Goal: Task Accomplishment & Management: Manage account settings

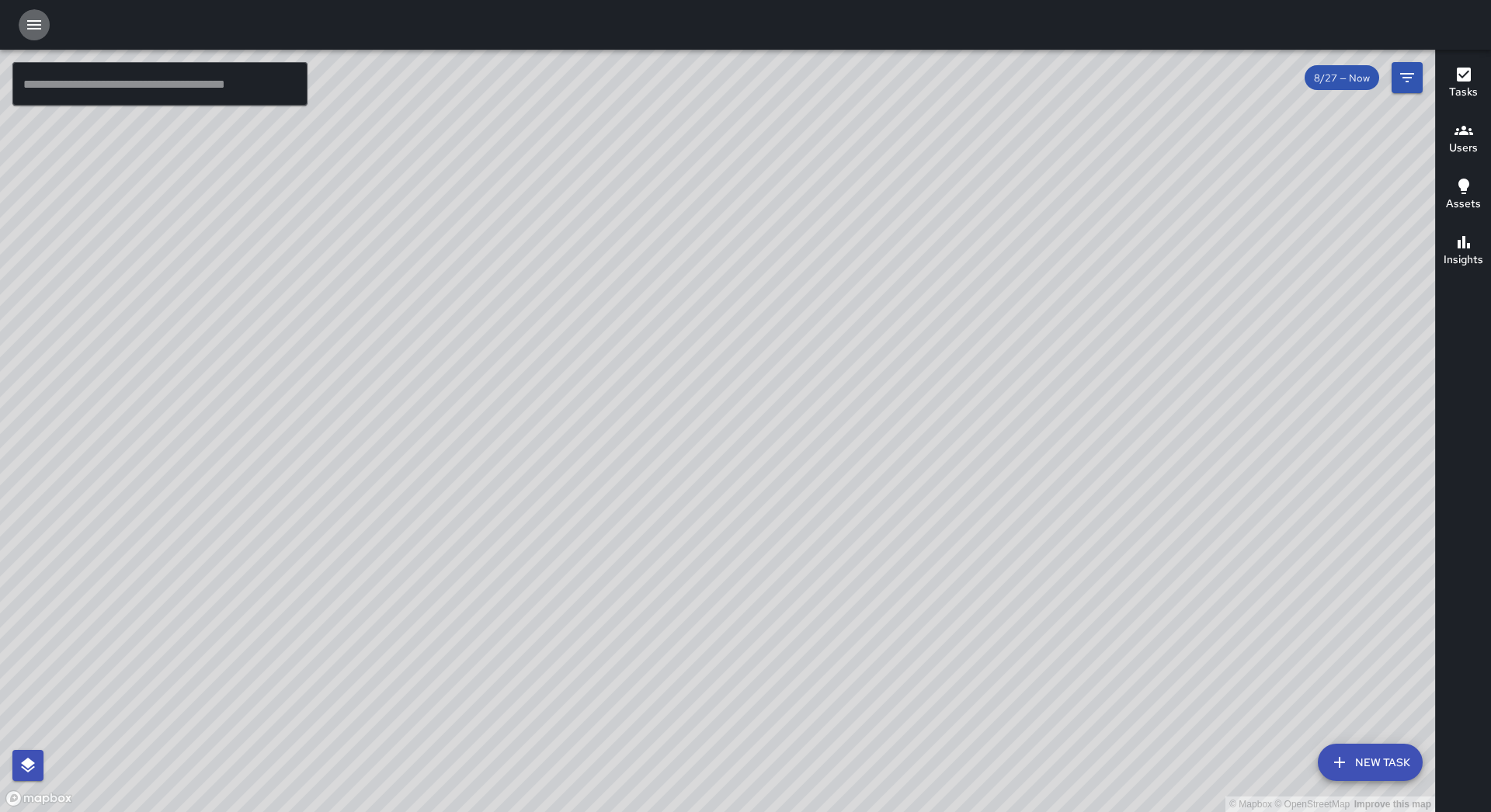
click at [37, 29] on icon "button" at bounding box center [34, 24] width 14 height 9
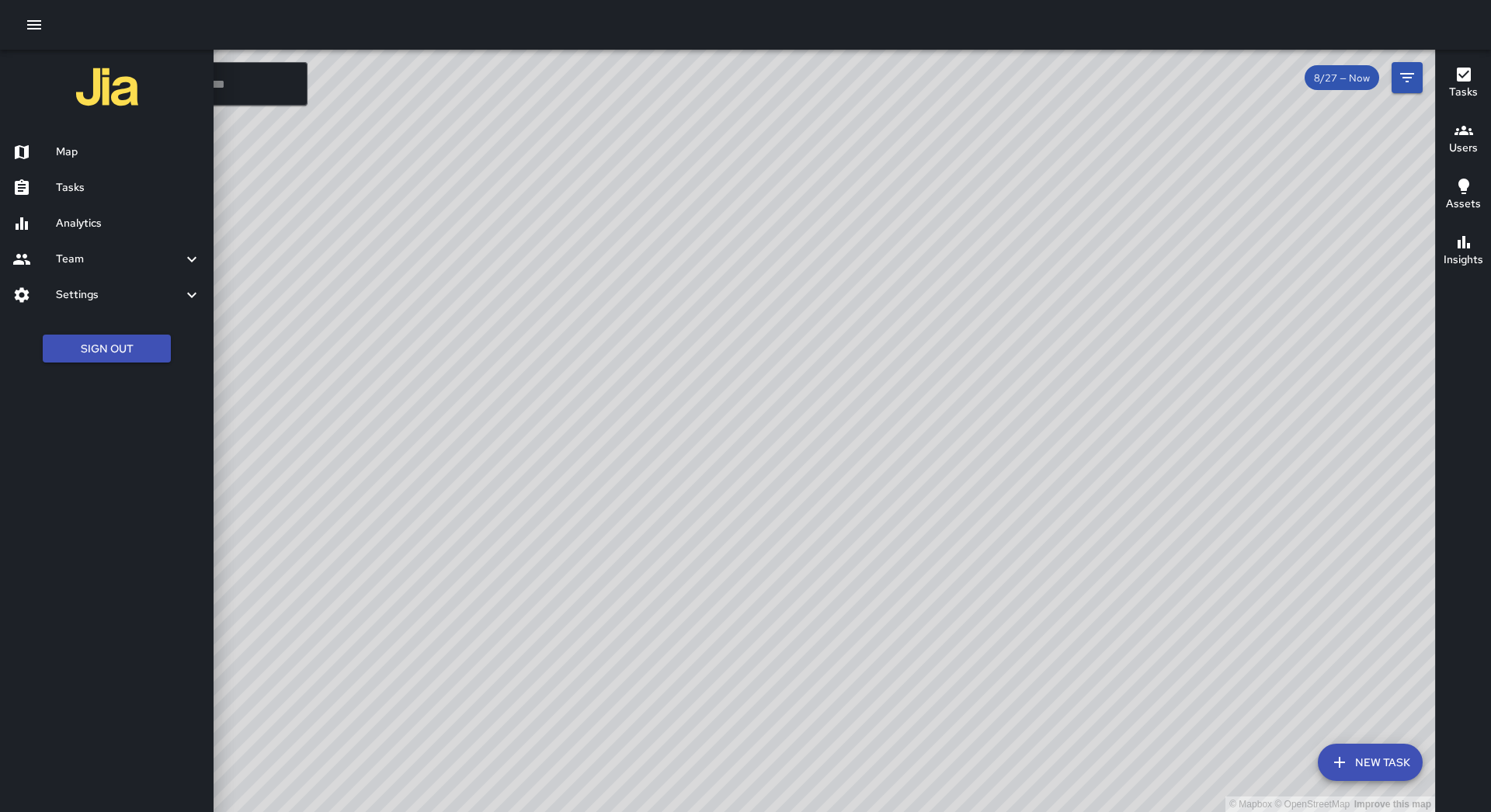
click at [119, 183] on h6 "Tasks" at bounding box center [128, 188] width 146 height 17
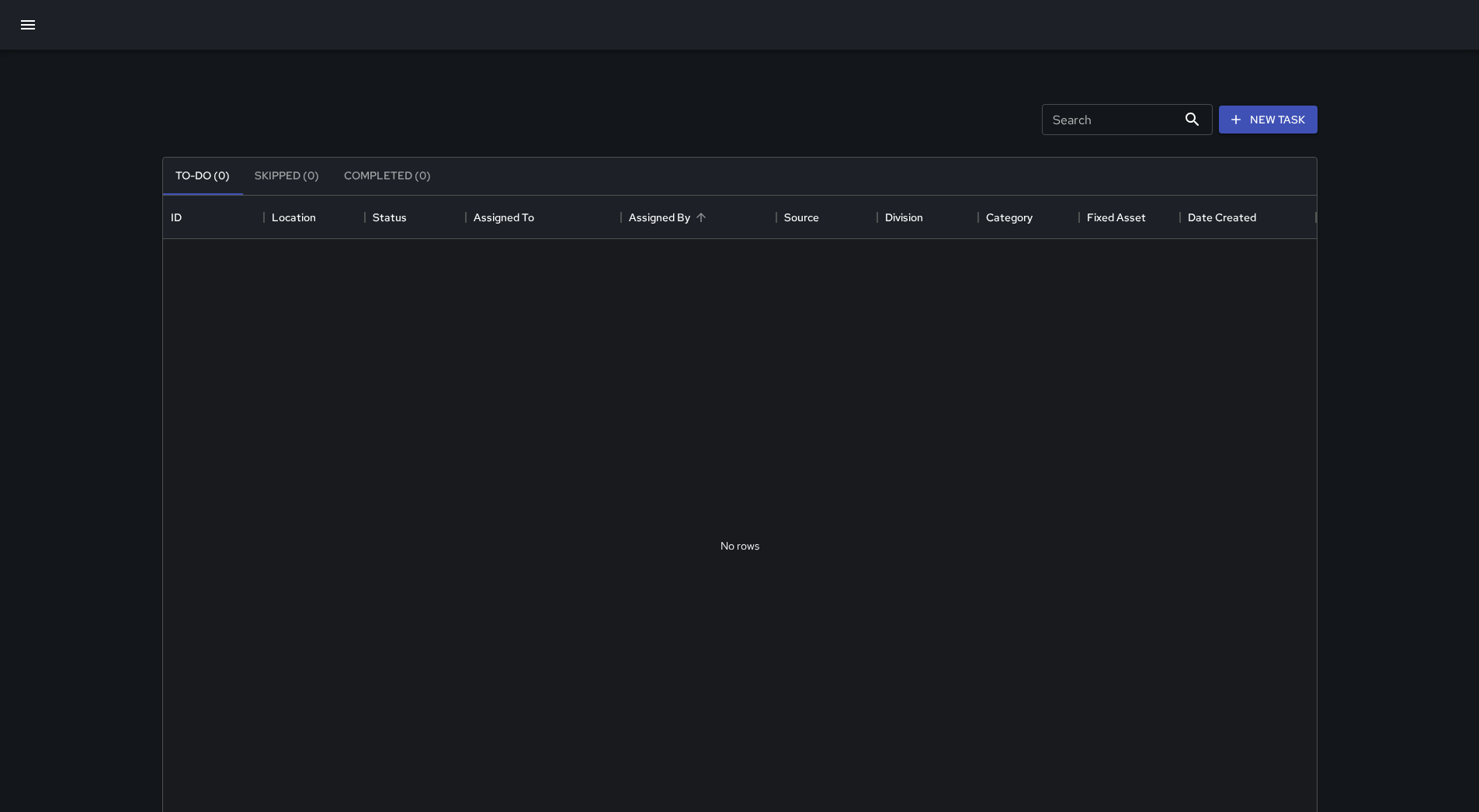
scroll to position [646, 1142]
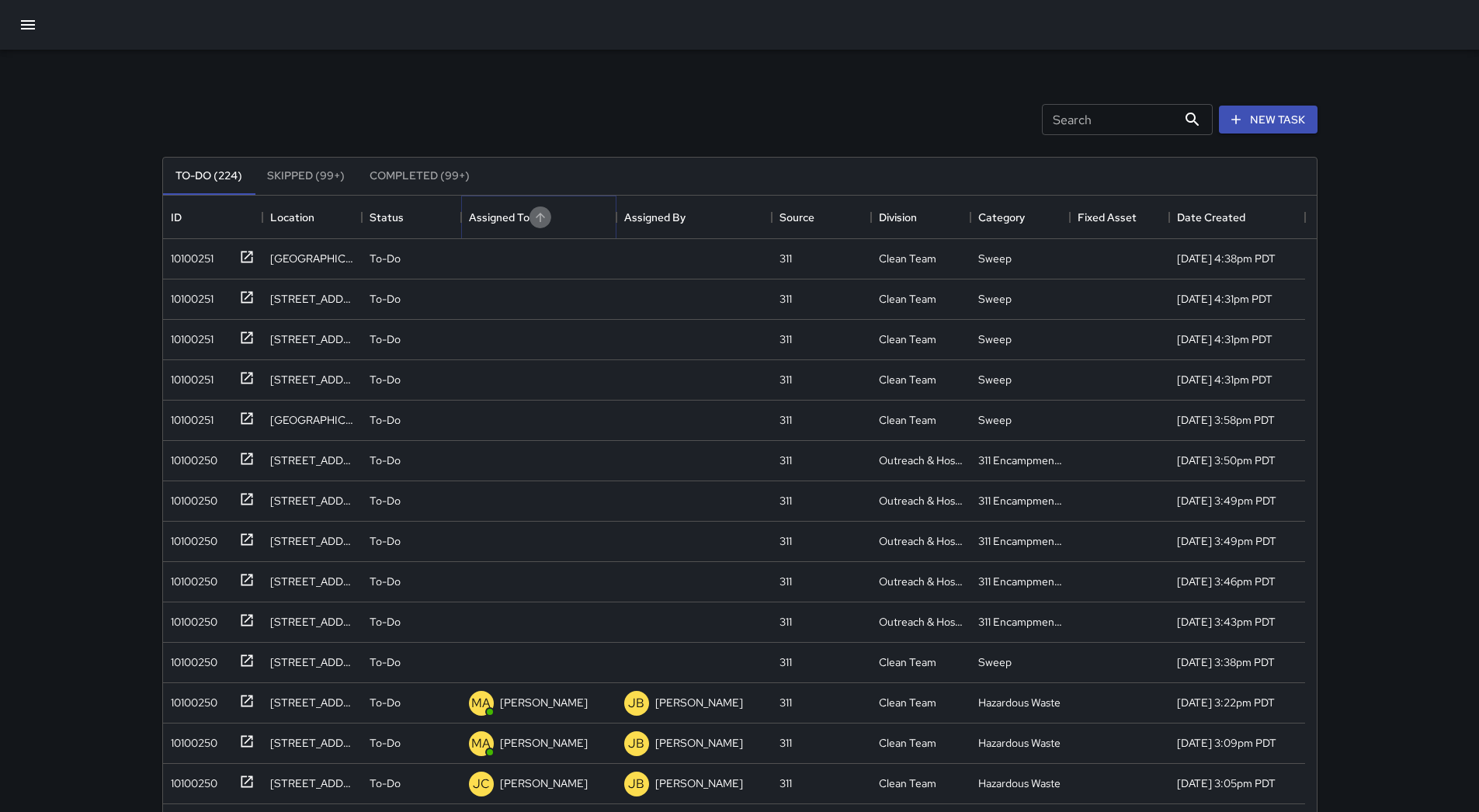
click at [542, 219] on icon "Sort" at bounding box center [540, 217] width 14 height 14
click at [194, 464] on div "10100250" at bounding box center [191, 457] width 53 height 22
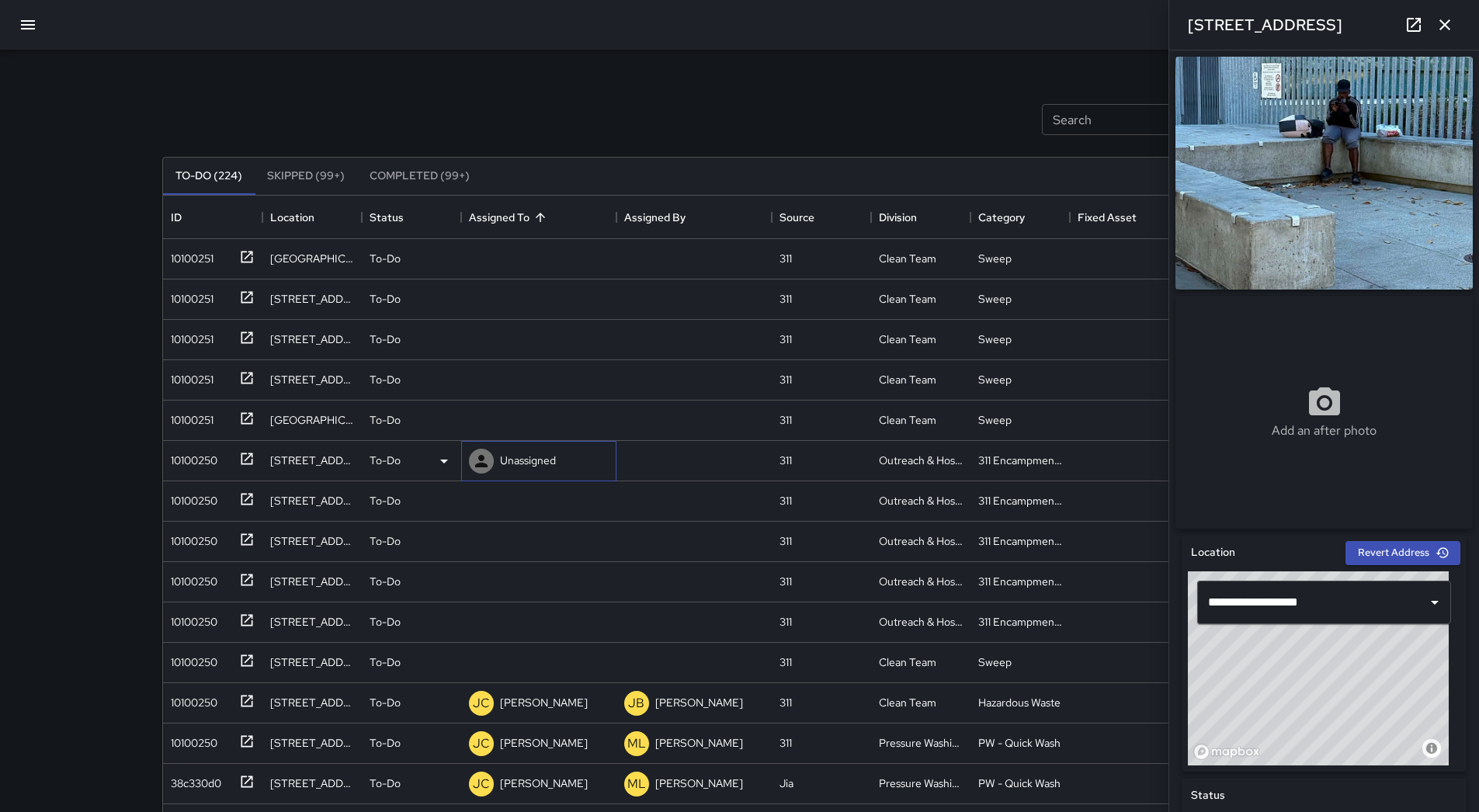
click at [464, 469] on div "Unassigned" at bounding box center [539, 460] width 155 height 41
click at [448, 471] on div "To-Do" at bounding box center [412, 460] width 100 height 41
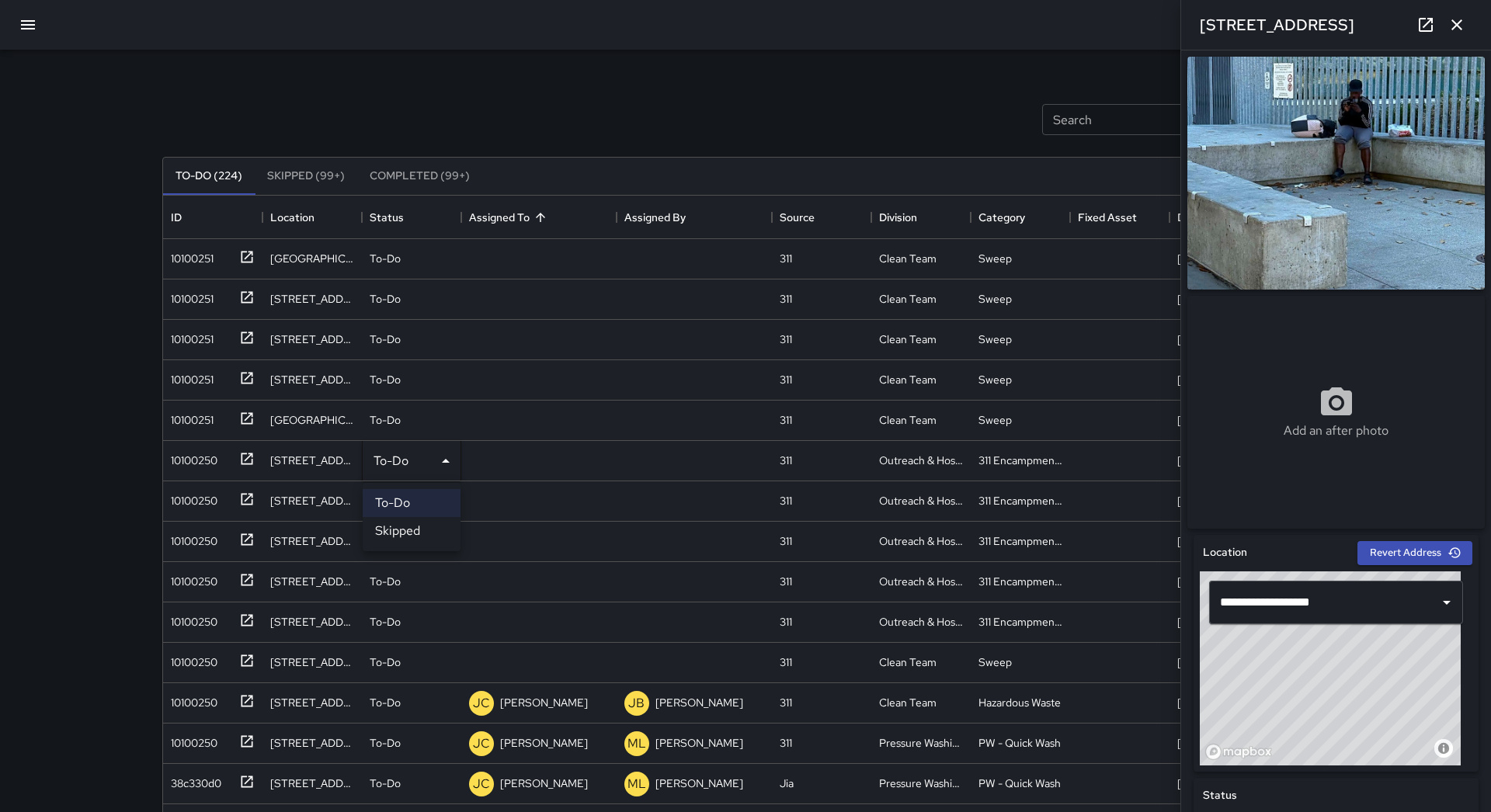
click at [430, 532] on li "Skipped" at bounding box center [412, 531] width 98 height 28
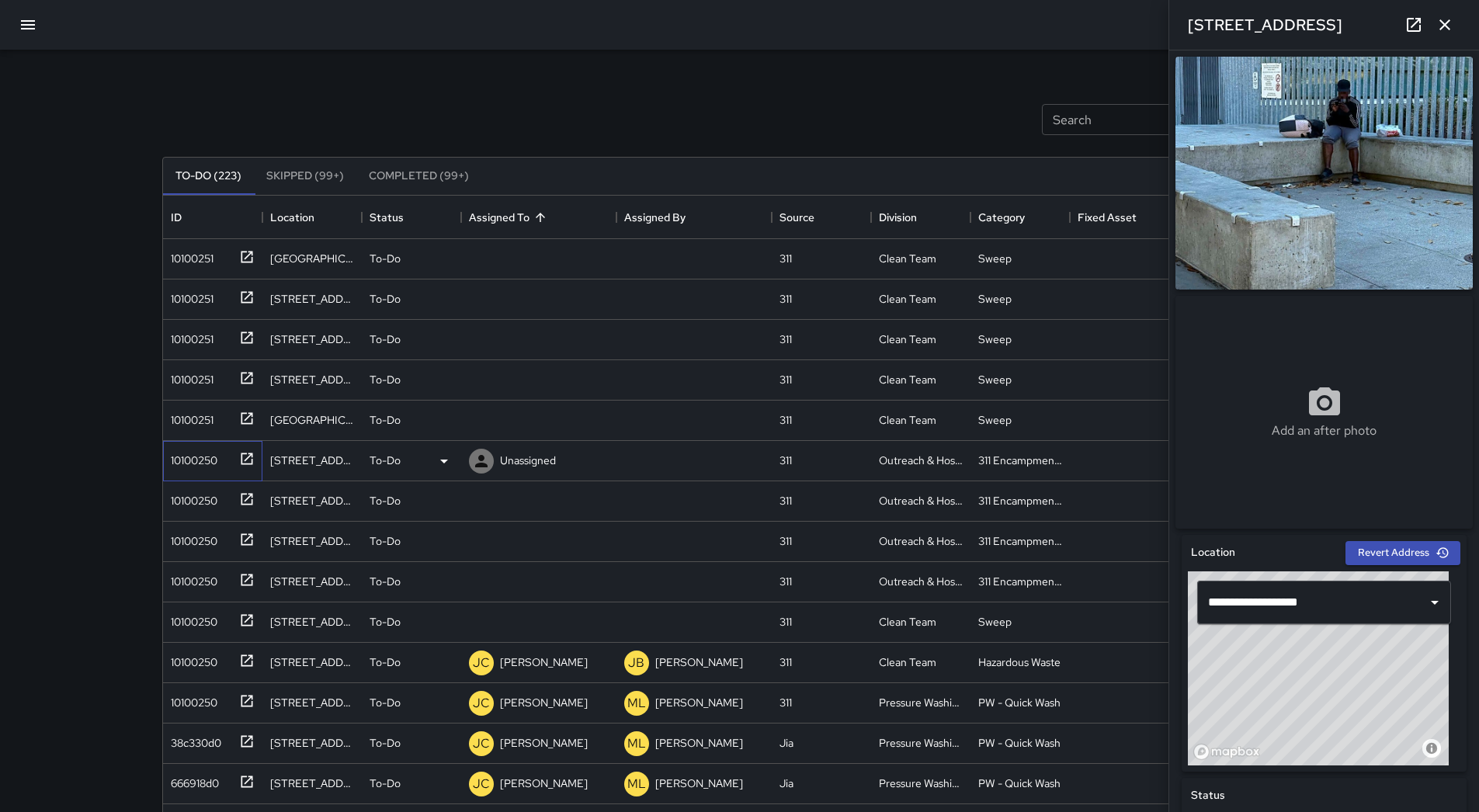
click at [204, 464] on div "10100250" at bounding box center [191, 457] width 53 height 22
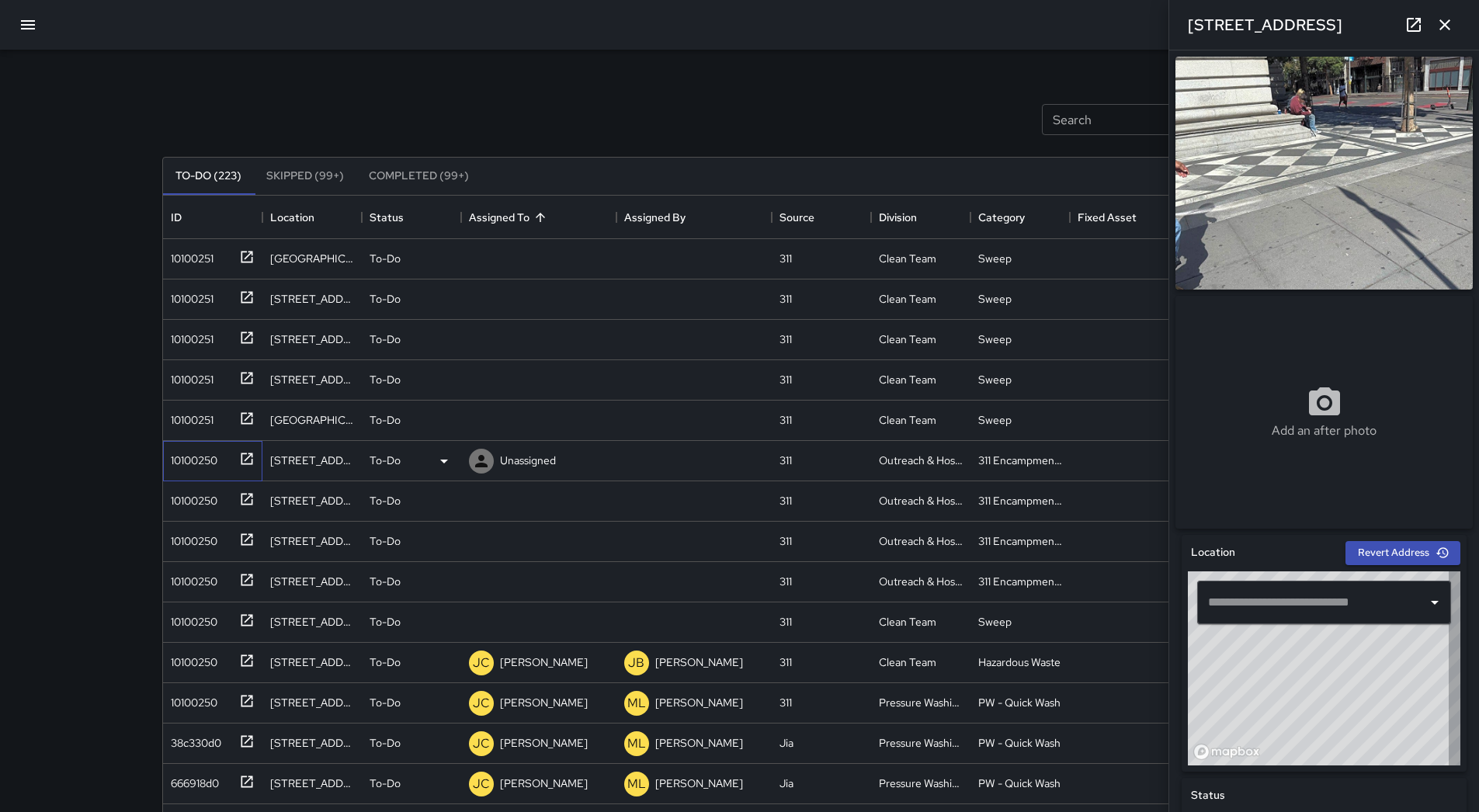
type input "**********"
click at [443, 468] on icon at bounding box center [444, 461] width 18 height 18
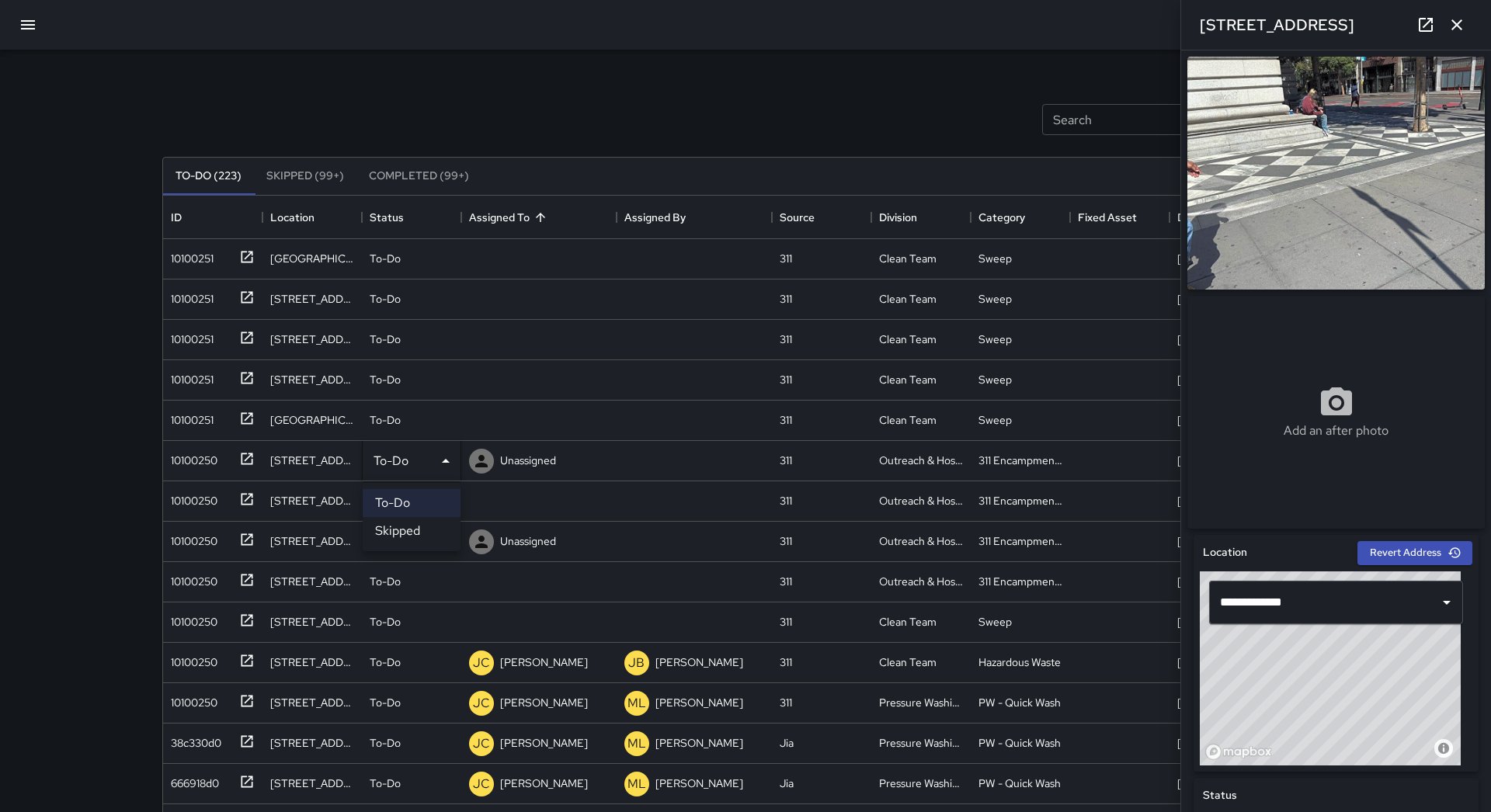
drag, startPoint x: 425, startPoint y: 528, endPoint x: 412, endPoint y: 523, distance: 13.9
click at [422, 529] on li "Skipped" at bounding box center [412, 531] width 98 height 28
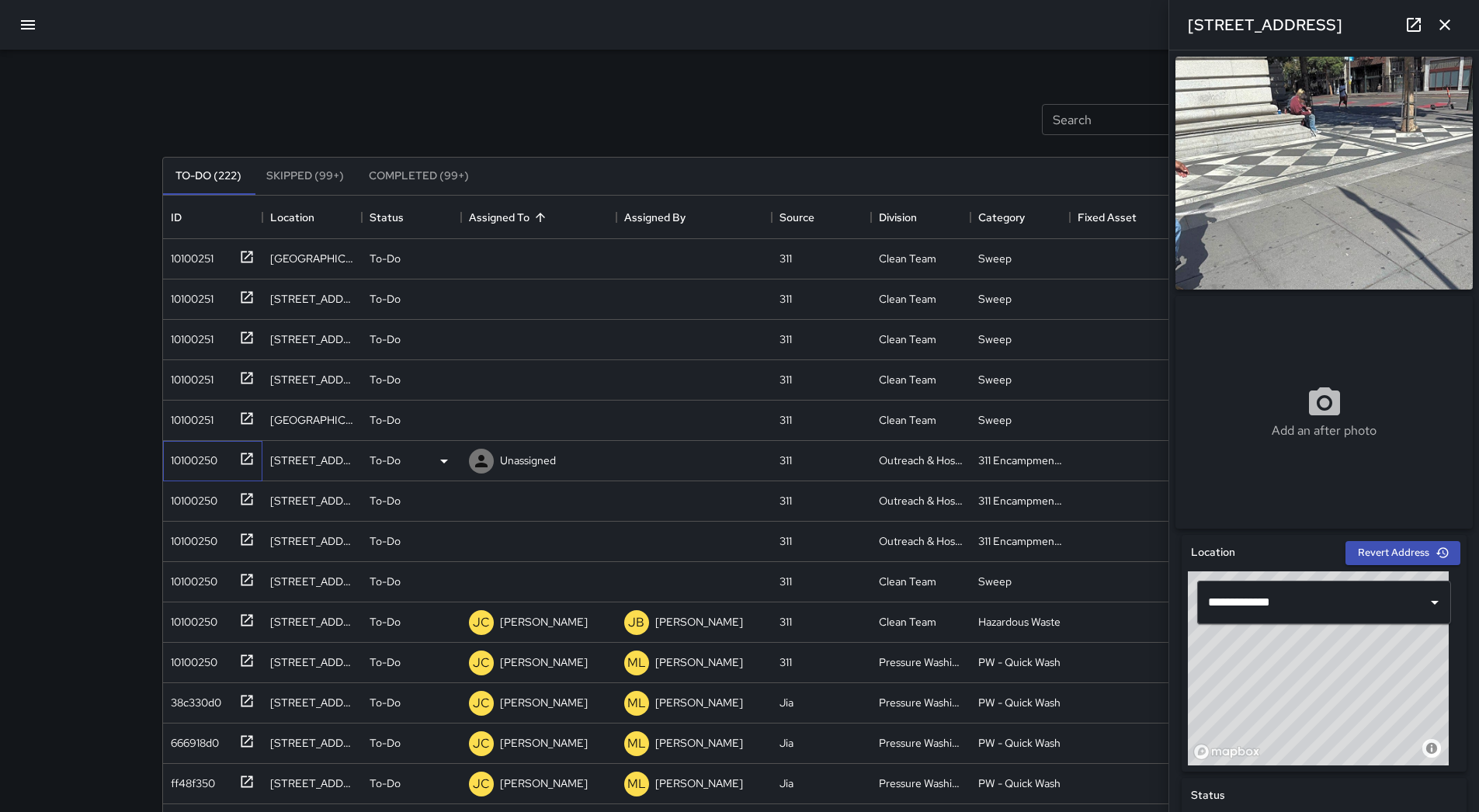
click at [226, 466] on div "10100250" at bounding box center [210, 457] width 90 height 26
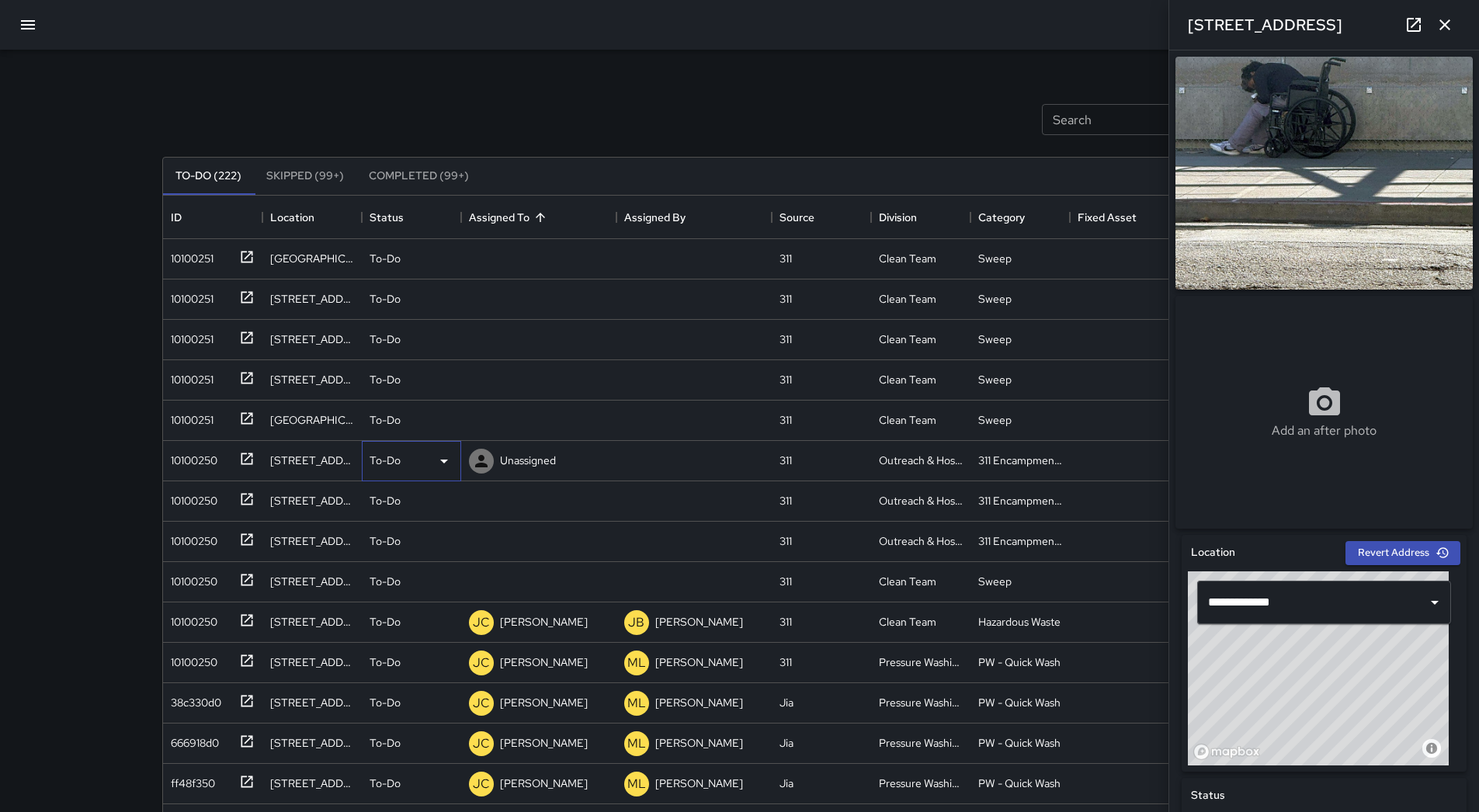
click at [445, 452] on icon at bounding box center [444, 461] width 18 height 18
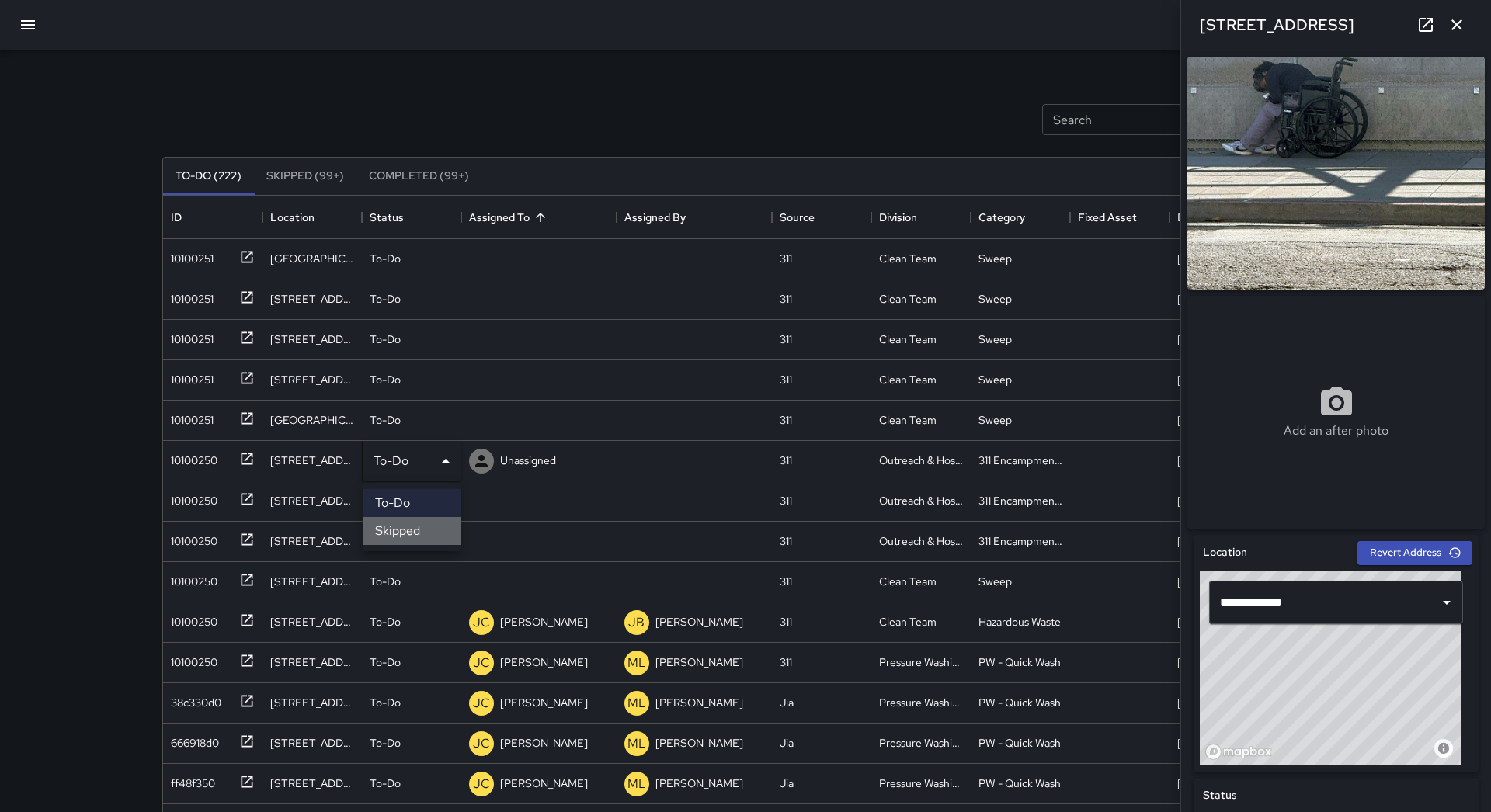
click at [431, 523] on li "Skipped" at bounding box center [412, 531] width 98 height 28
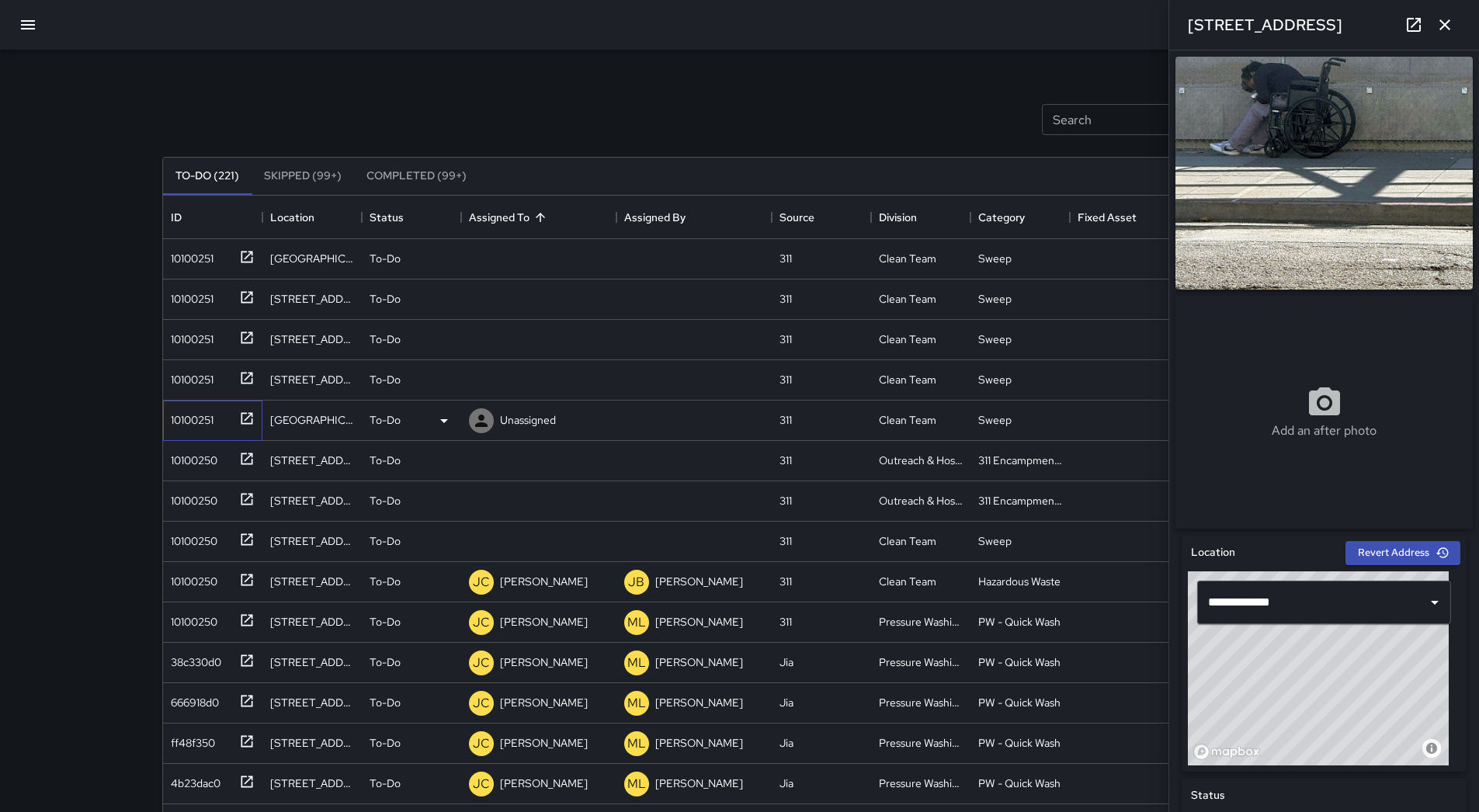
click at [198, 425] on div "10100251" at bounding box center [189, 416] width 49 height 22
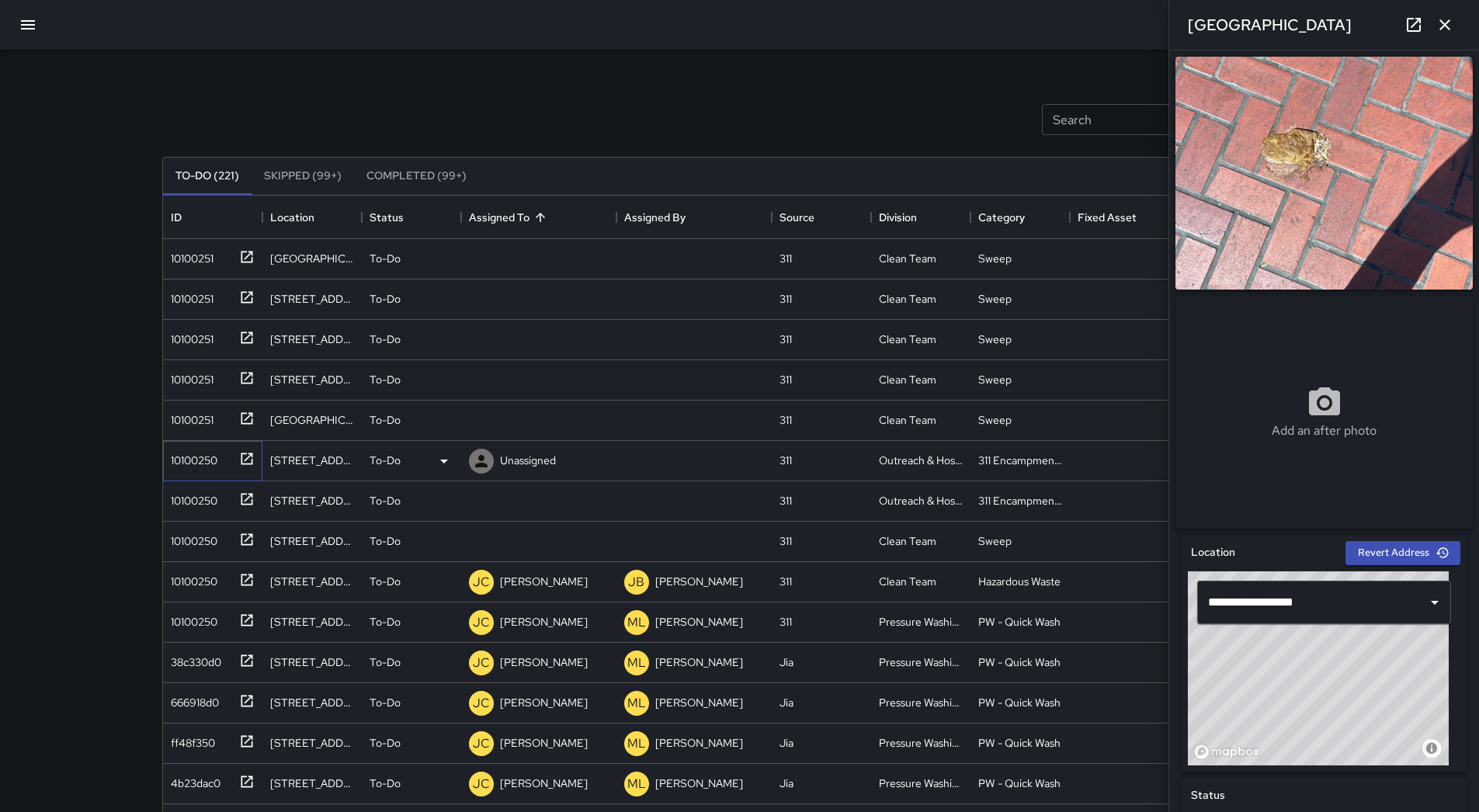
click at [213, 445] on div "10100250" at bounding box center [210, 457] width 90 height 26
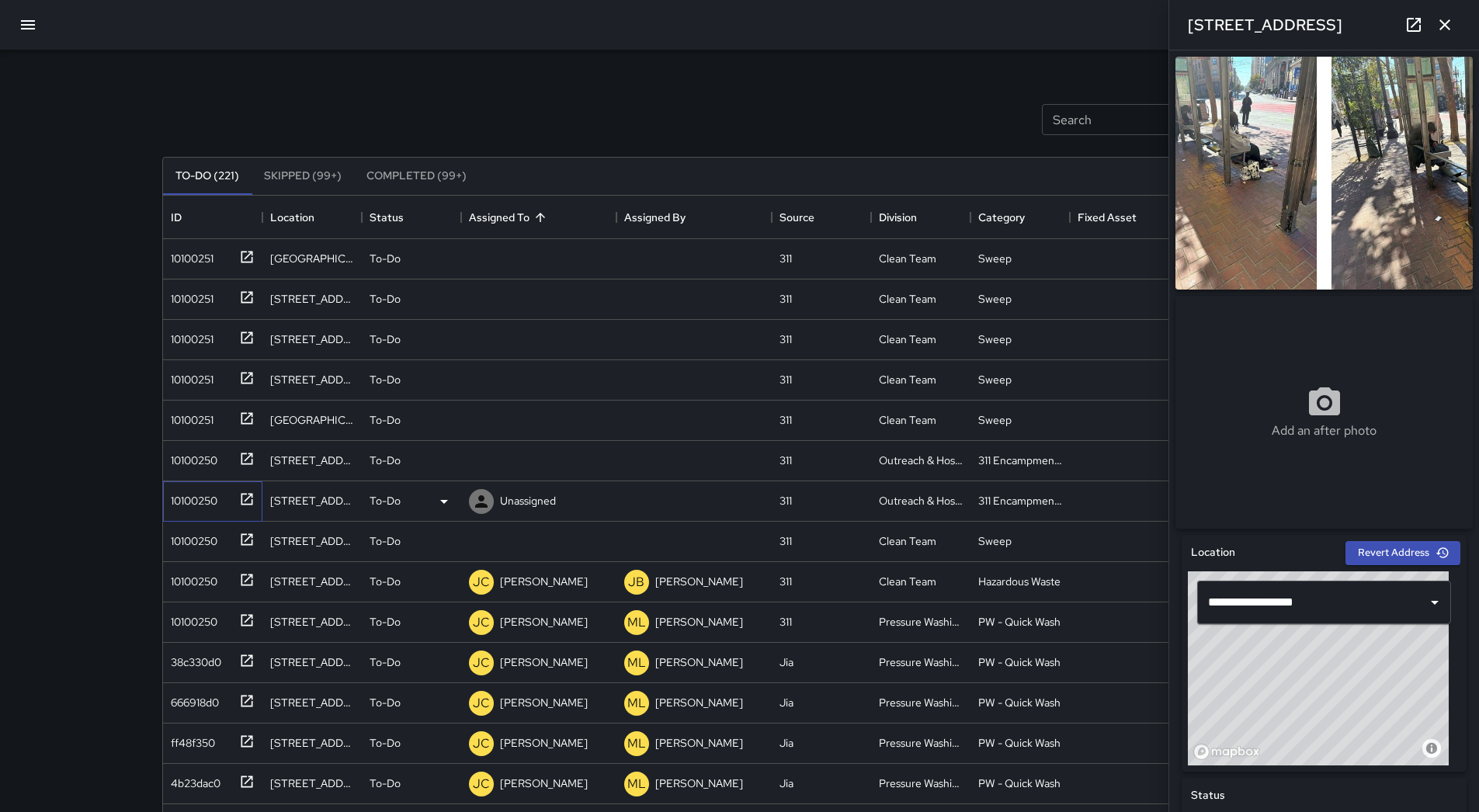
click at [214, 498] on div "10100250" at bounding box center [191, 498] width 53 height 22
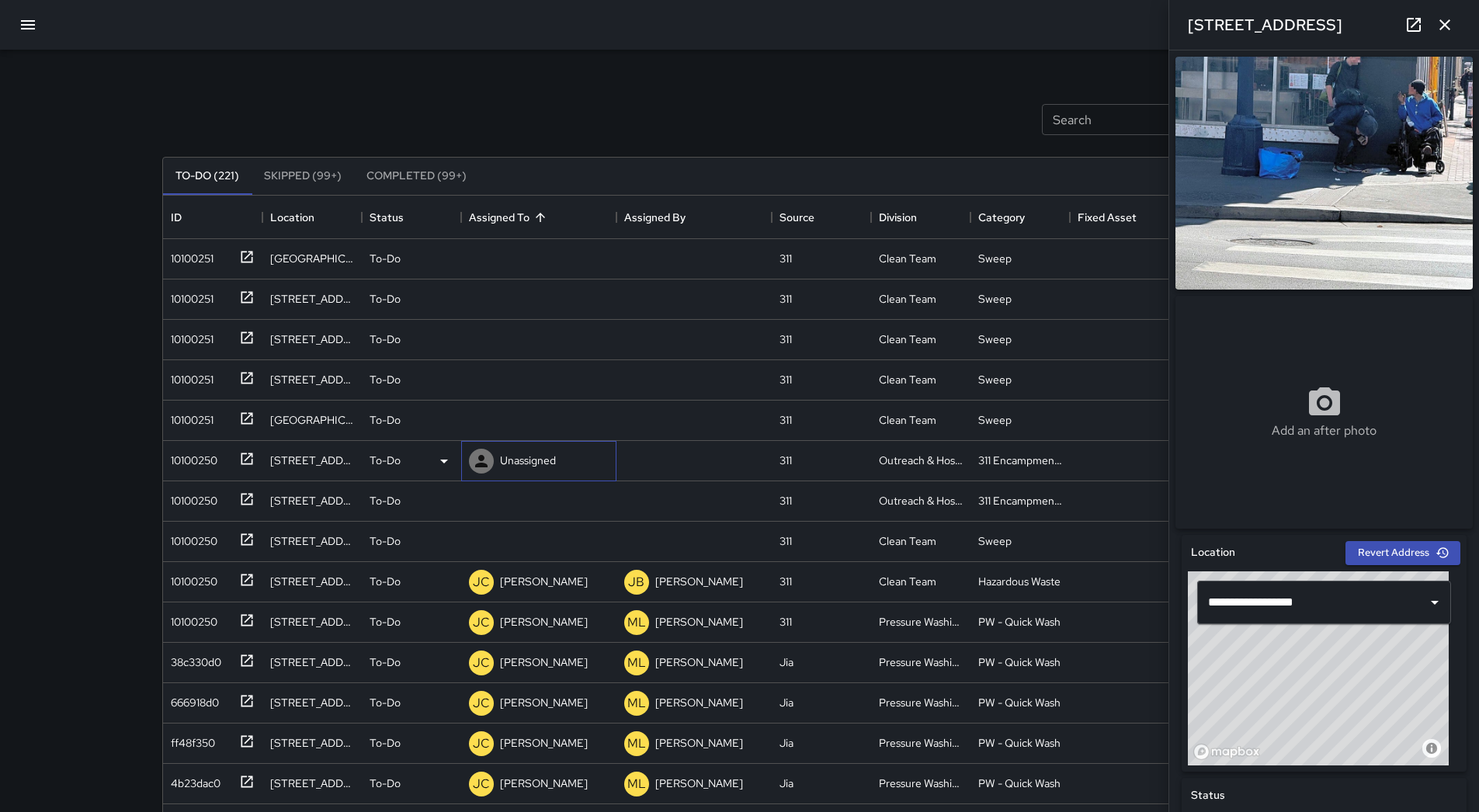
click at [528, 455] on p "Unassigned" at bounding box center [527, 460] width 56 height 16
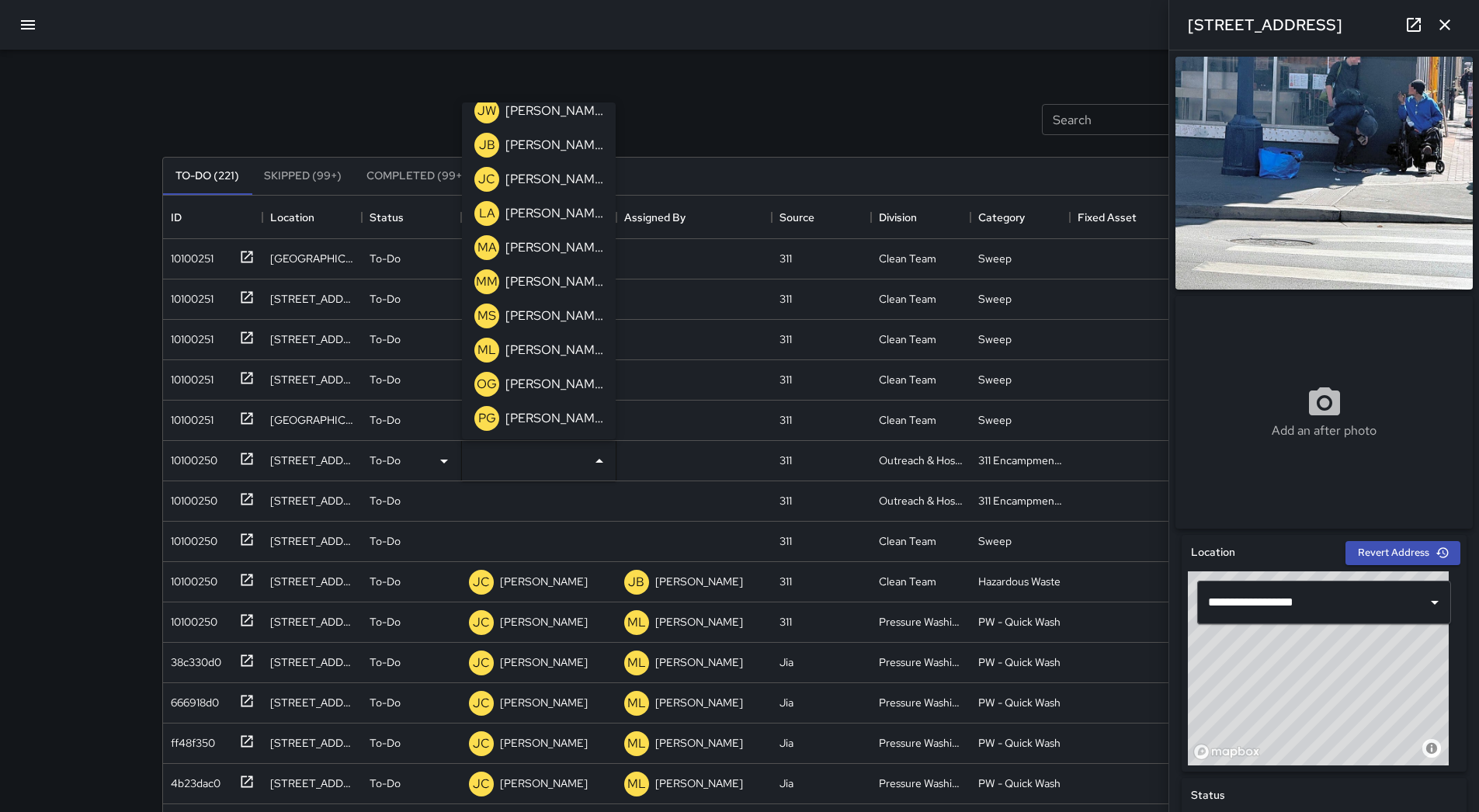
scroll to position [495, 0]
click at [570, 190] on div "ML [PERSON_NAME]" at bounding box center [539, 176] width 135 height 31
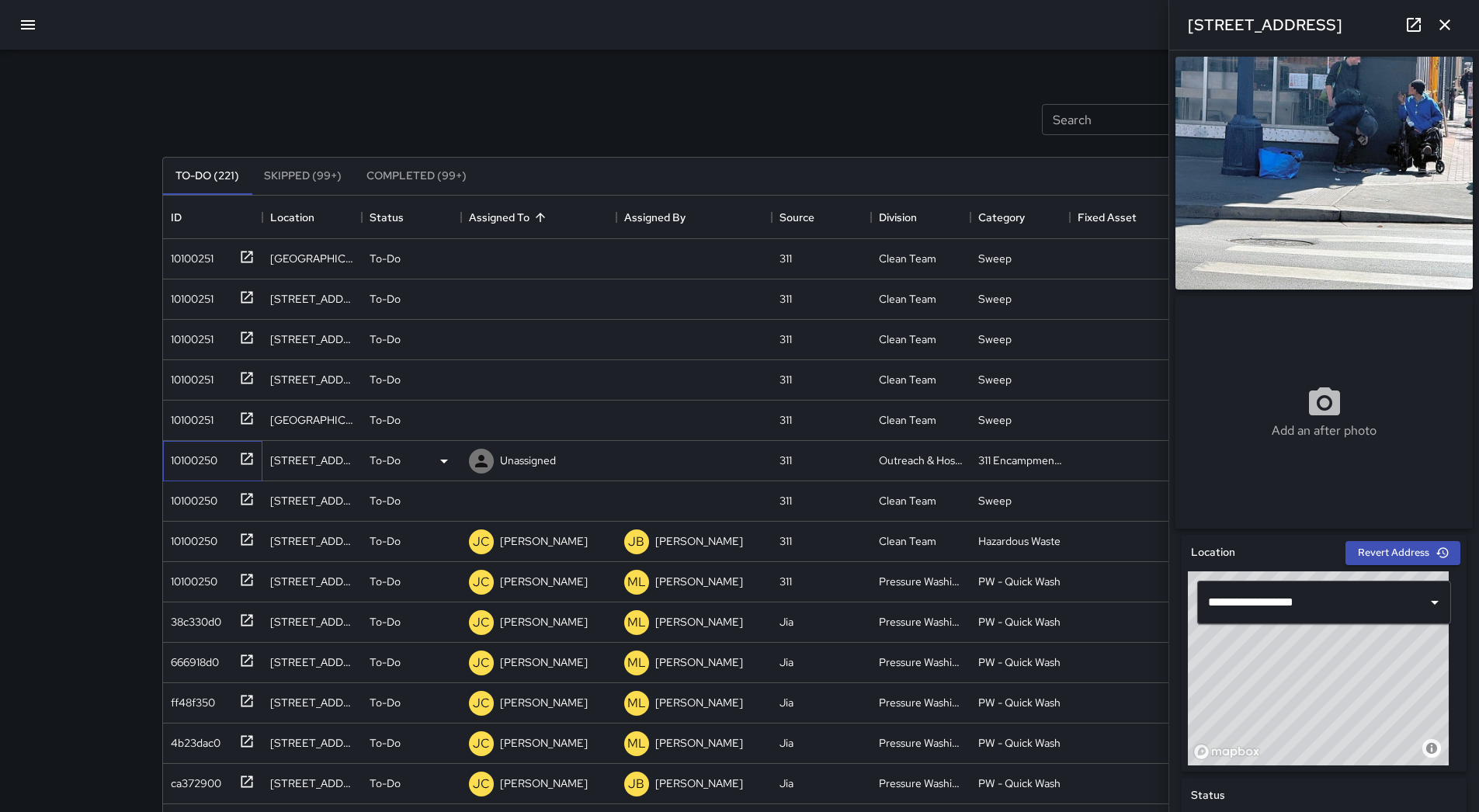
click at [191, 472] on div "10100250" at bounding box center [213, 460] width 100 height 41
click at [531, 461] on p "Unassigned" at bounding box center [527, 460] width 56 height 16
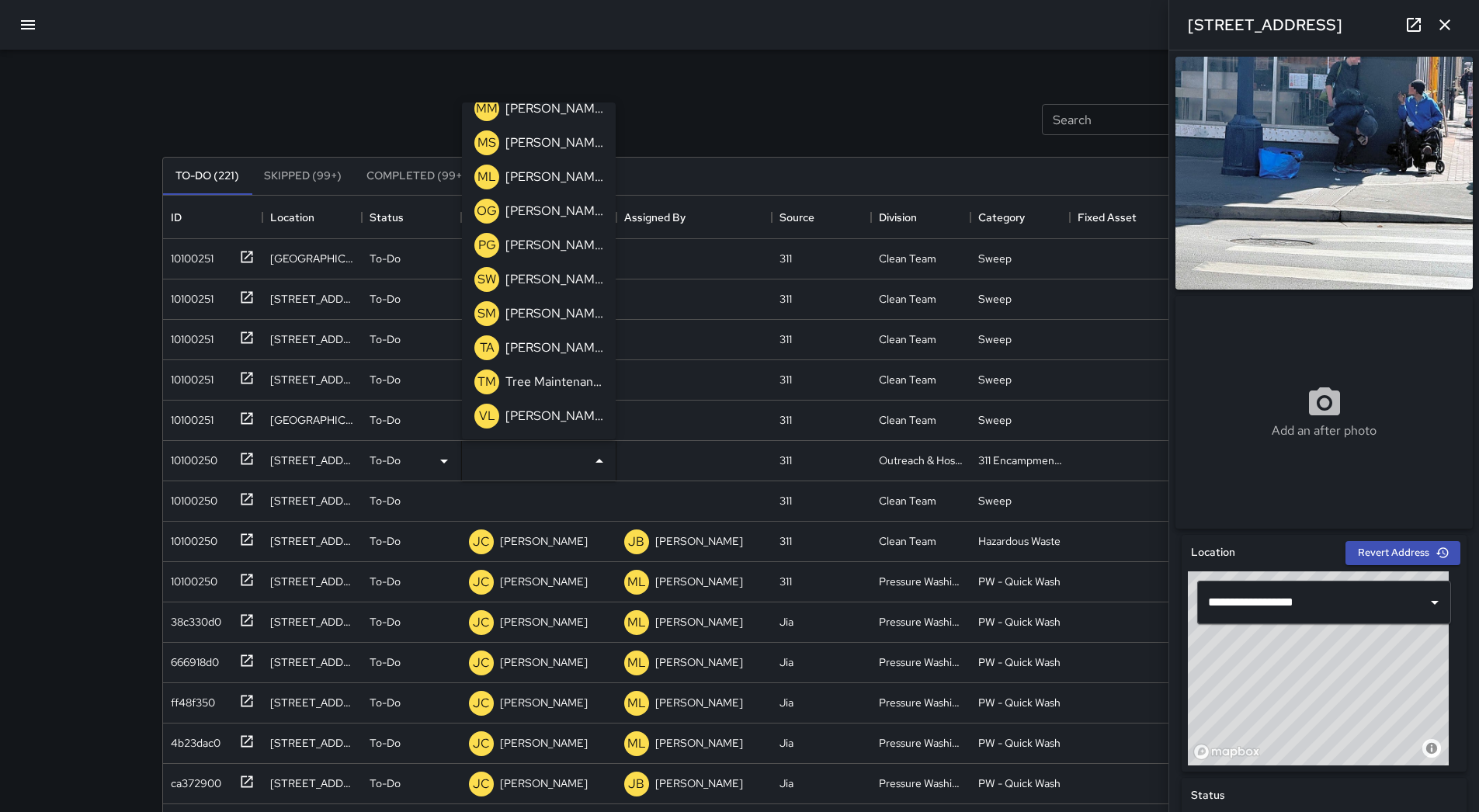
click at [558, 186] on div "[PERSON_NAME]" at bounding box center [554, 177] width 104 height 25
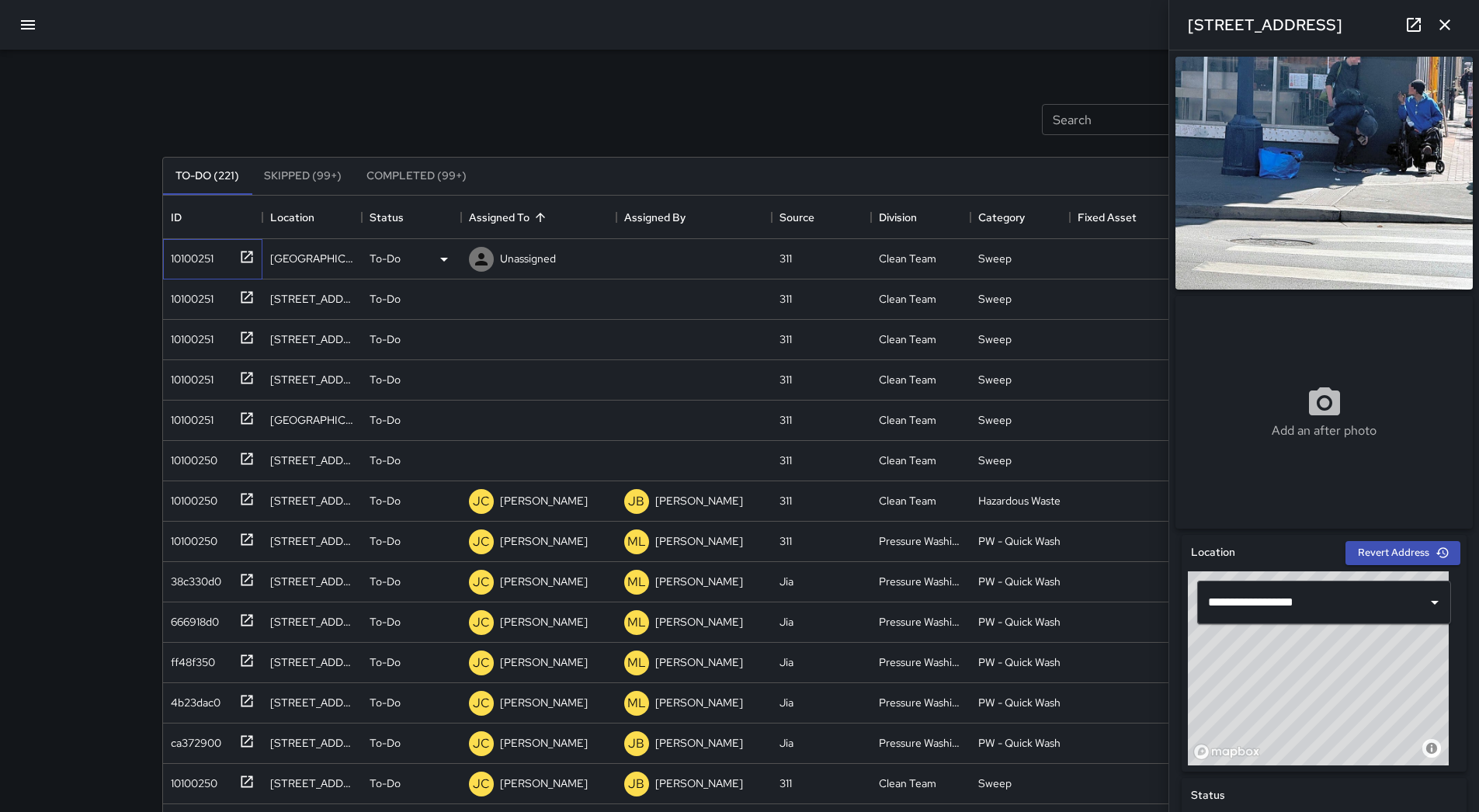
click at [184, 266] on div "10100251" at bounding box center [189, 255] width 49 height 22
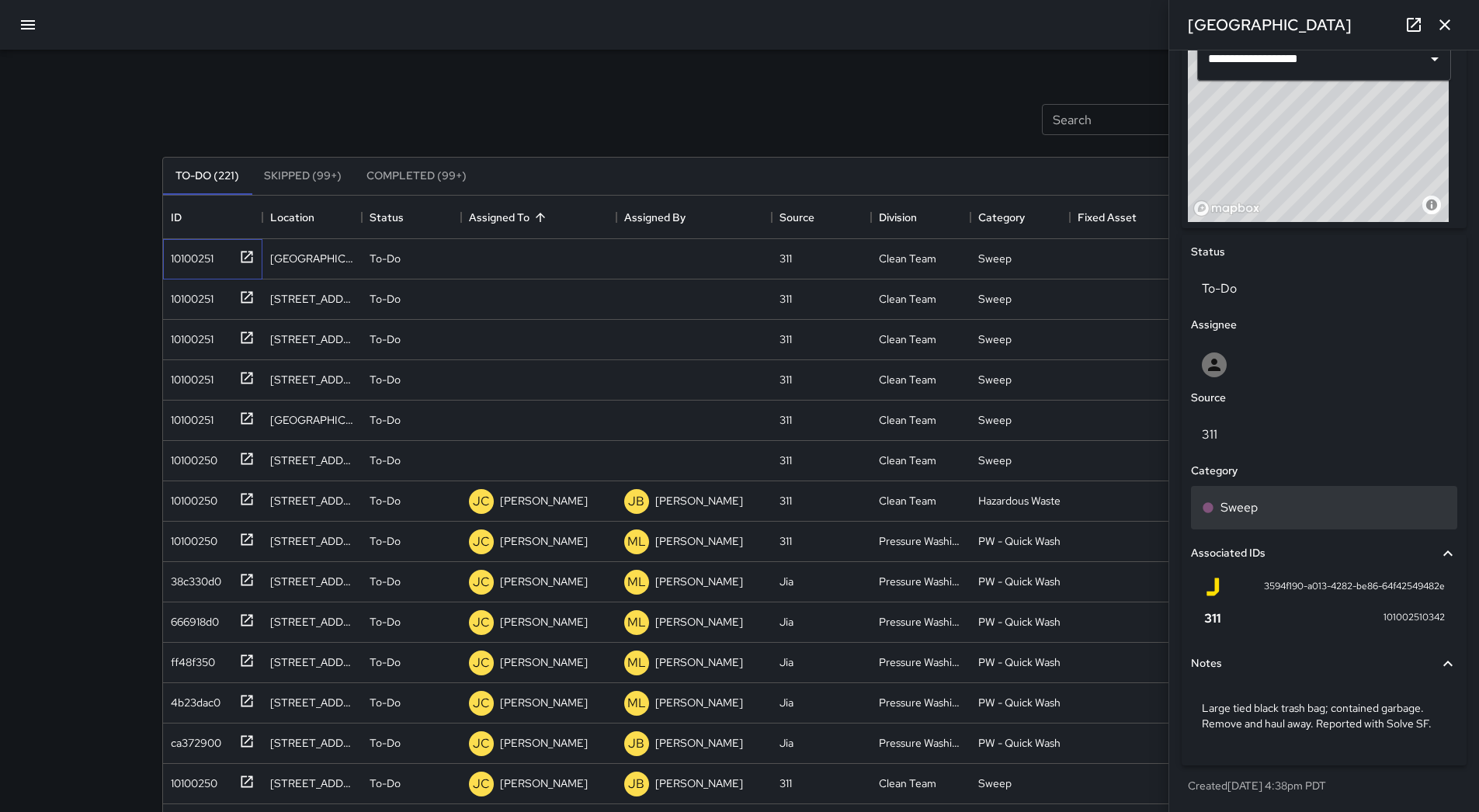
scroll to position [549, 0]
click at [421, 253] on div "To-Do" at bounding box center [412, 259] width 84 height 18
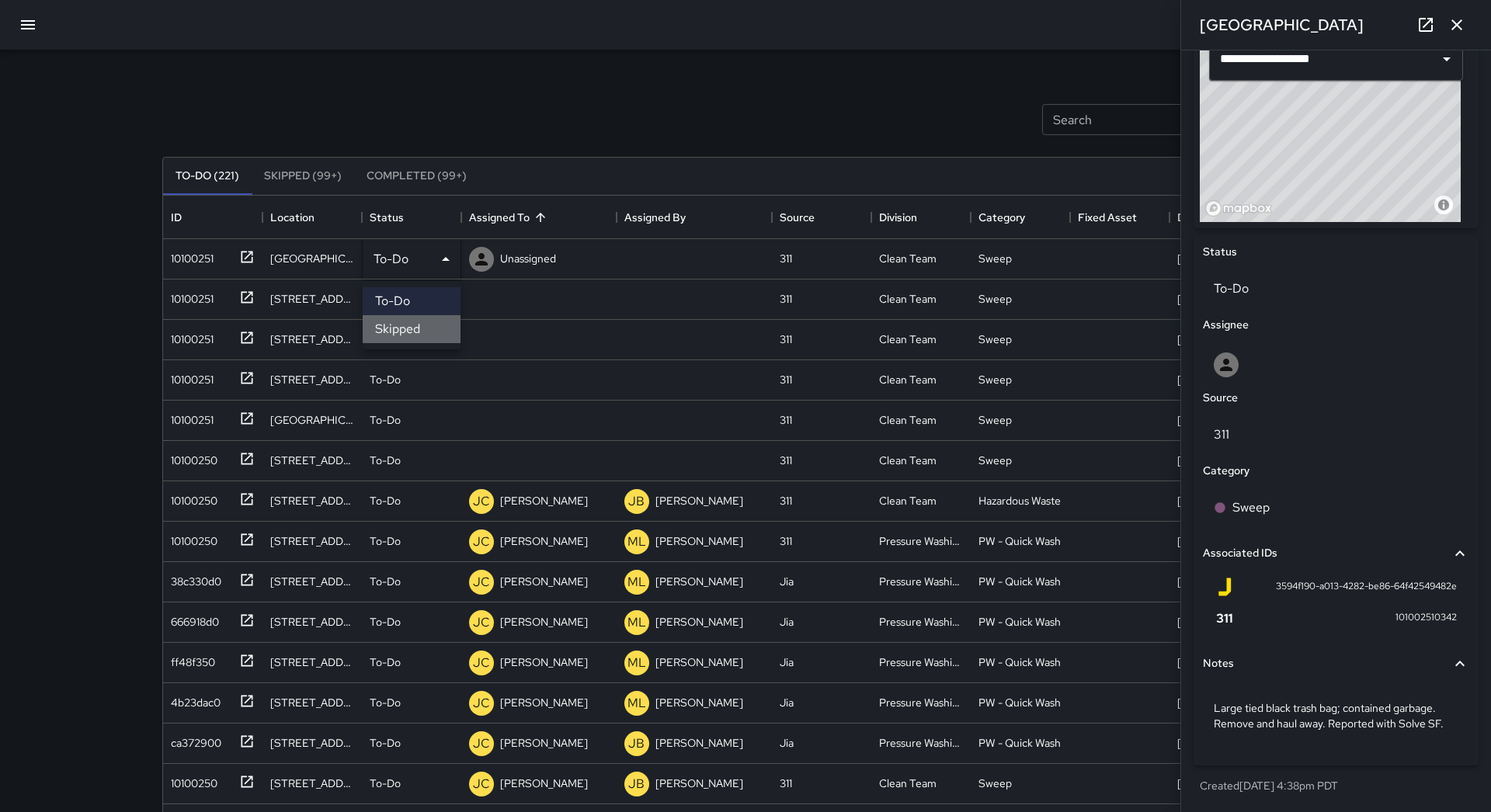
click at [399, 320] on li "Skipped" at bounding box center [412, 329] width 98 height 28
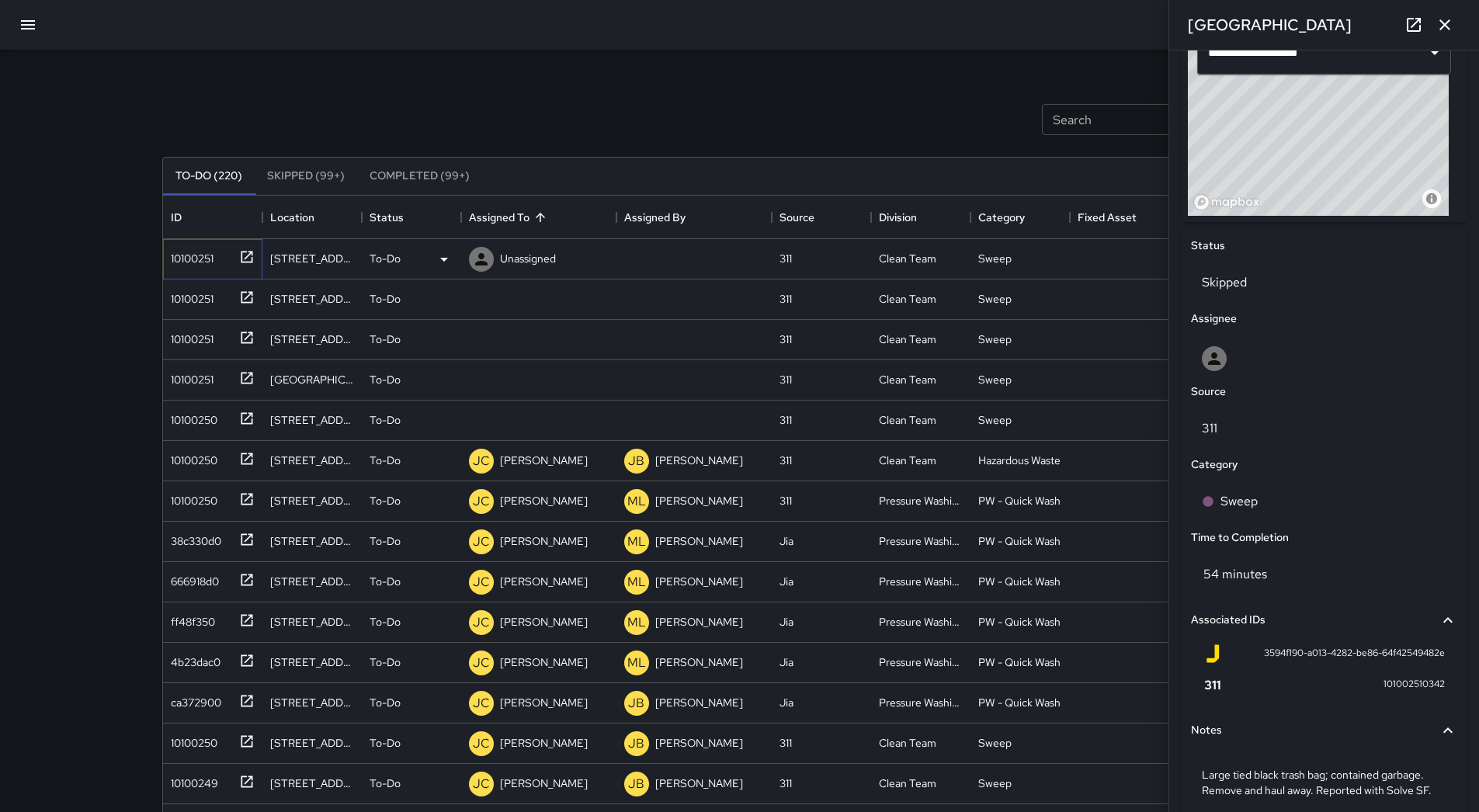
click at [207, 264] on div "10100251" at bounding box center [189, 255] width 49 height 22
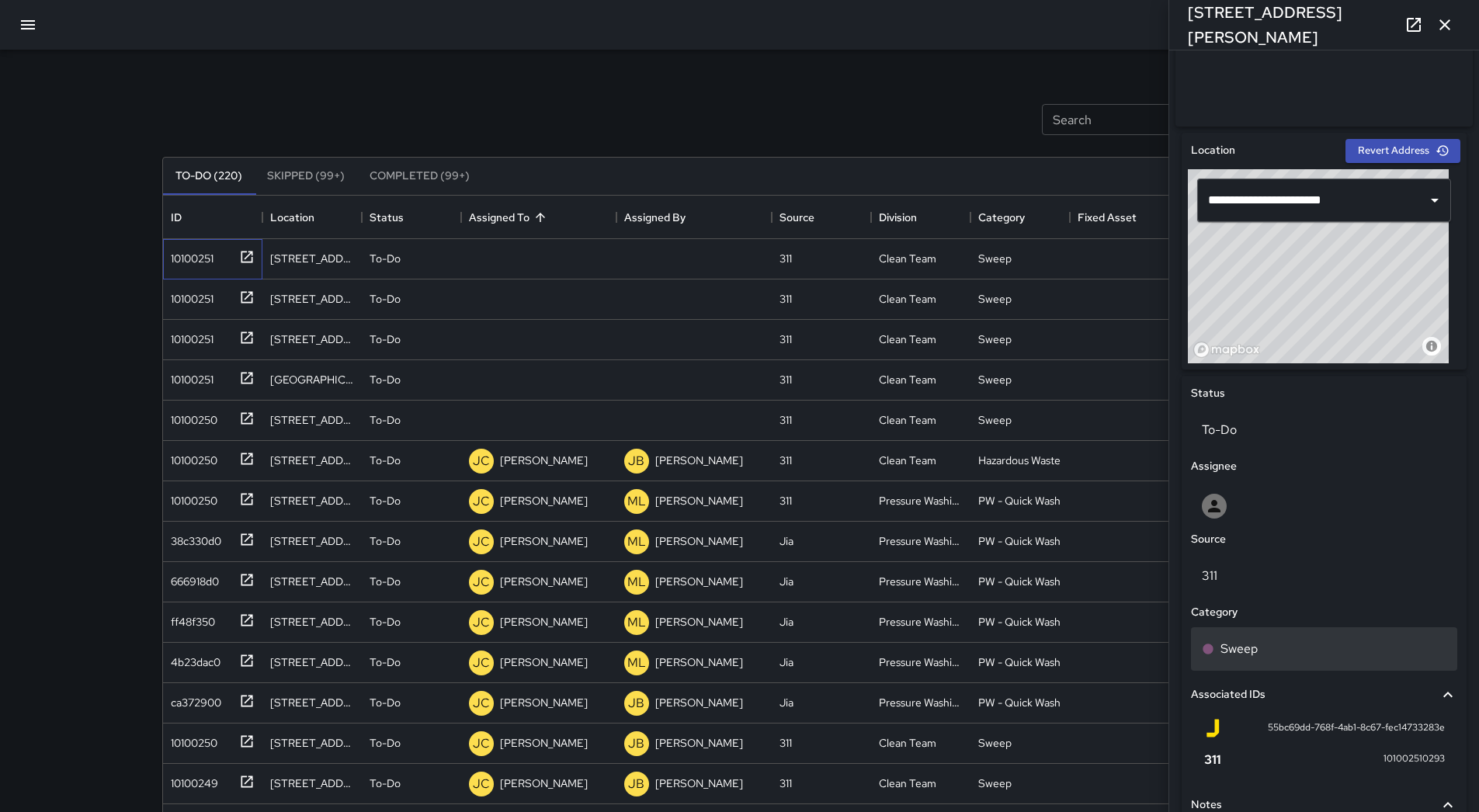
scroll to position [565, 0]
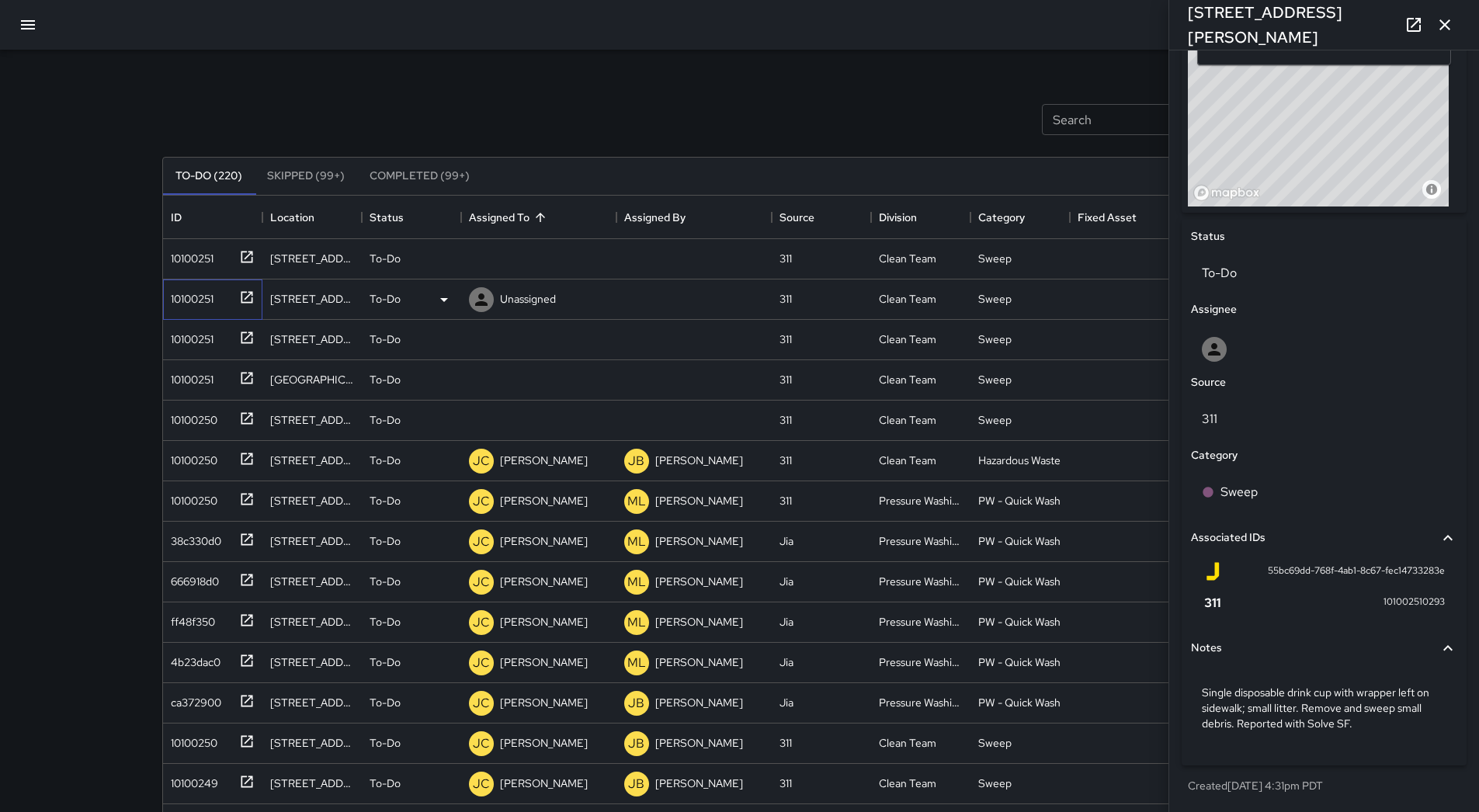
click at [234, 298] on div at bounding box center [244, 296] width 22 height 26
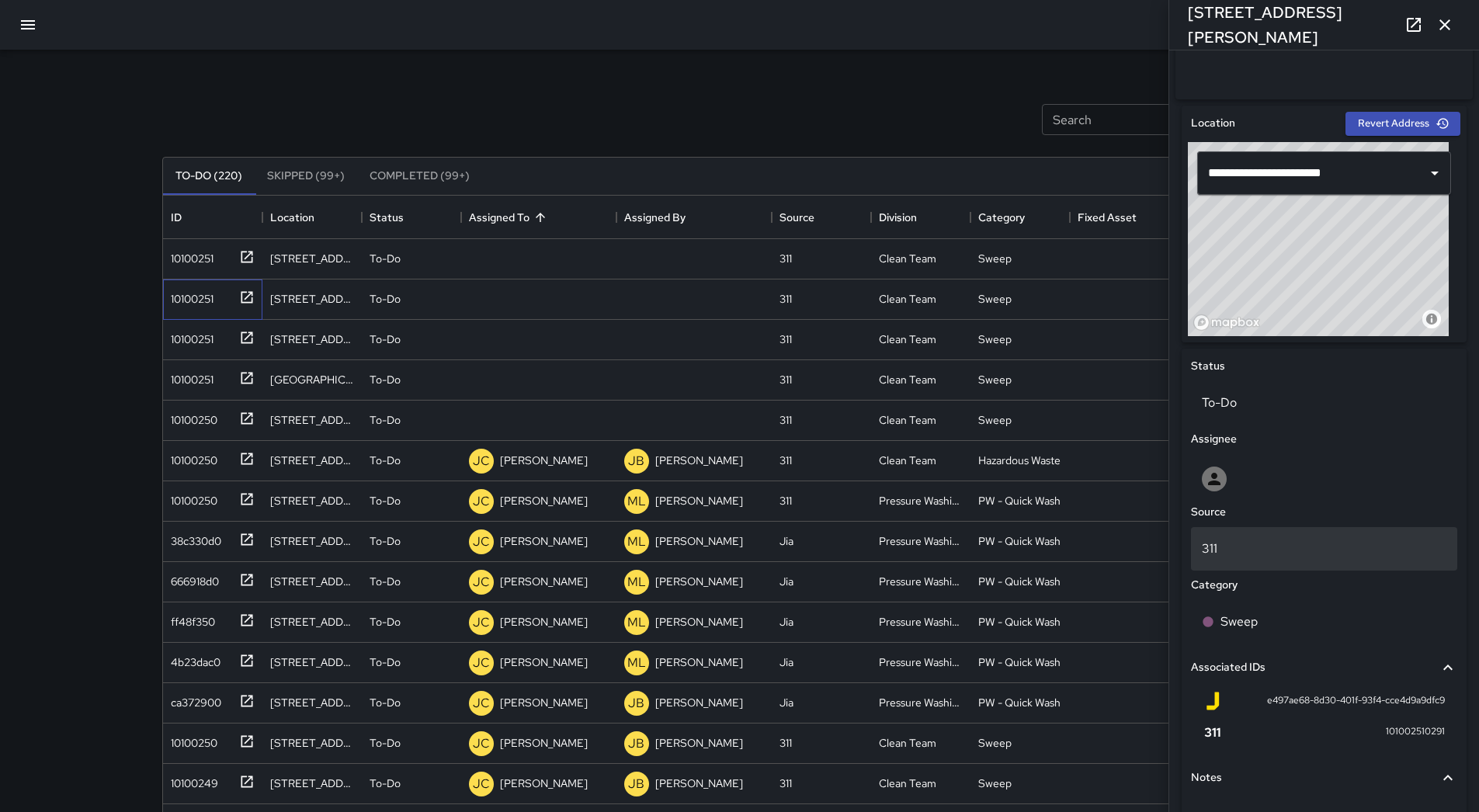
scroll to position [581, 0]
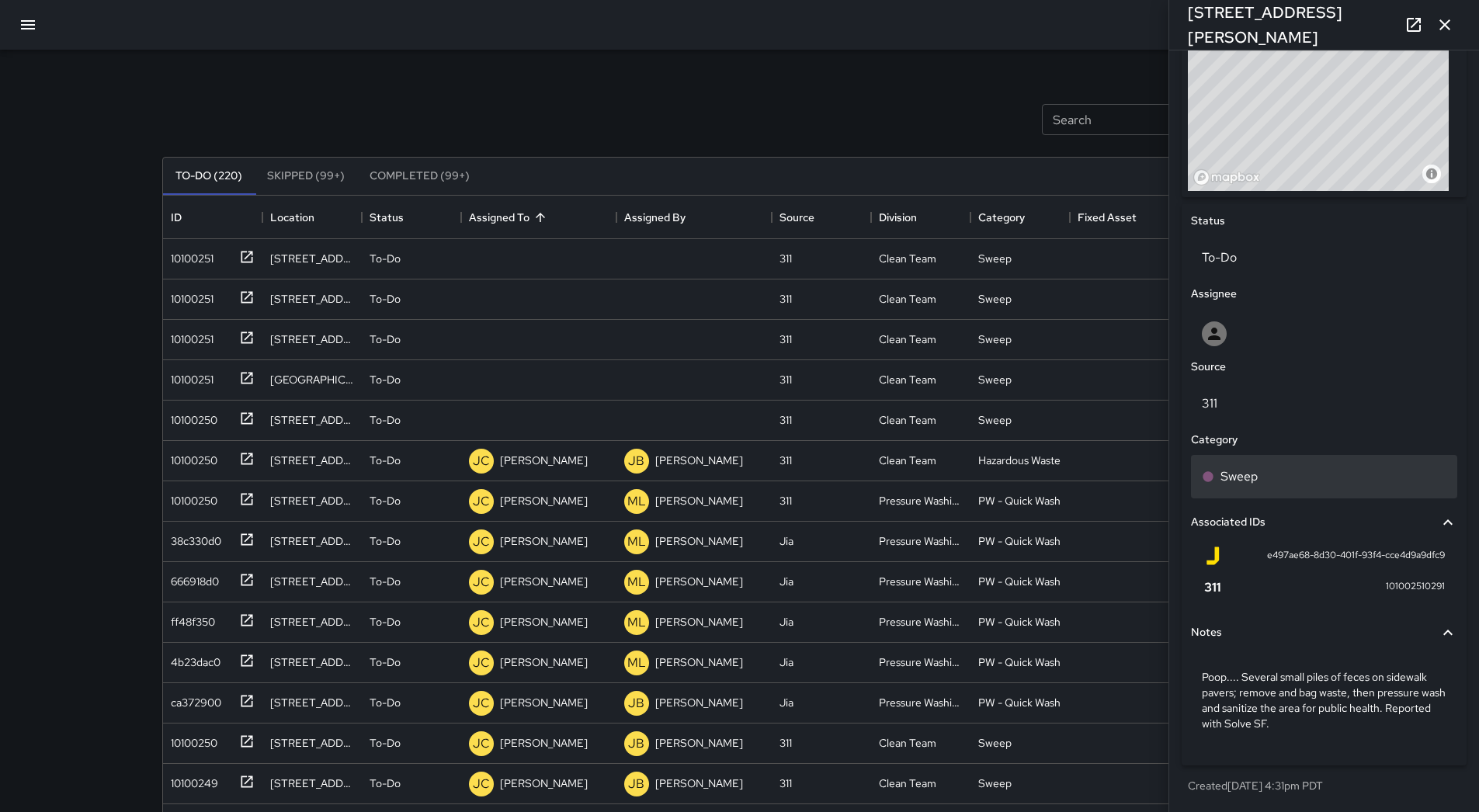
click at [1287, 470] on div "Sweep" at bounding box center [1324, 476] width 244 height 18
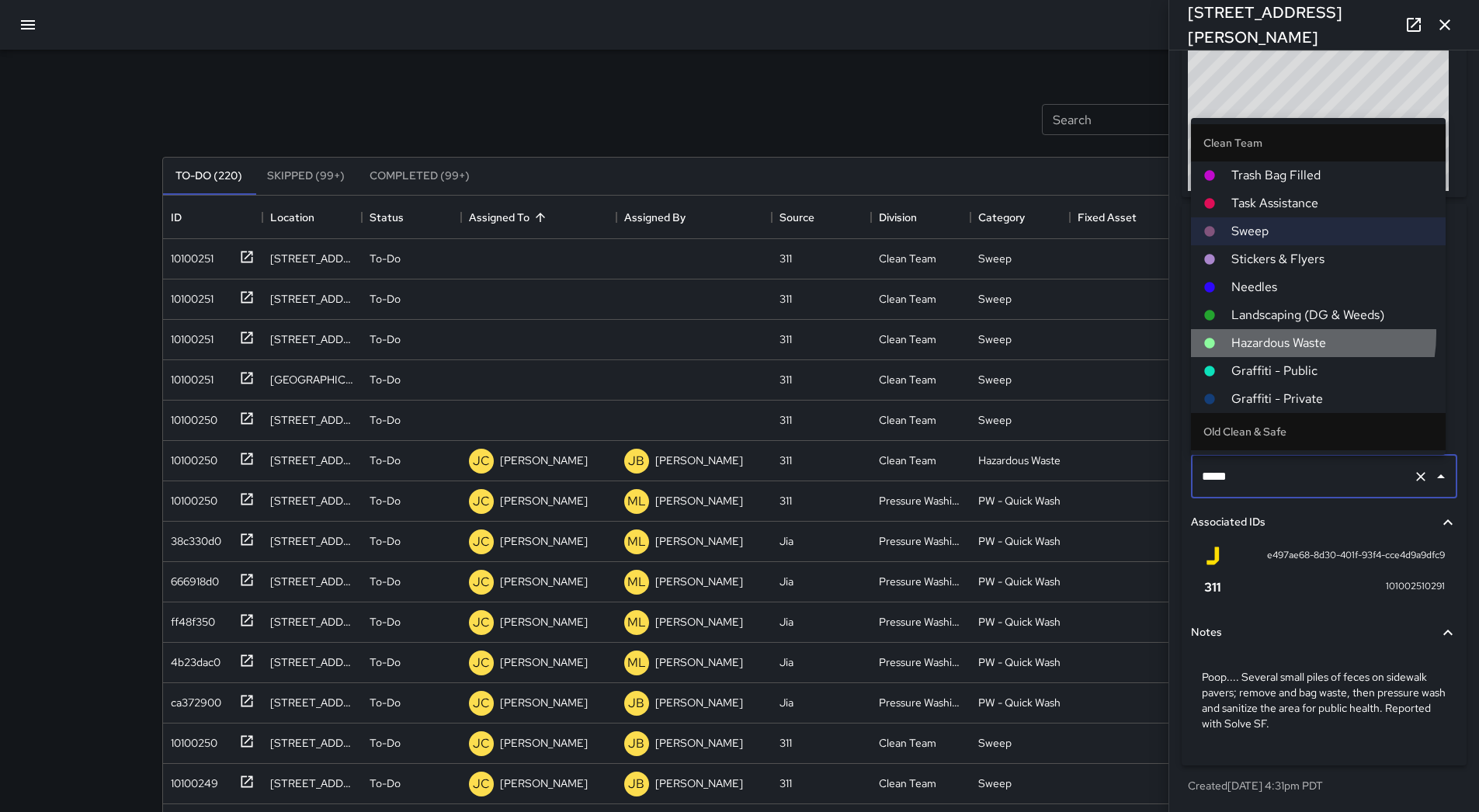
click at [1279, 334] on span "Hazardous Waste" at bounding box center [1332, 343] width 202 height 18
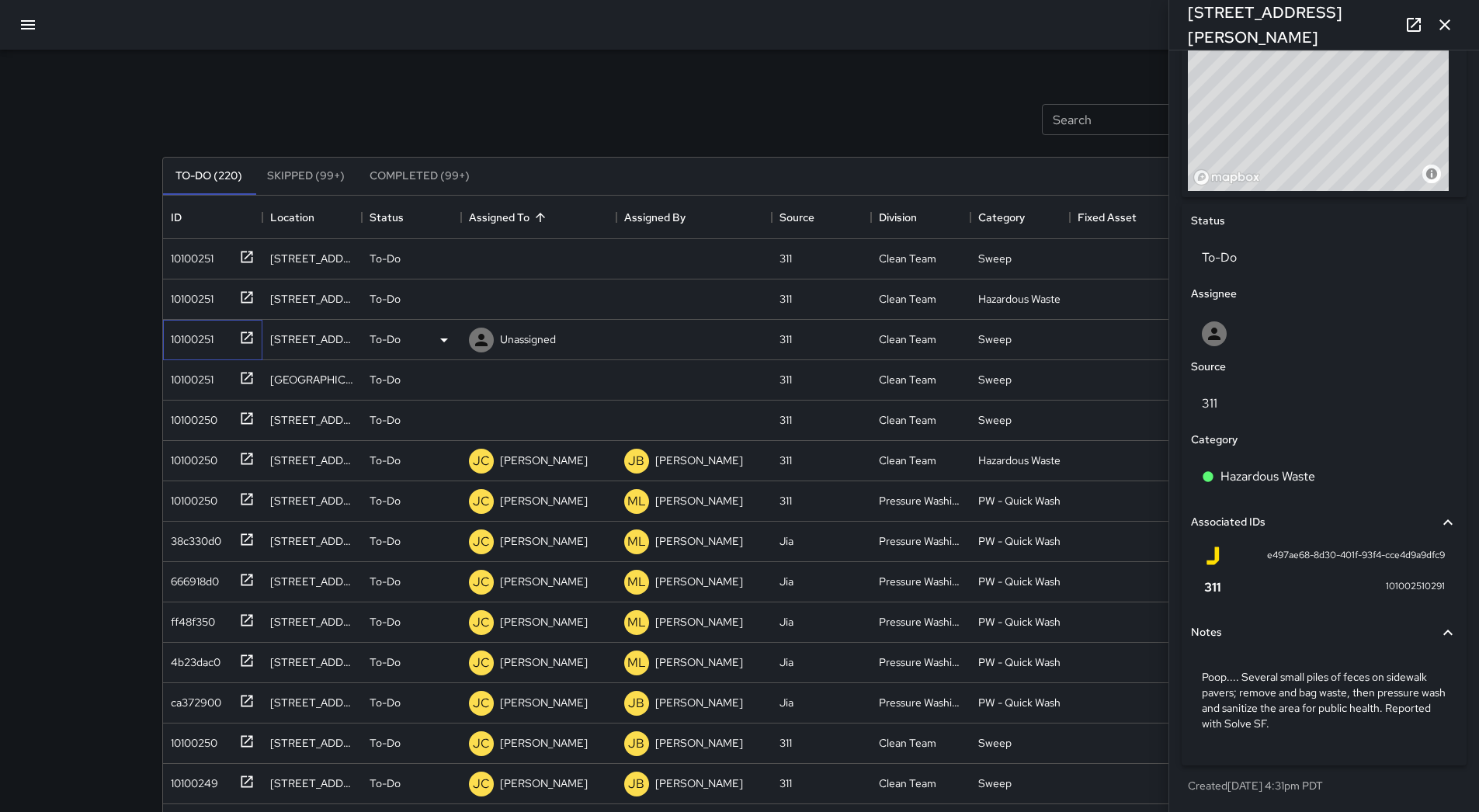
click at [194, 336] on div "10100251" at bounding box center [189, 336] width 49 height 22
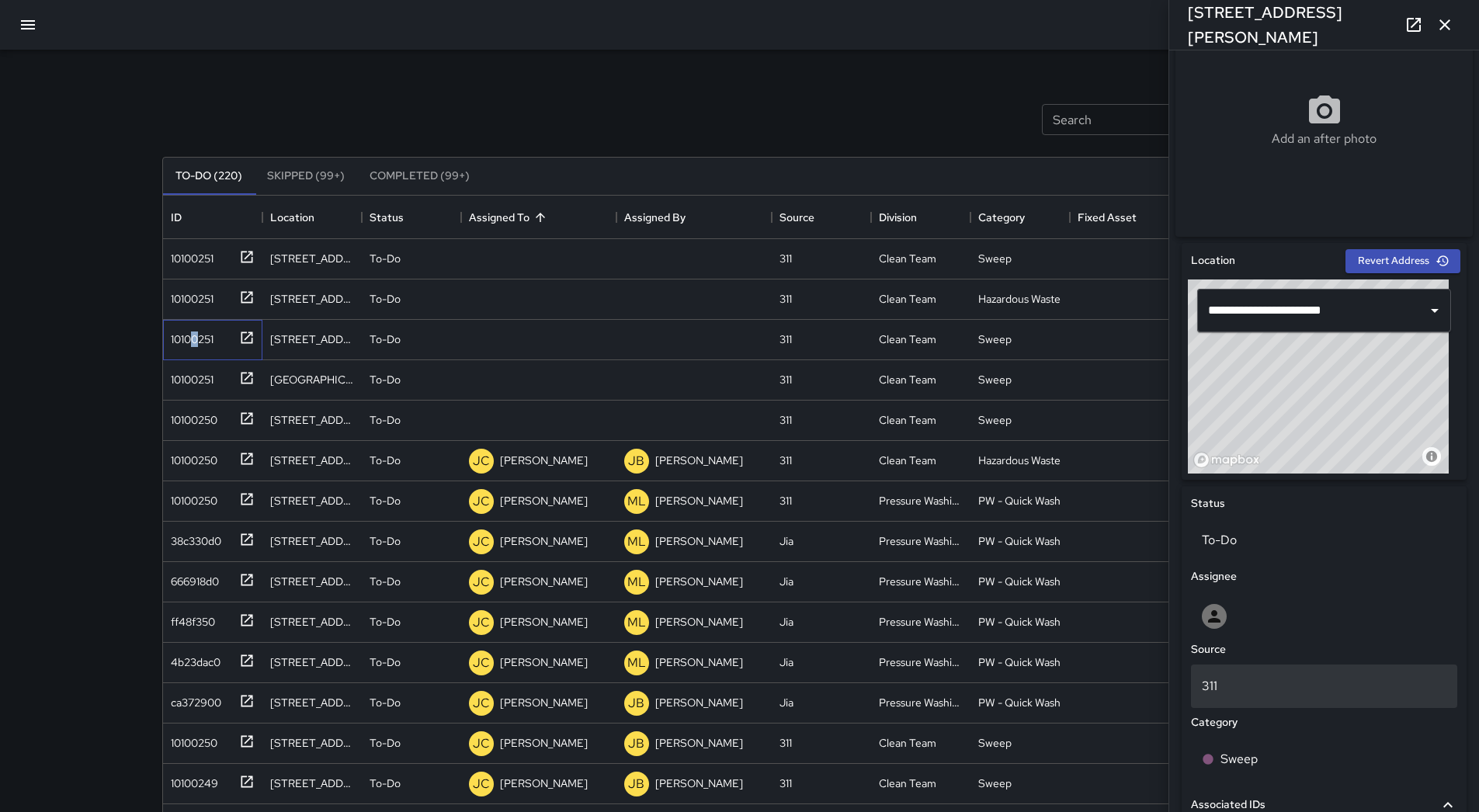
scroll to position [596, 0]
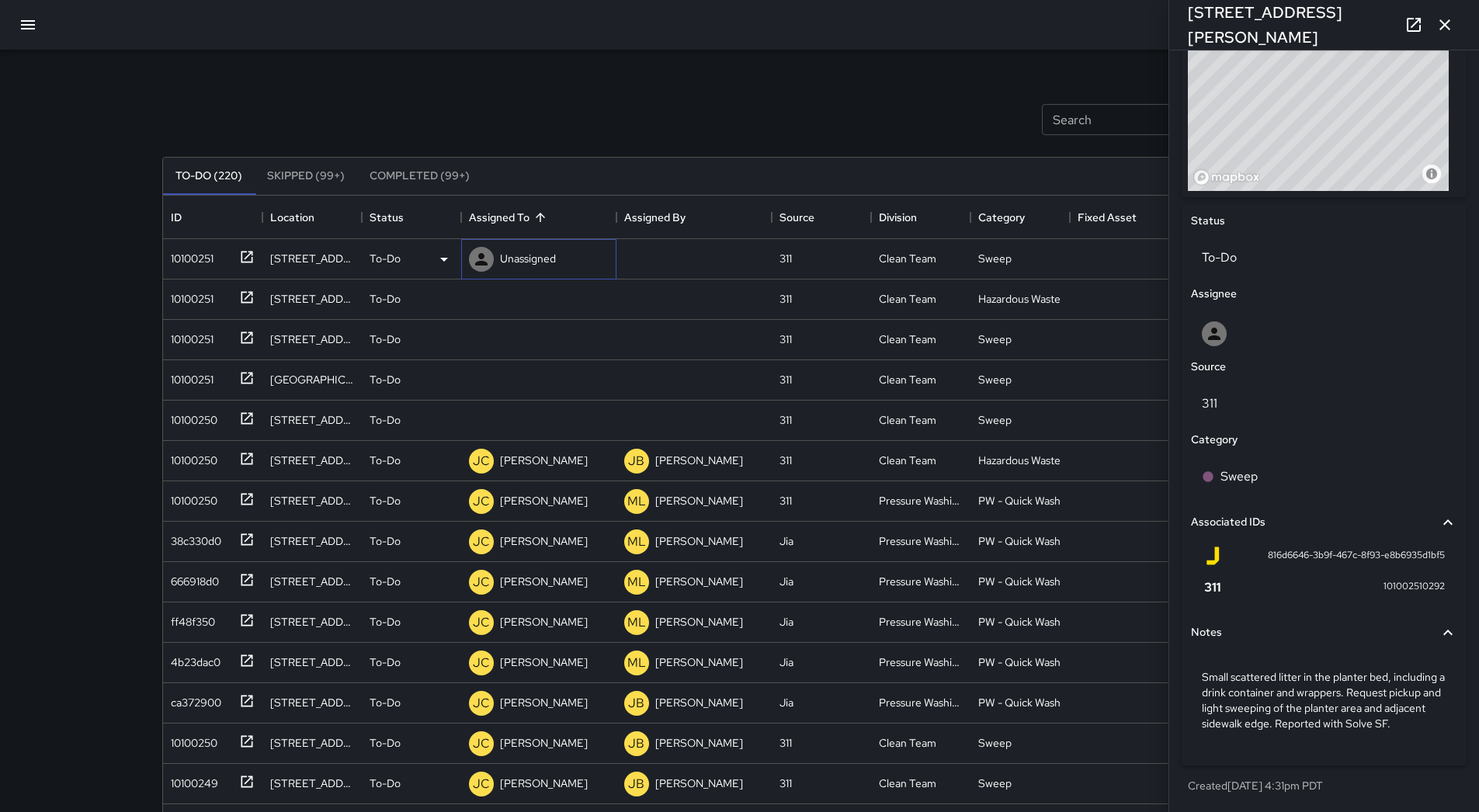
click at [525, 263] on p "Unassigned" at bounding box center [527, 258] width 56 height 16
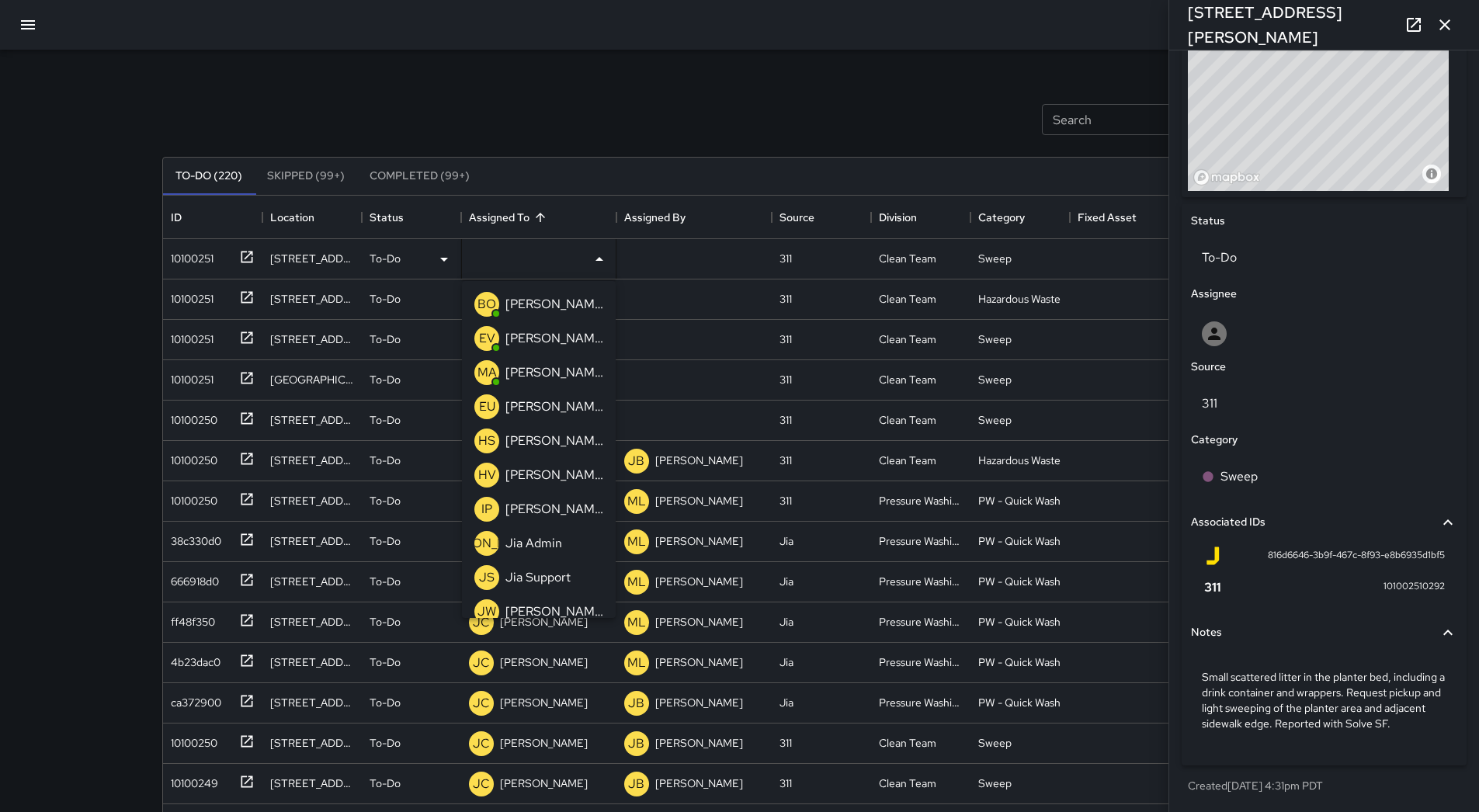
click at [526, 305] on p "[PERSON_NAME] Overall" at bounding box center [555, 304] width 98 height 18
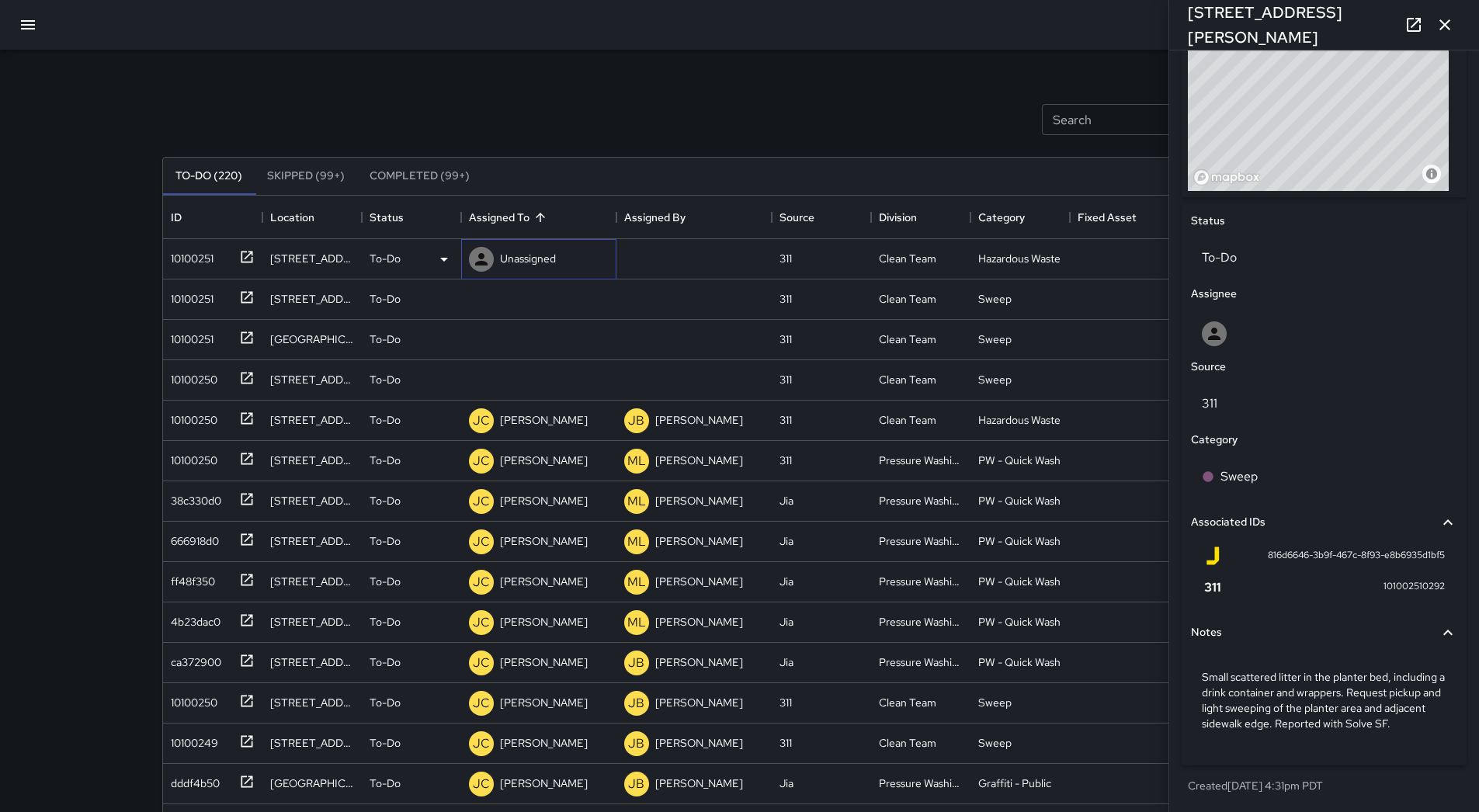
click at [525, 253] on p "Unassigned" at bounding box center [527, 258] width 56 height 16
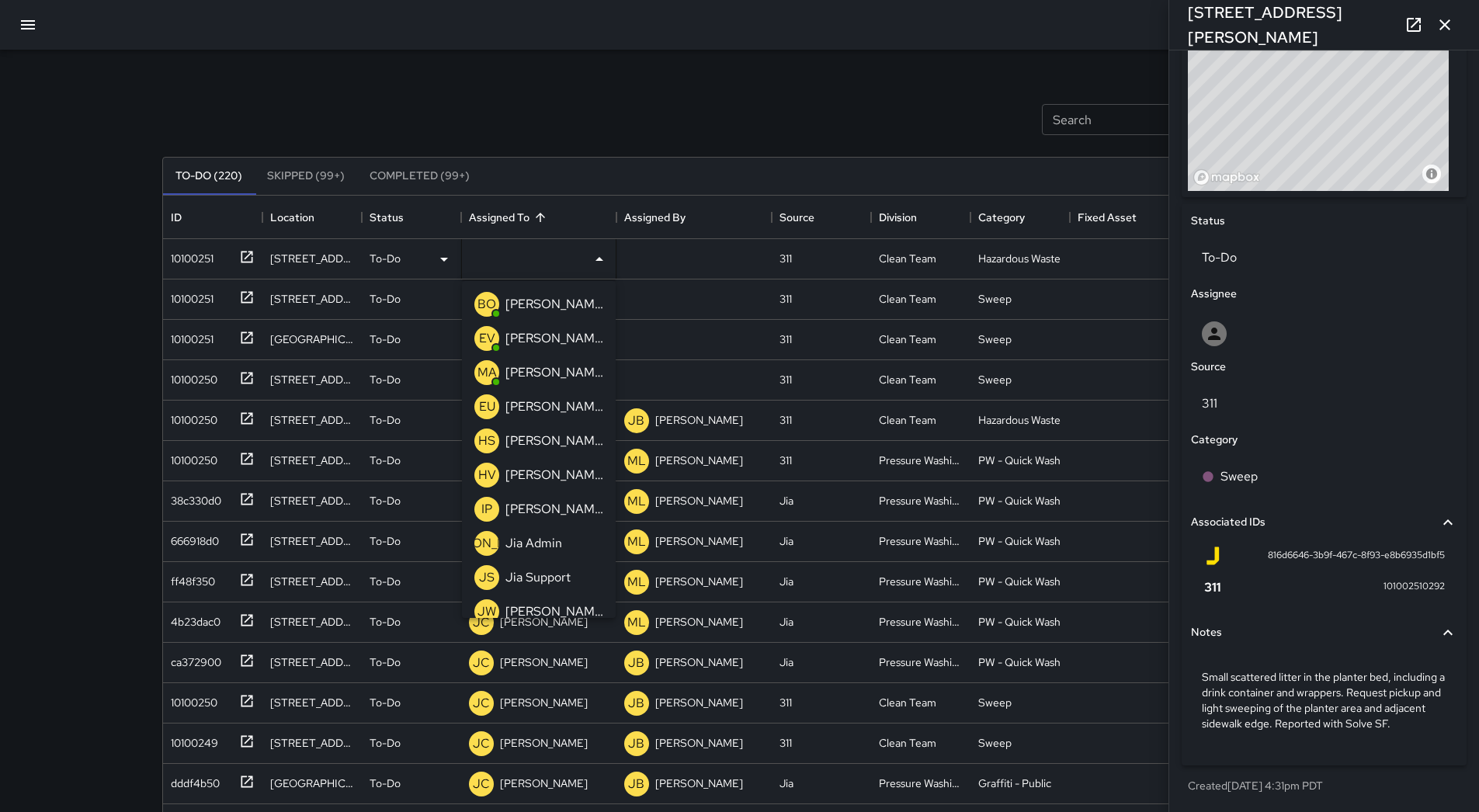
click at [530, 303] on p "[PERSON_NAME] Overall" at bounding box center [555, 304] width 98 height 18
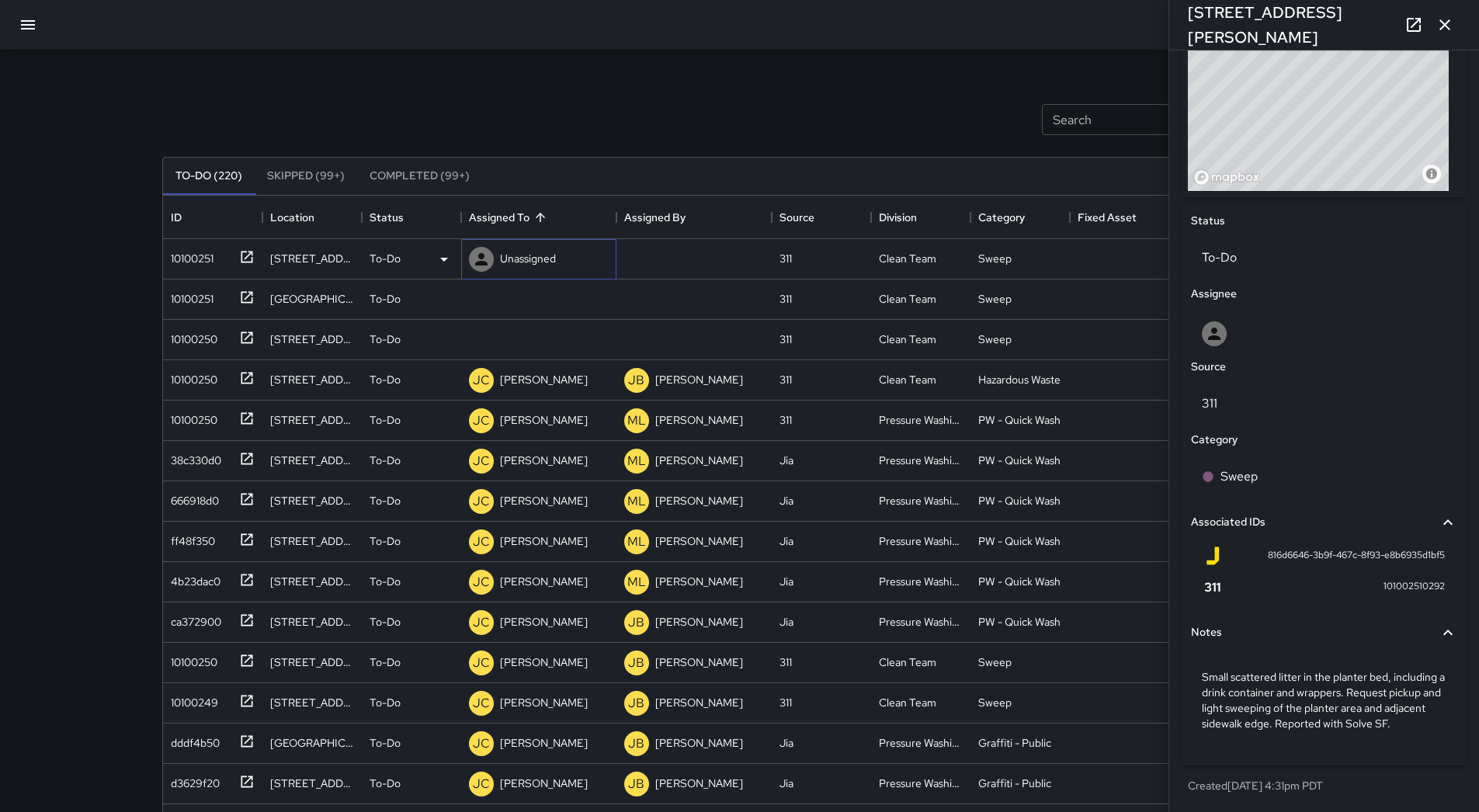
click at [527, 269] on div "Unassigned" at bounding box center [528, 258] width 62 height 22
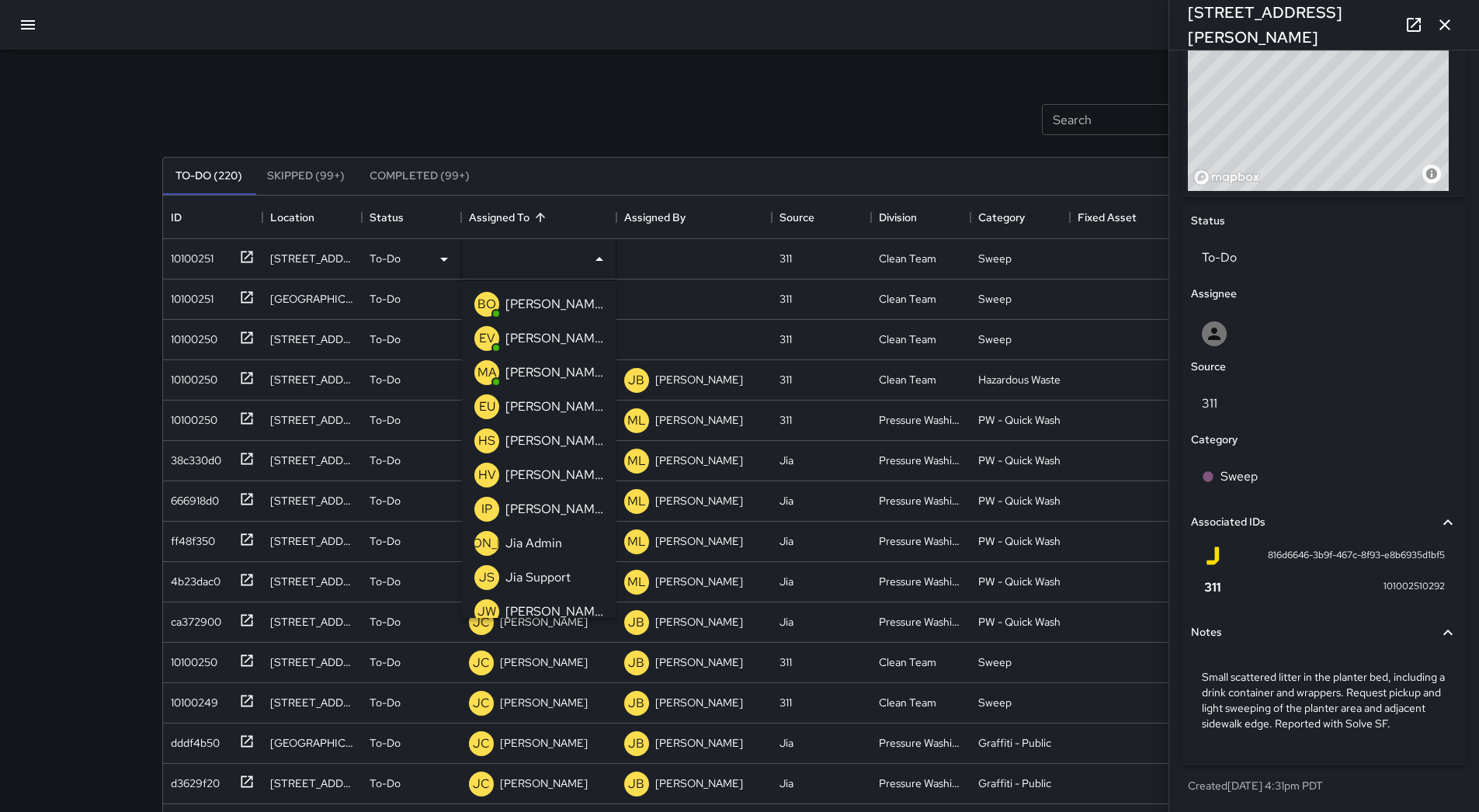
click at [526, 308] on p "[PERSON_NAME] Overall" at bounding box center [555, 304] width 98 height 18
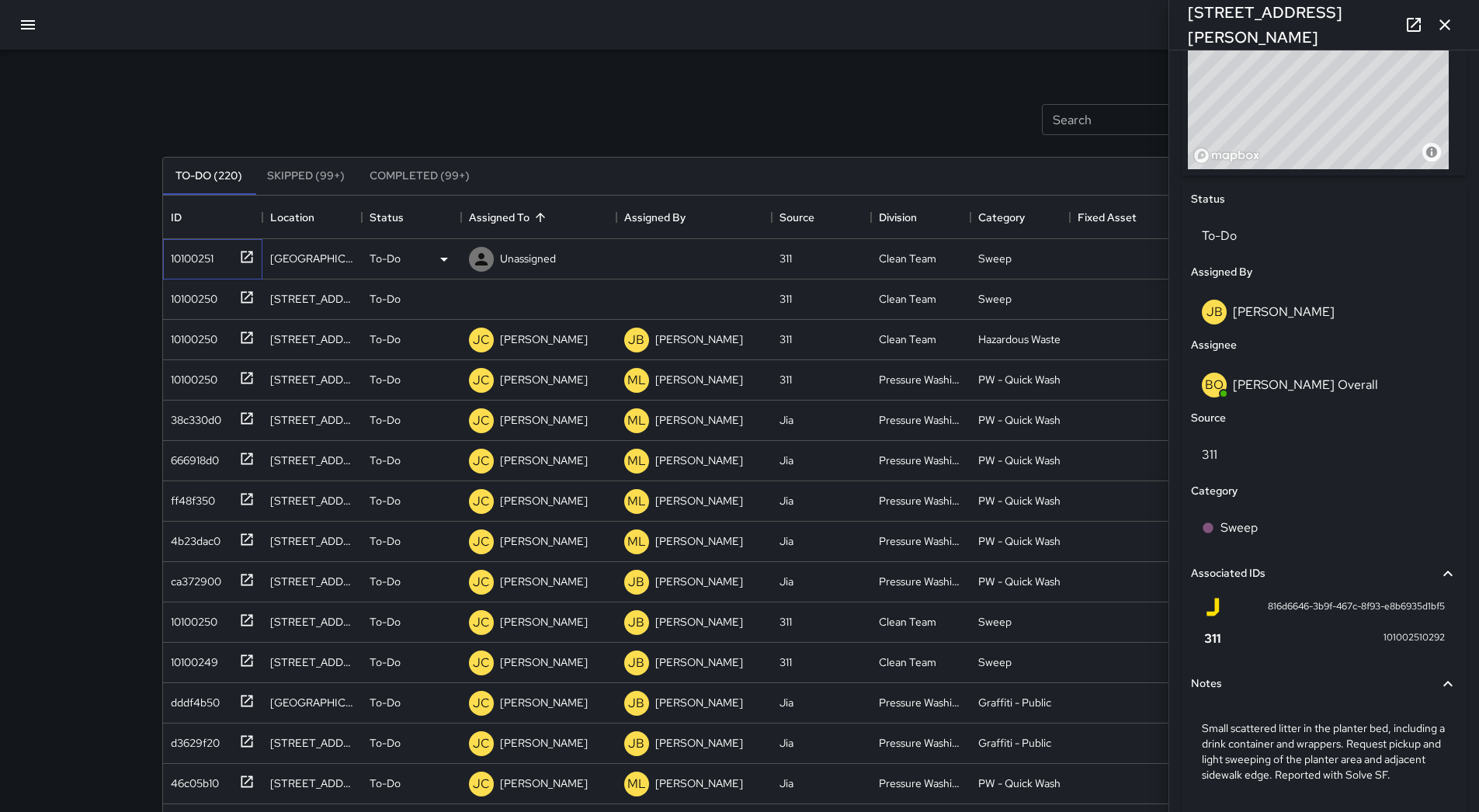
click at [196, 268] on div "10100251" at bounding box center [213, 259] width 100 height 41
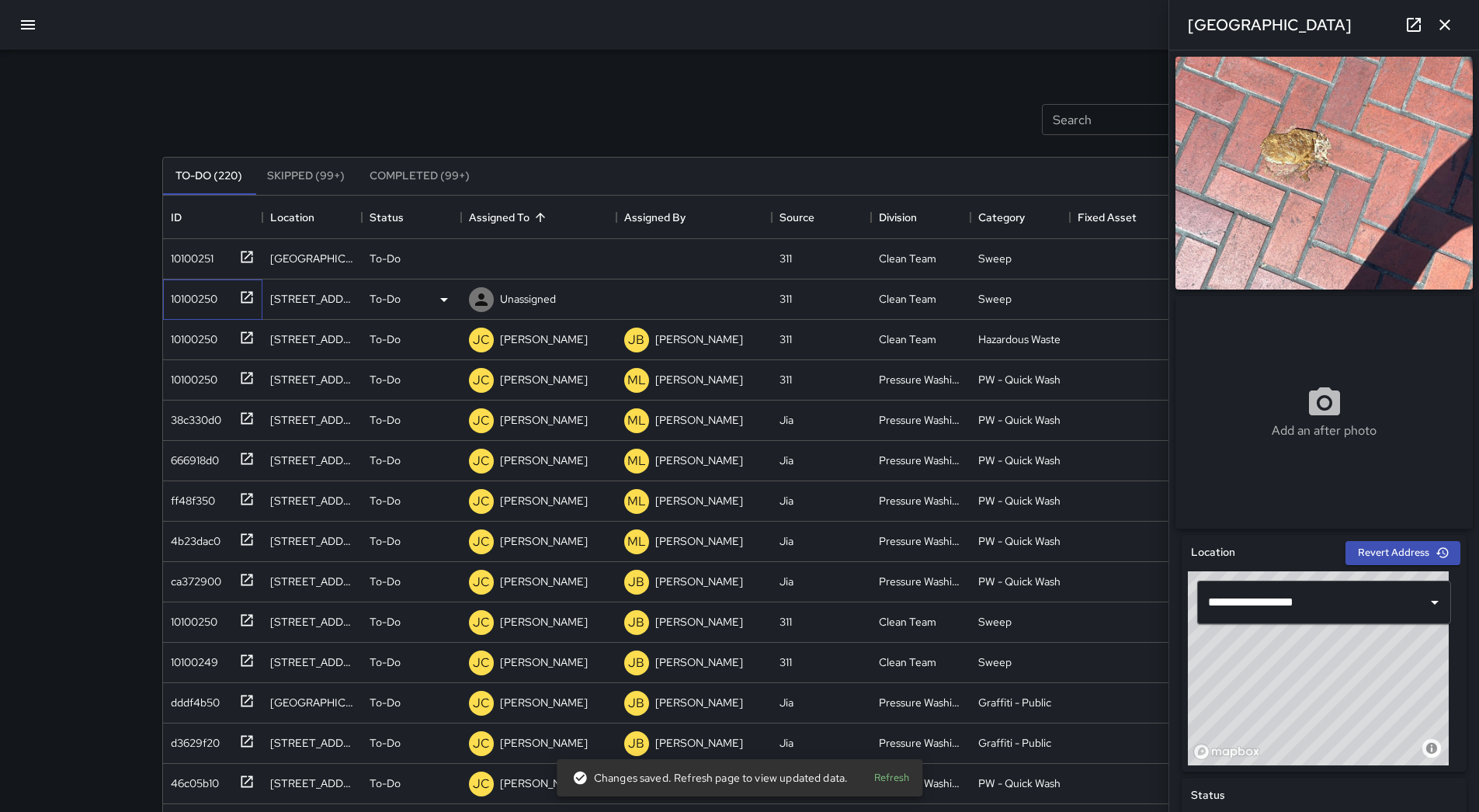
click at [225, 283] on div "10100250" at bounding box center [210, 296] width 90 height 26
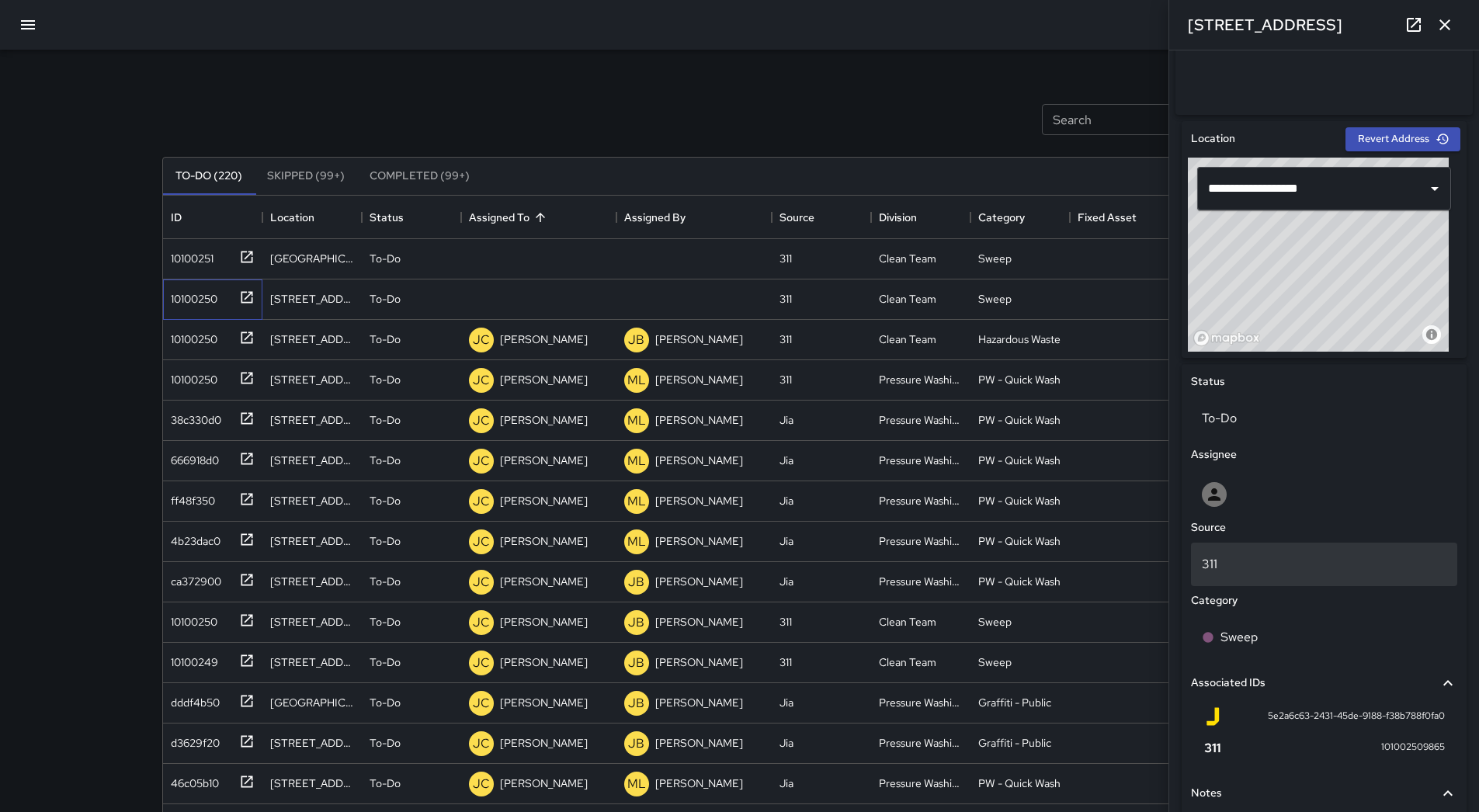
scroll to position [565, 0]
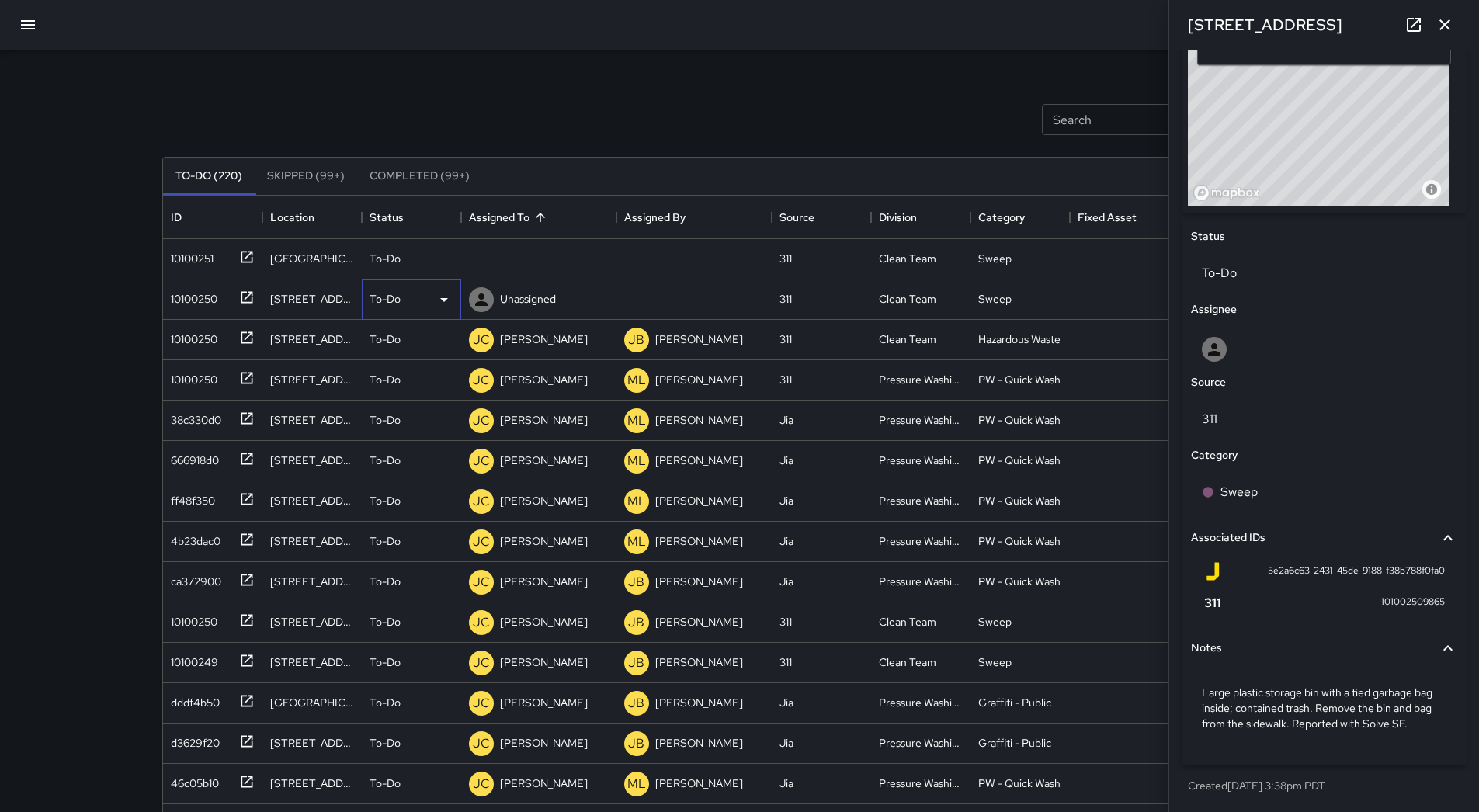
click at [440, 299] on icon at bounding box center [444, 299] width 18 height 18
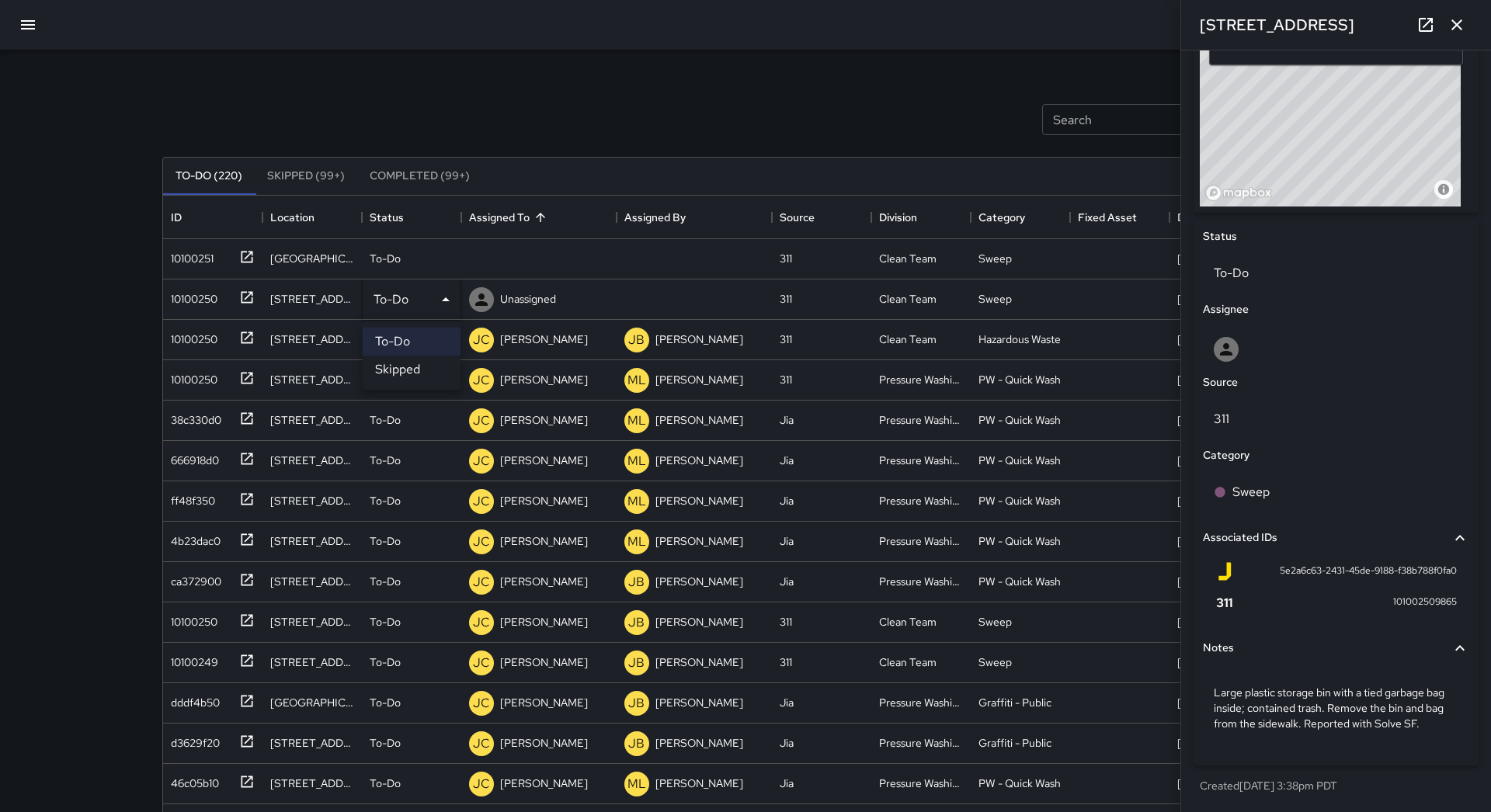
click at [437, 366] on li "Skipped" at bounding box center [412, 370] width 98 height 28
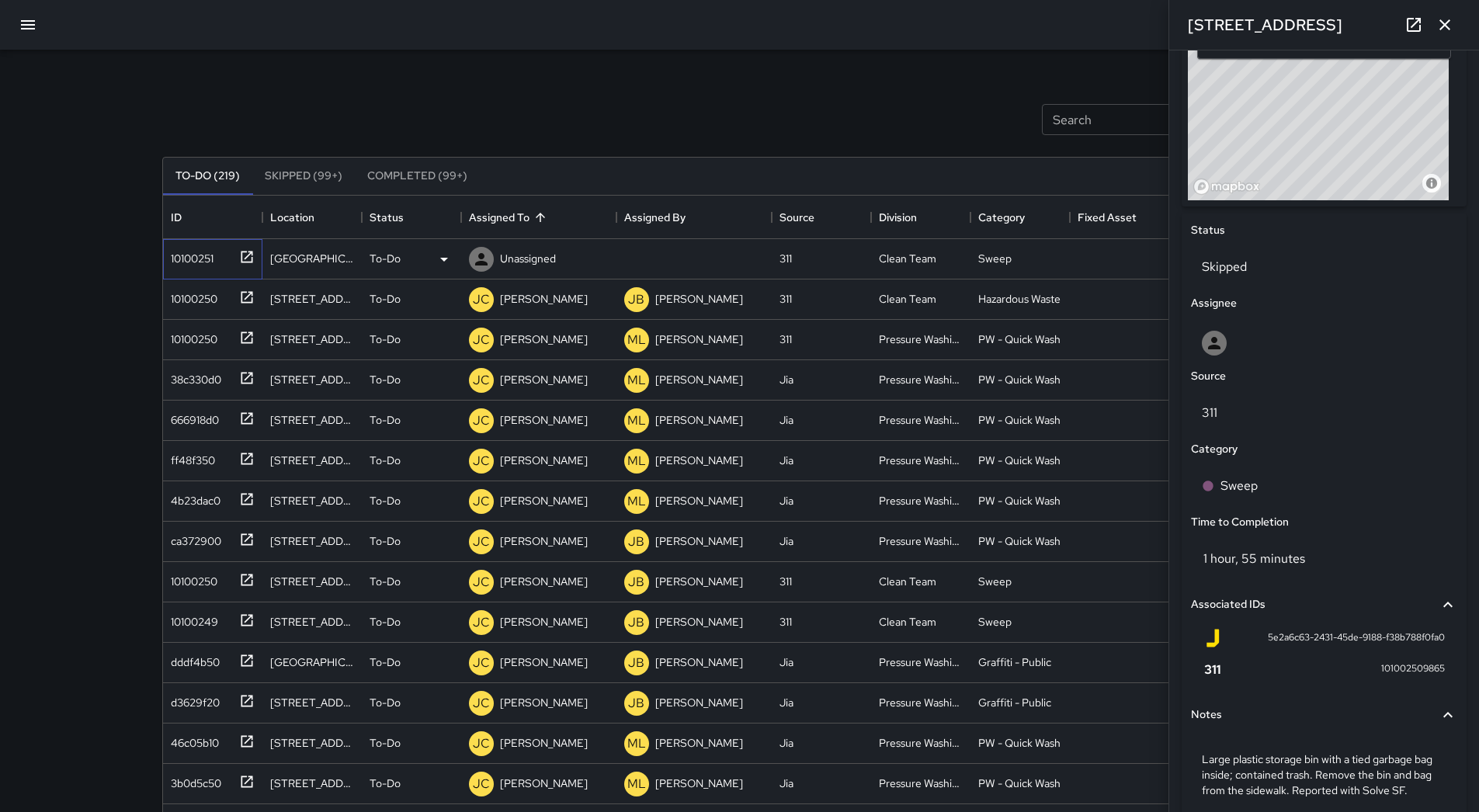
click at [205, 261] on div "10100251" at bounding box center [189, 255] width 49 height 22
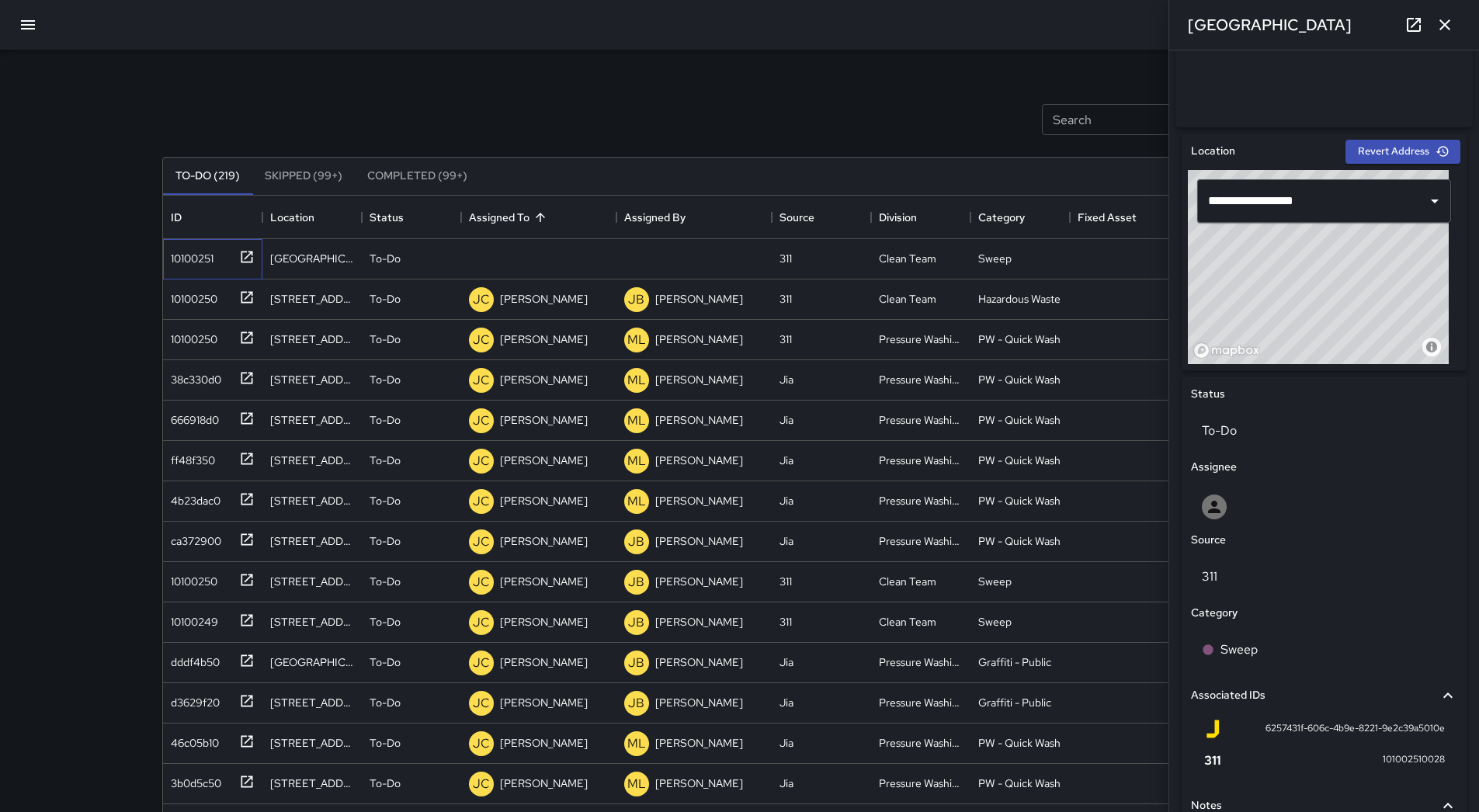
scroll to position [534, 0]
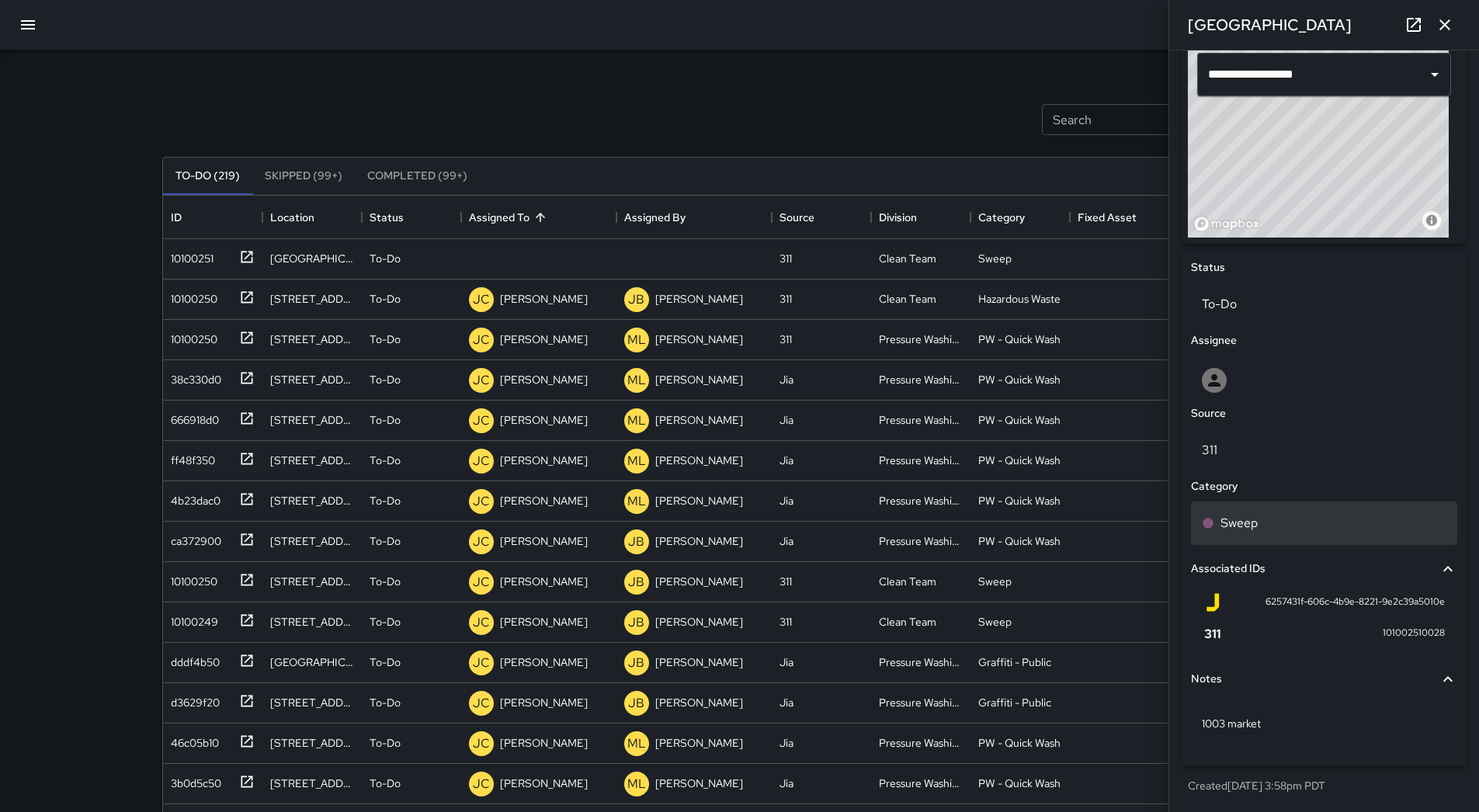
click at [1314, 535] on div "Sweep" at bounding box center [1324, 523] width 266 height 43
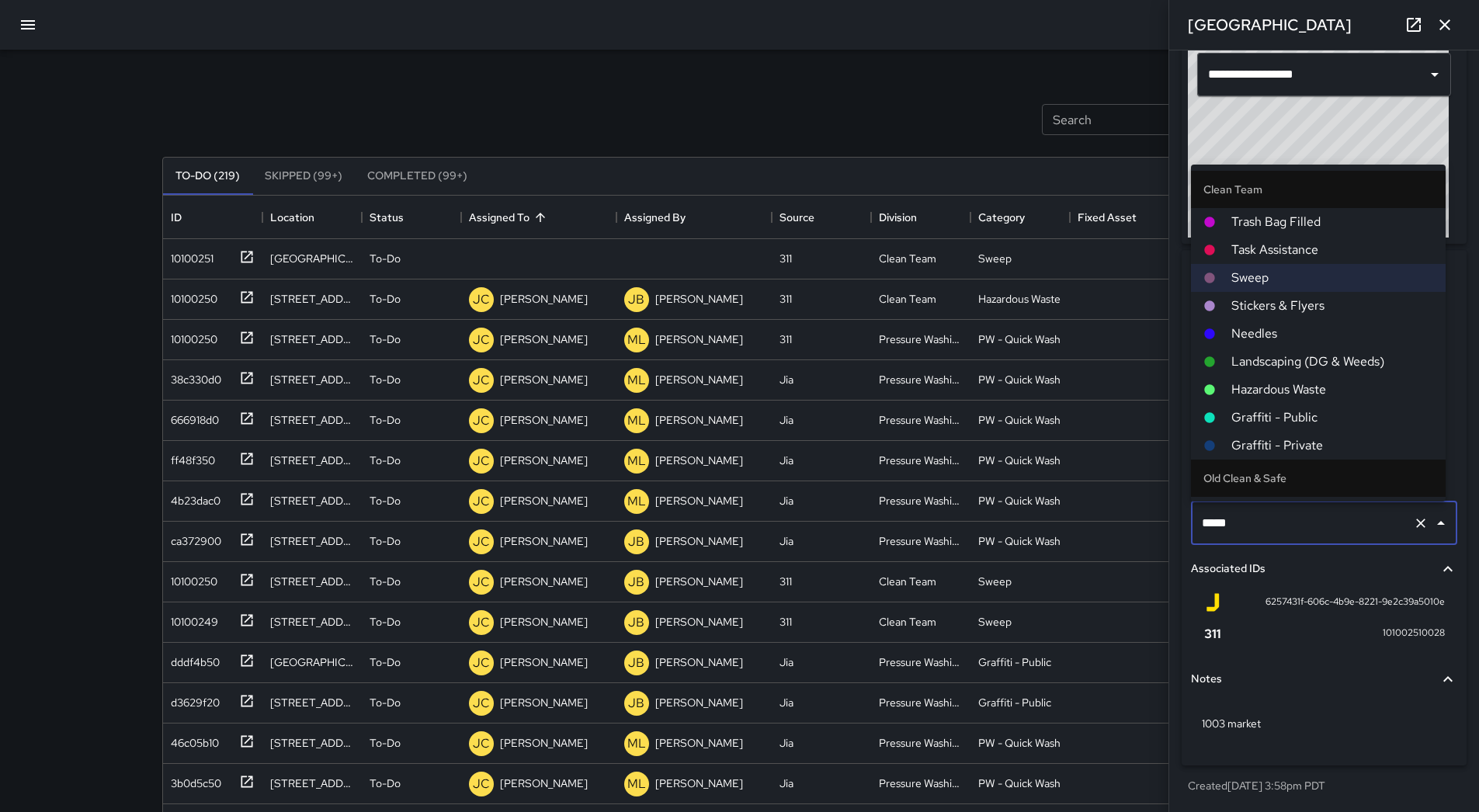
click at [1293, 394] on span "Hazardous Waste" at bounding box center [1332, 390] width 202 height 18
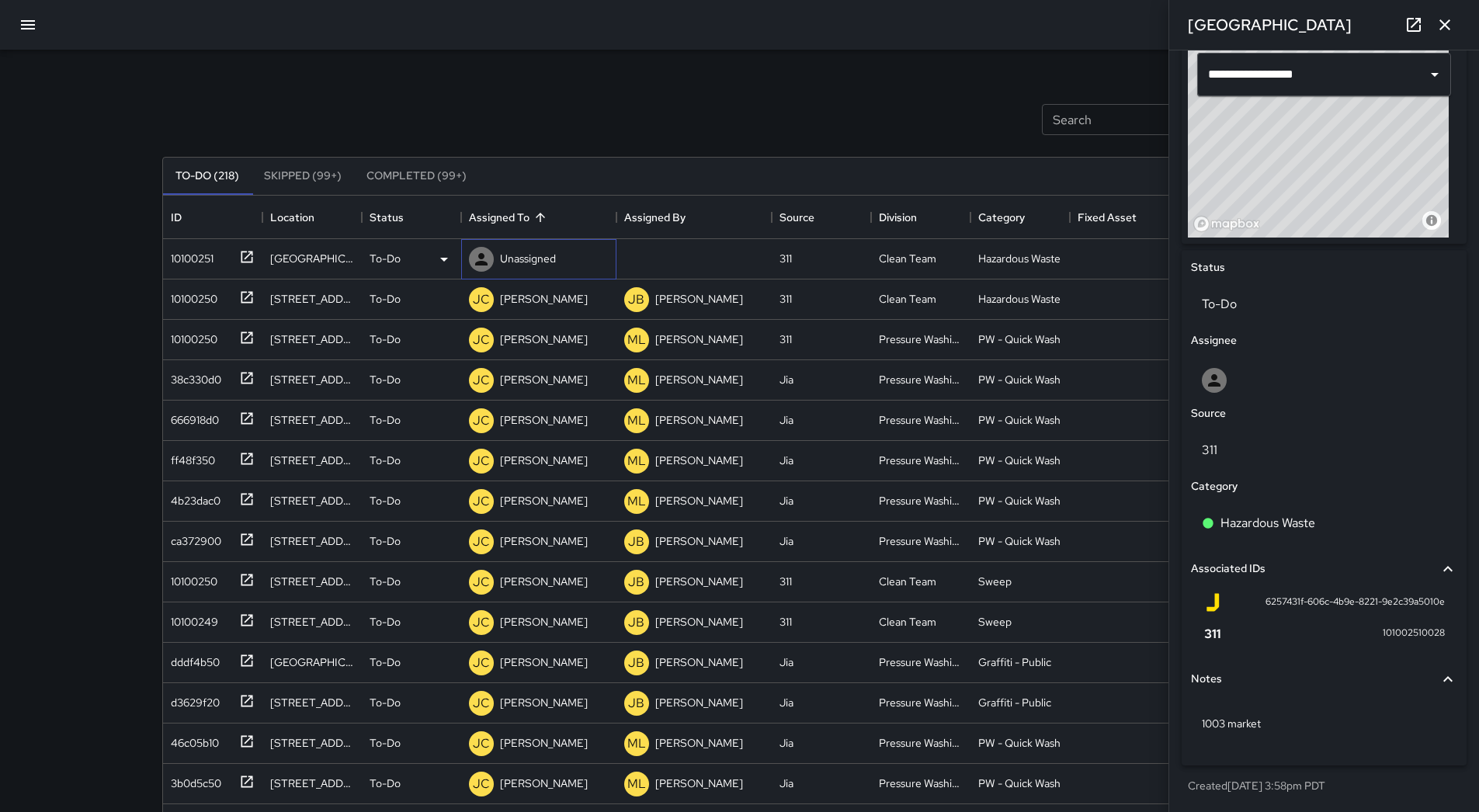
click at [536, 263] on p "Unassigned" at bounding box center [527, 258] width 56 height 16
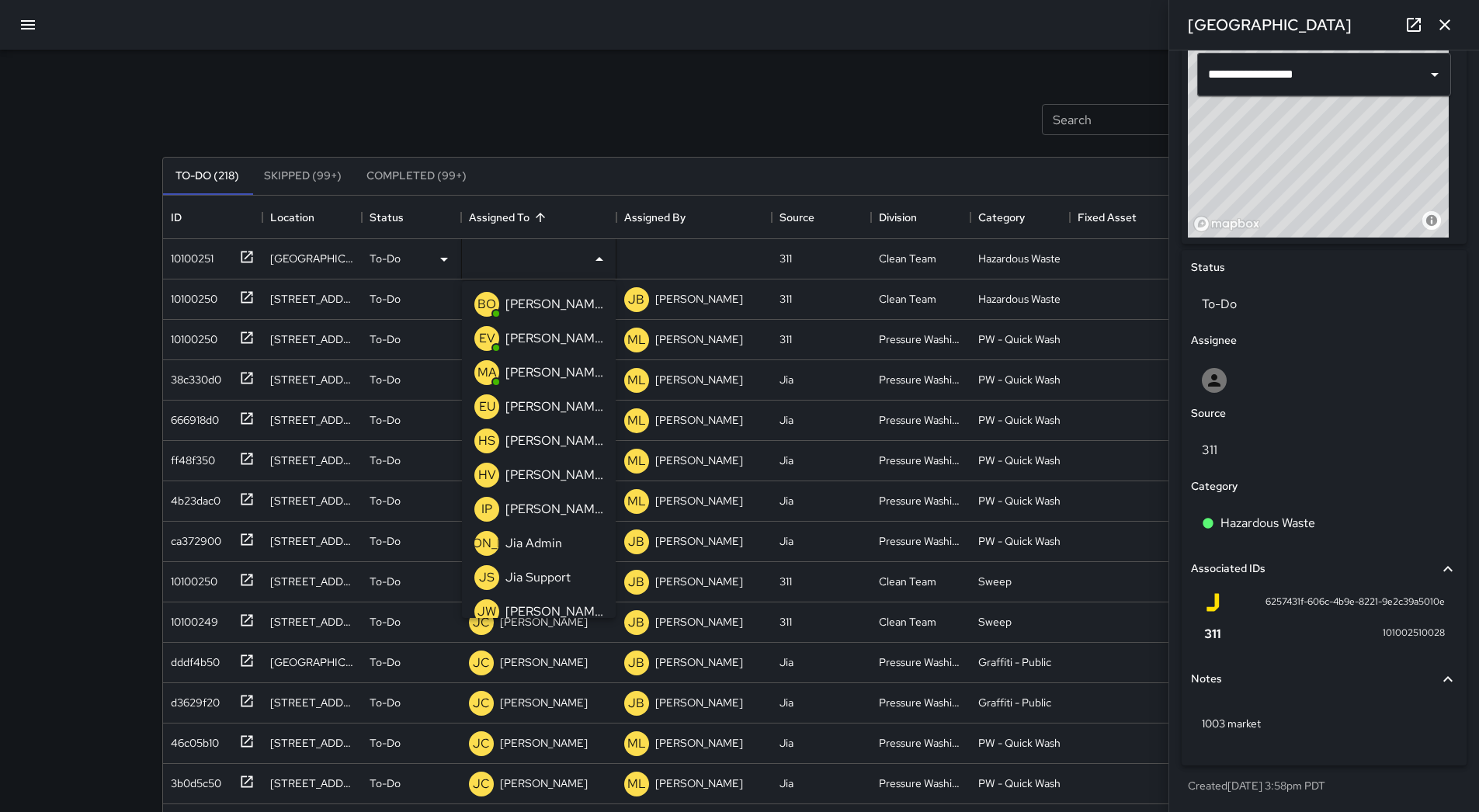
click at [530, 375] on p "[PERSON_NAME]" at bounding box center [555, 372] width 98 height 18
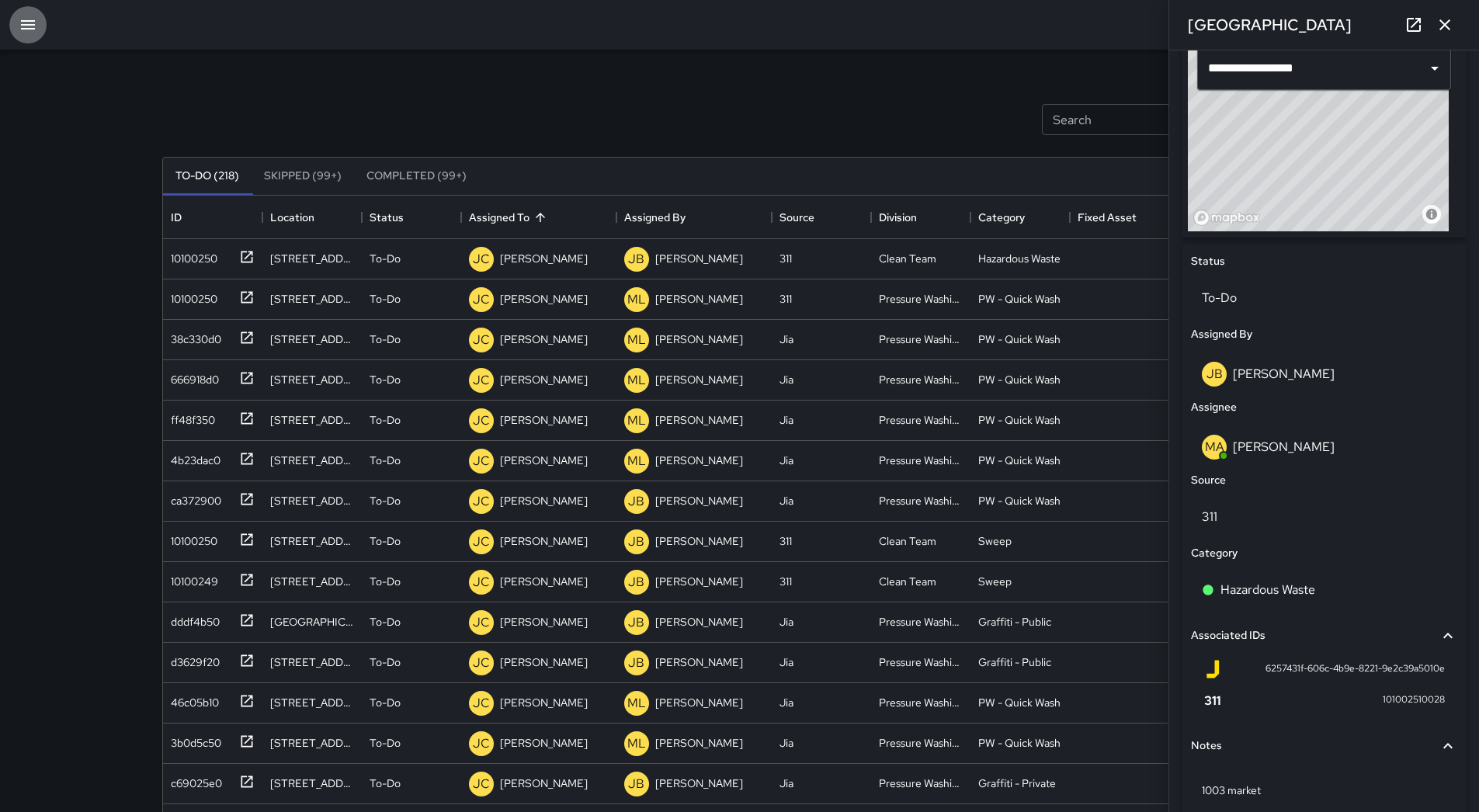
click at [17, 10] on button "button" at bounding box center [27, 24] width 37 height 37
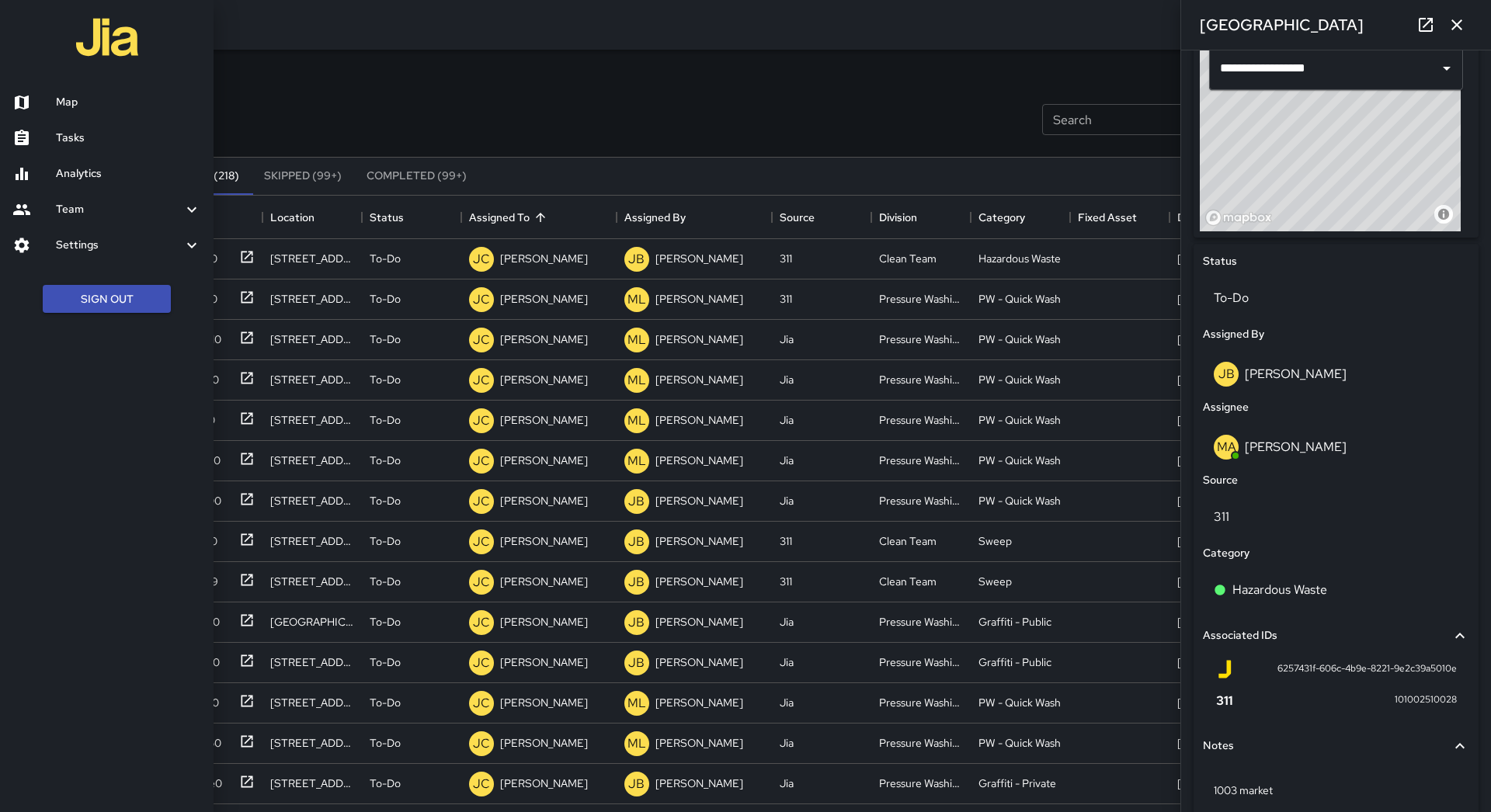
click at [373, 98] on div at bounding box center [745, 406] width 1491 height 812
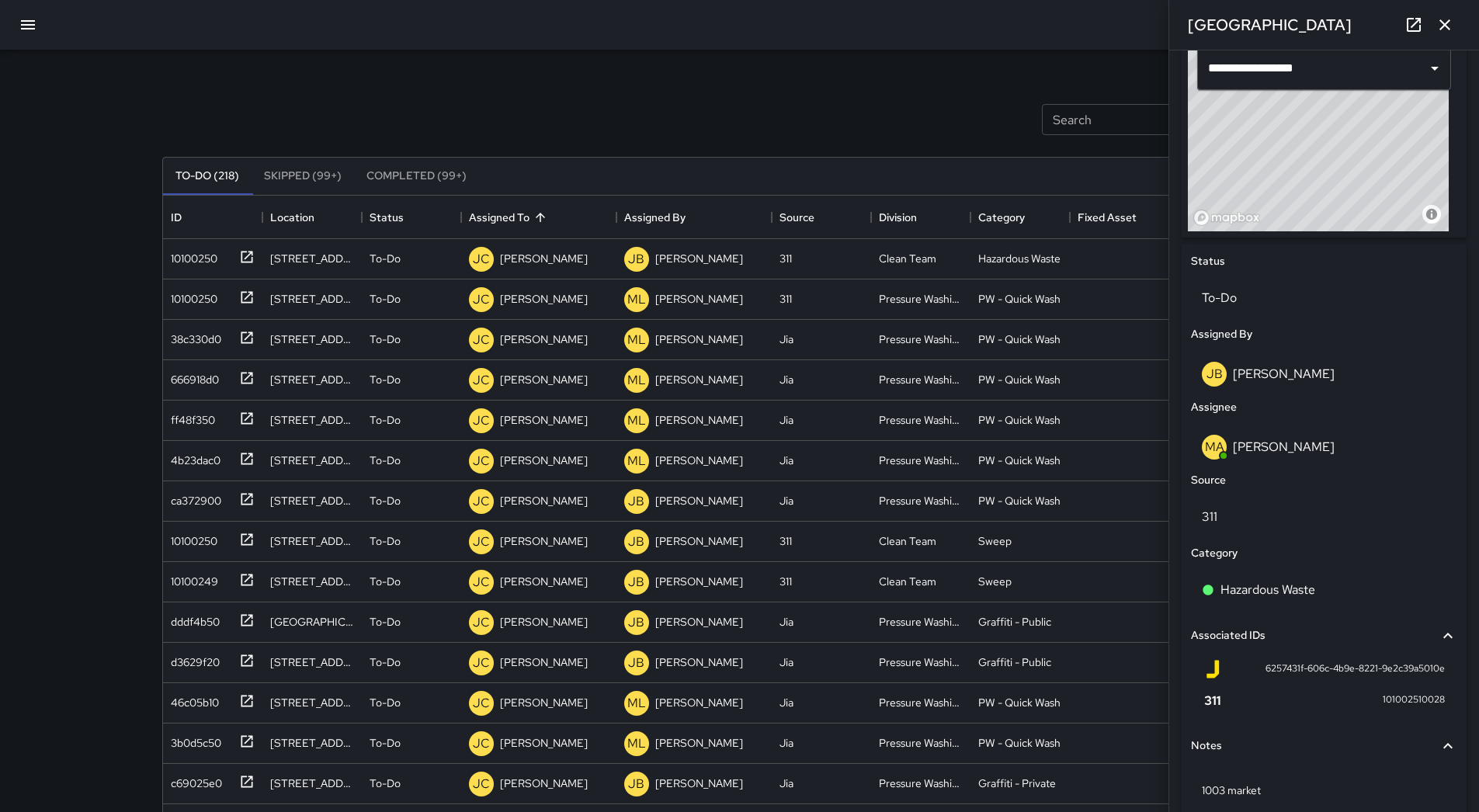
click at [1442, 19] on icon "button" at bounding box center [1445, 25] width 18 height 18
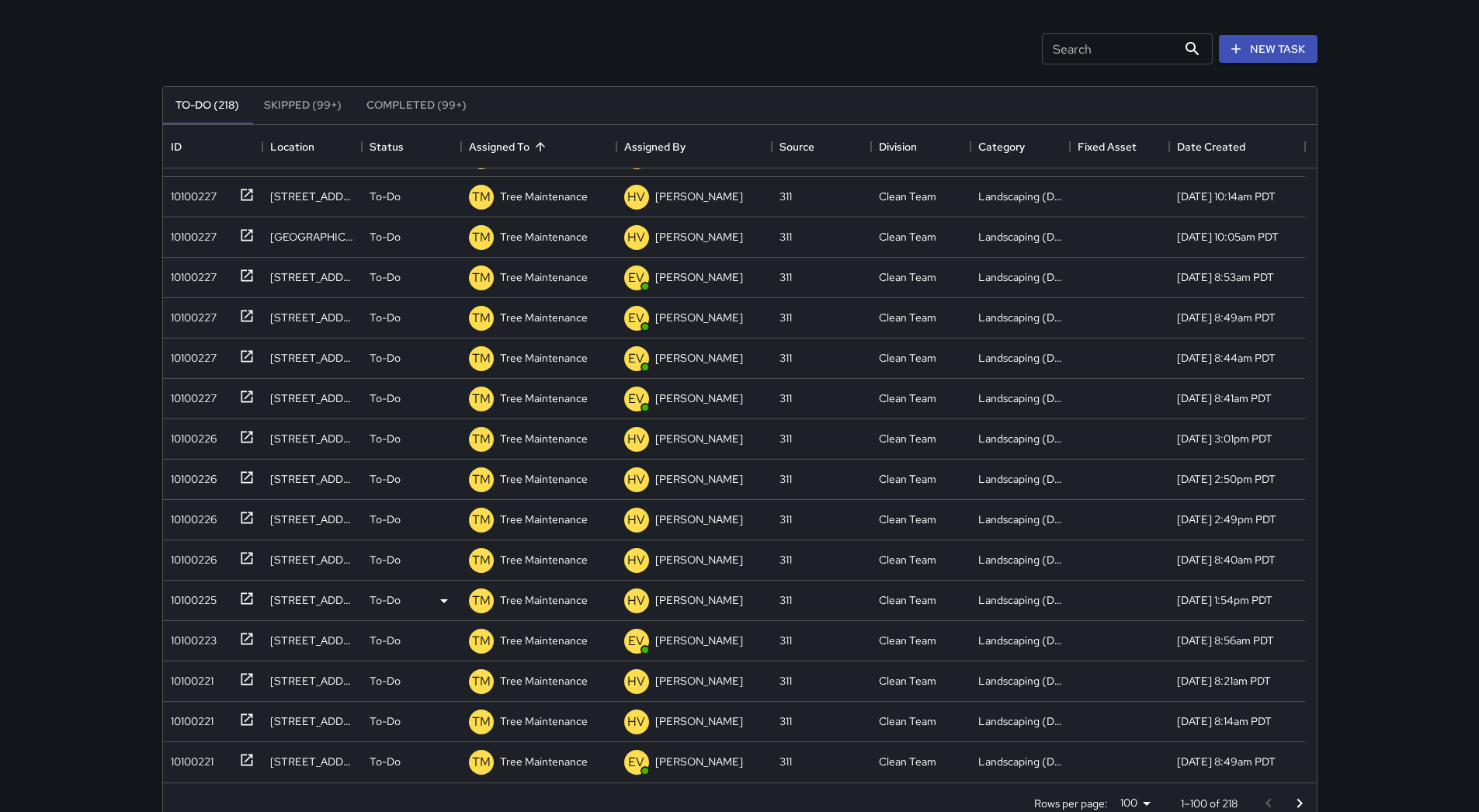
scroll to position [105, 0]
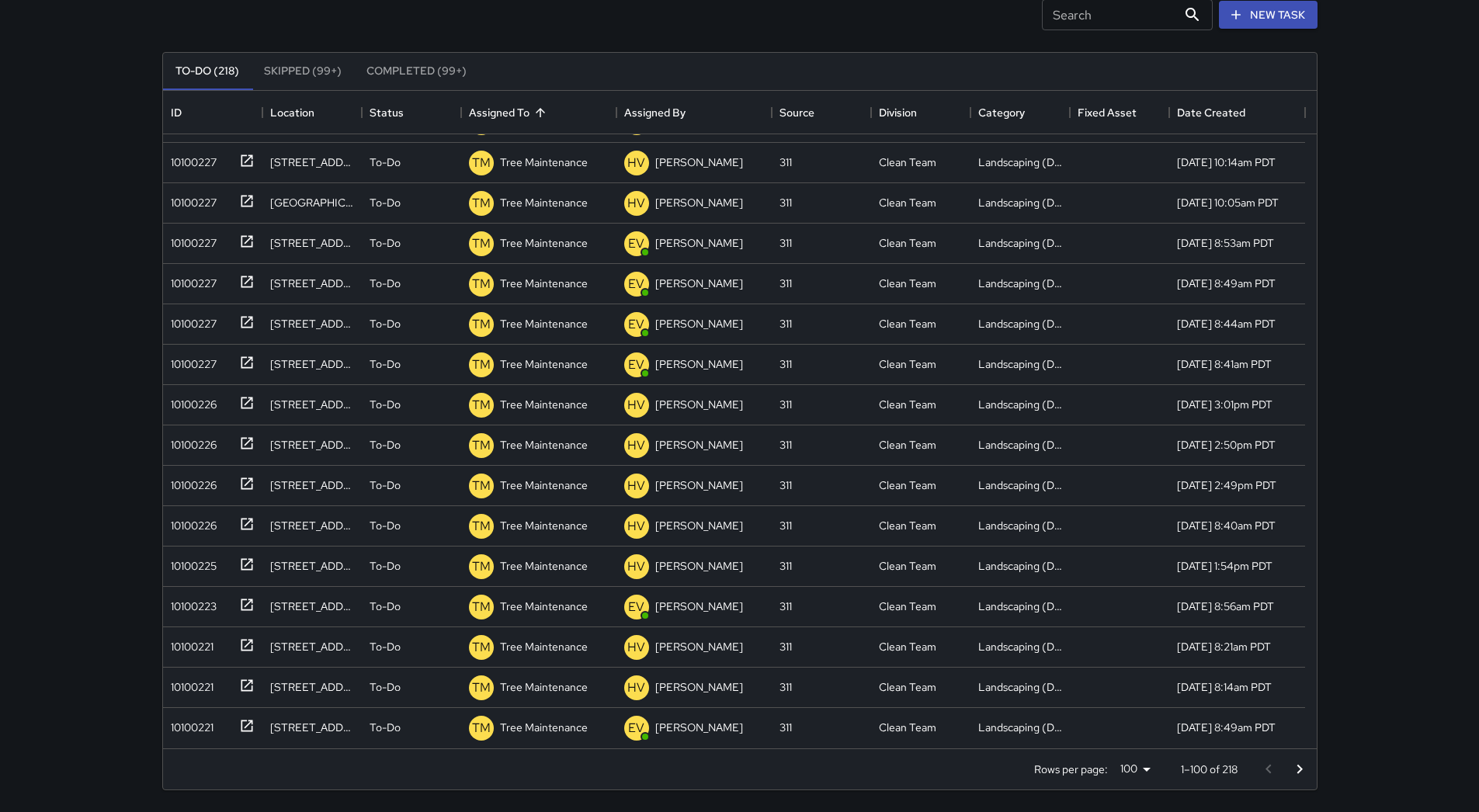
click at [1295, 760] on icon "Go to next page" at bounding box center [1299, 769] width 18 height 18
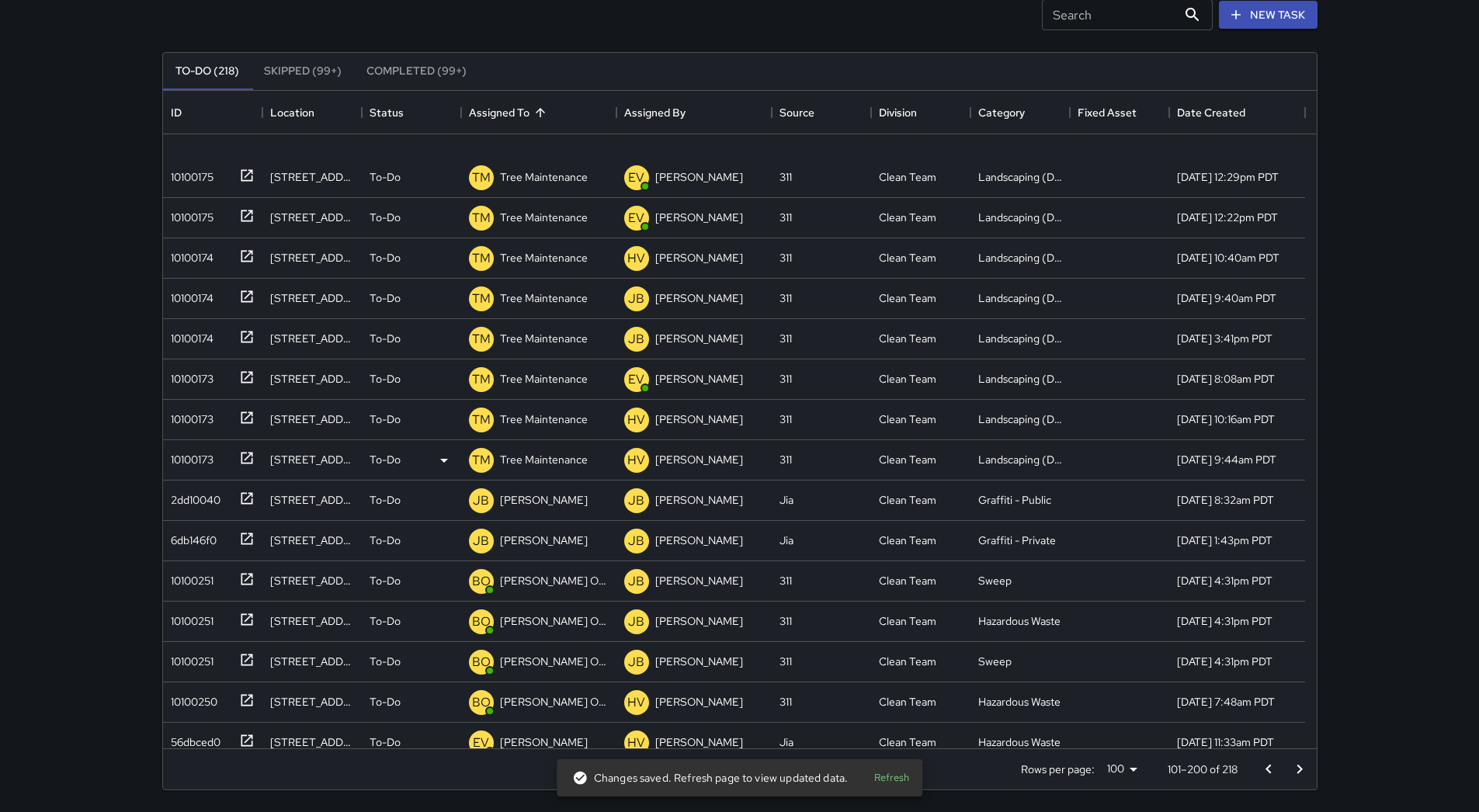
scroll to position [2483, 0]
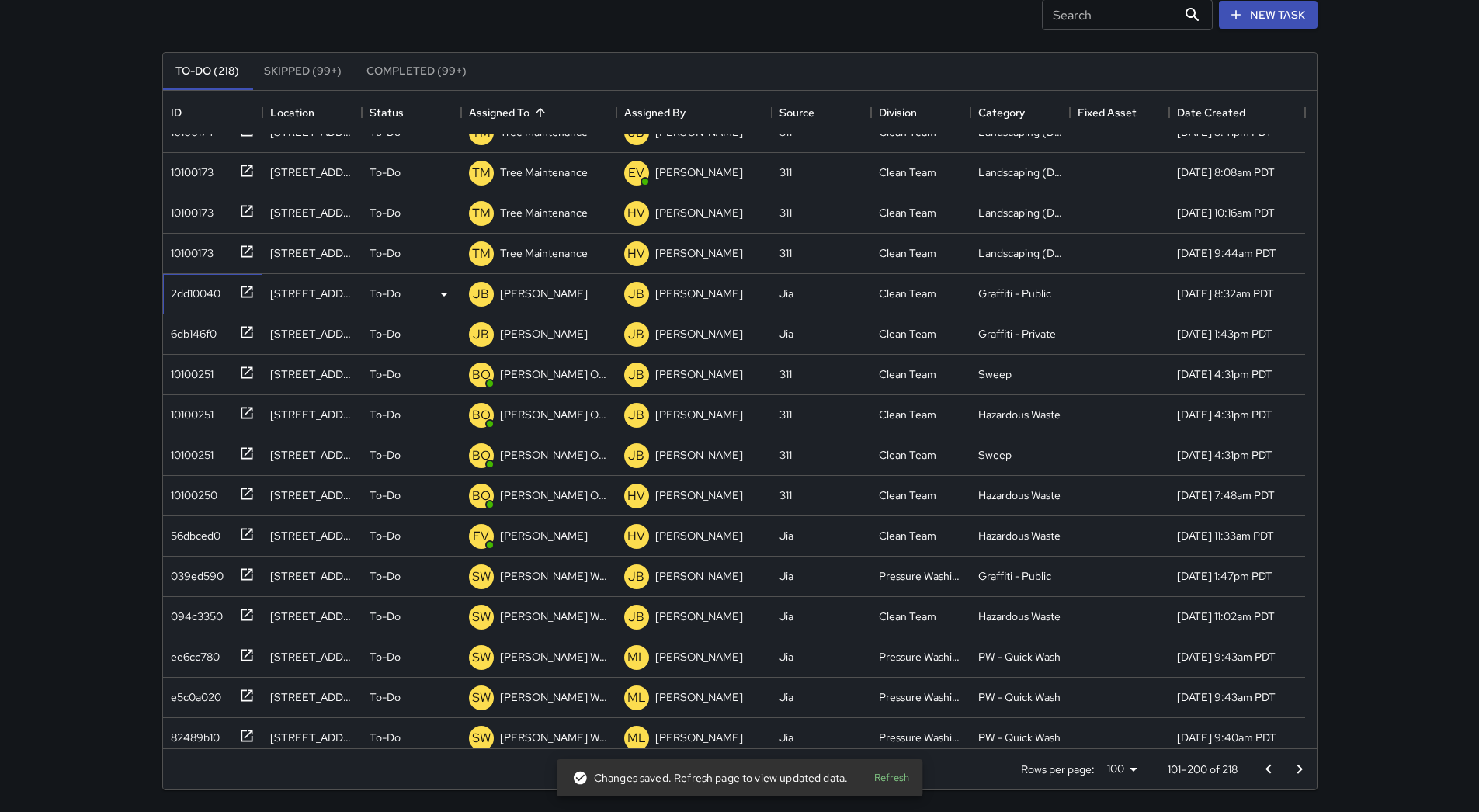
click at [190, 303] on div "2dd10040" at bounding box center [210, 290] width 90 height 26
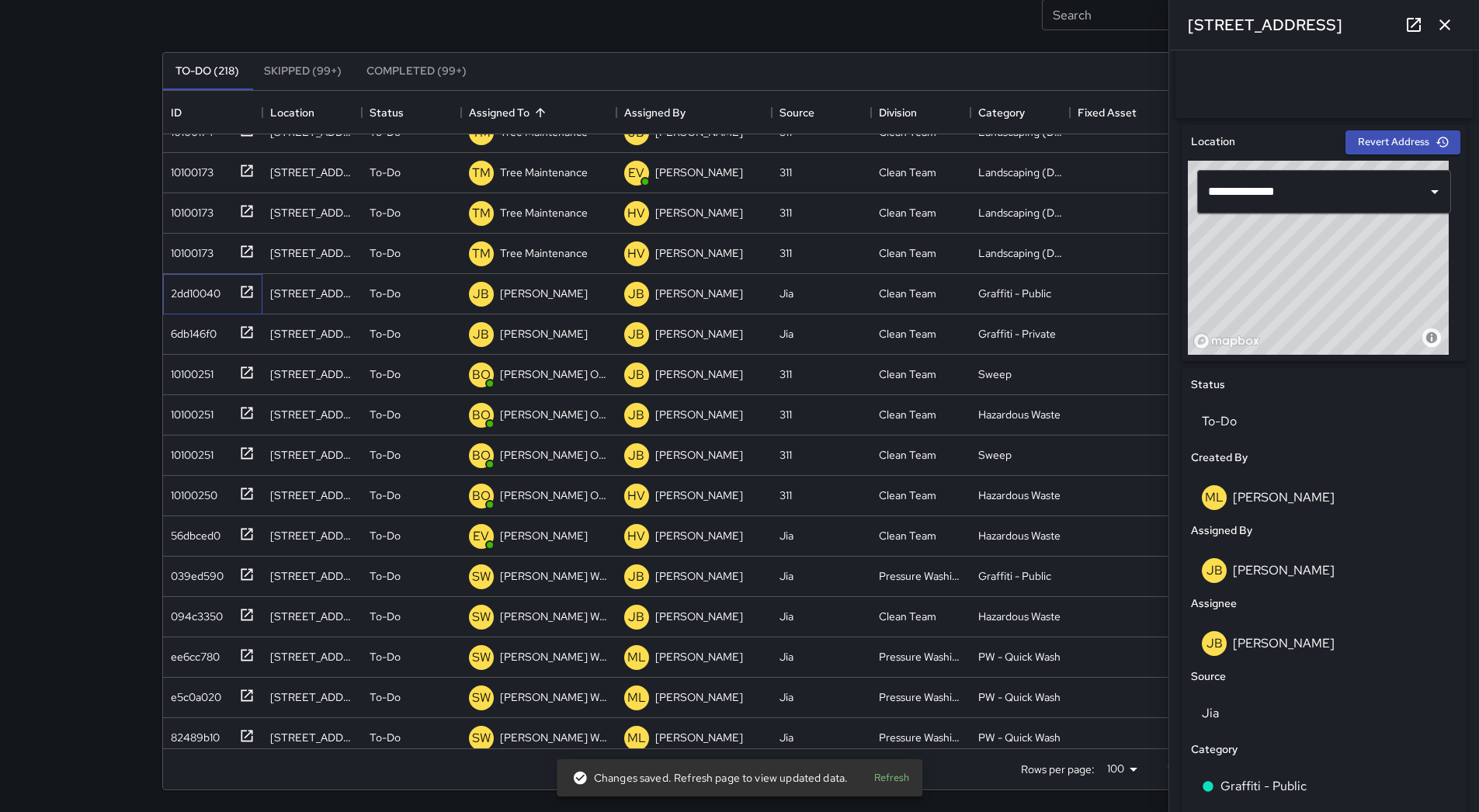
scroll to position [465, 0]
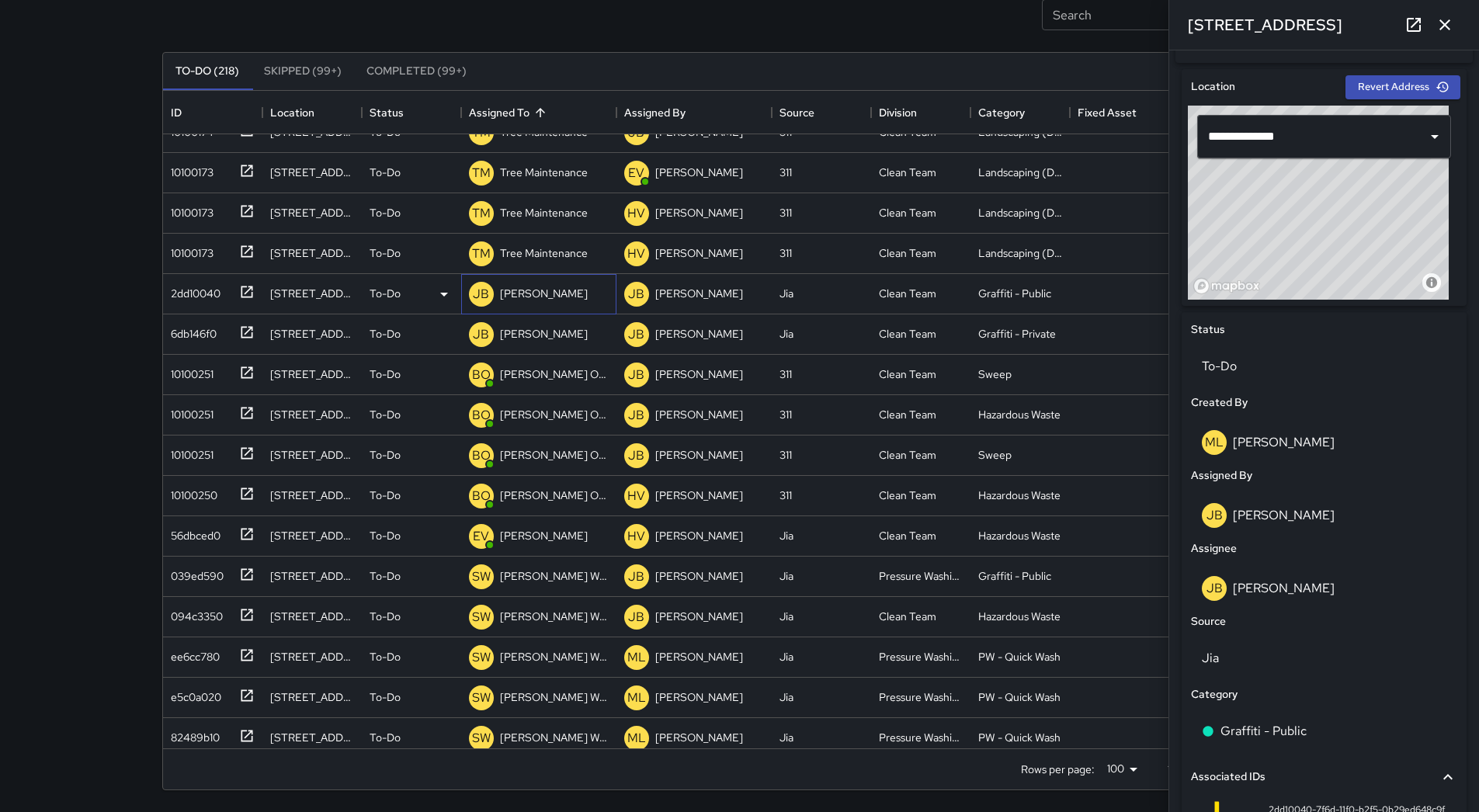
click at [517, 288] on p "[PERSON_NAME]" at bounding box center [544, 293] width 88 height 16
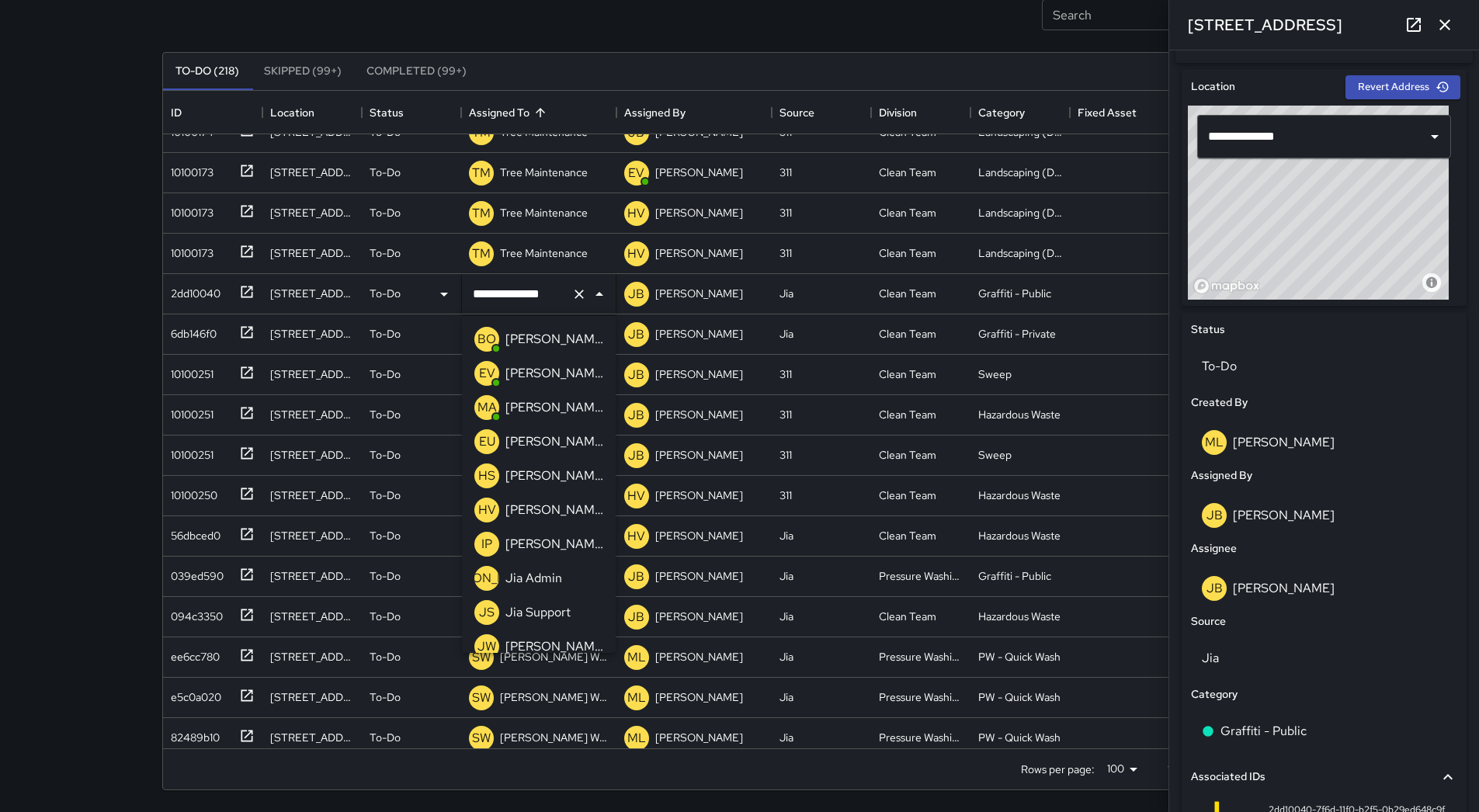
scroll to position [45, 0]
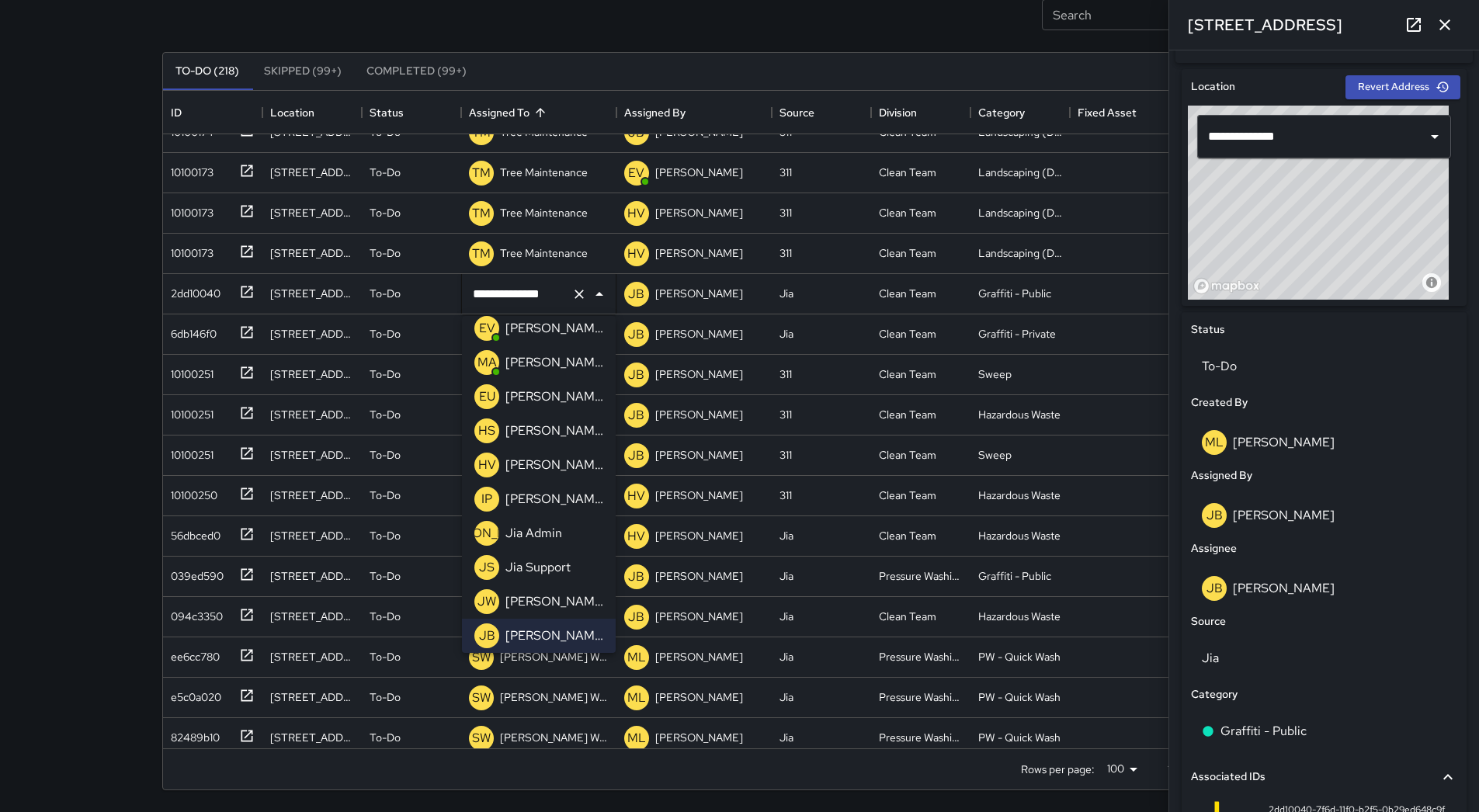
click at [561, 460] on p "[PERSON_NAME]" at bounding box center [555, 465] width 98 height 18
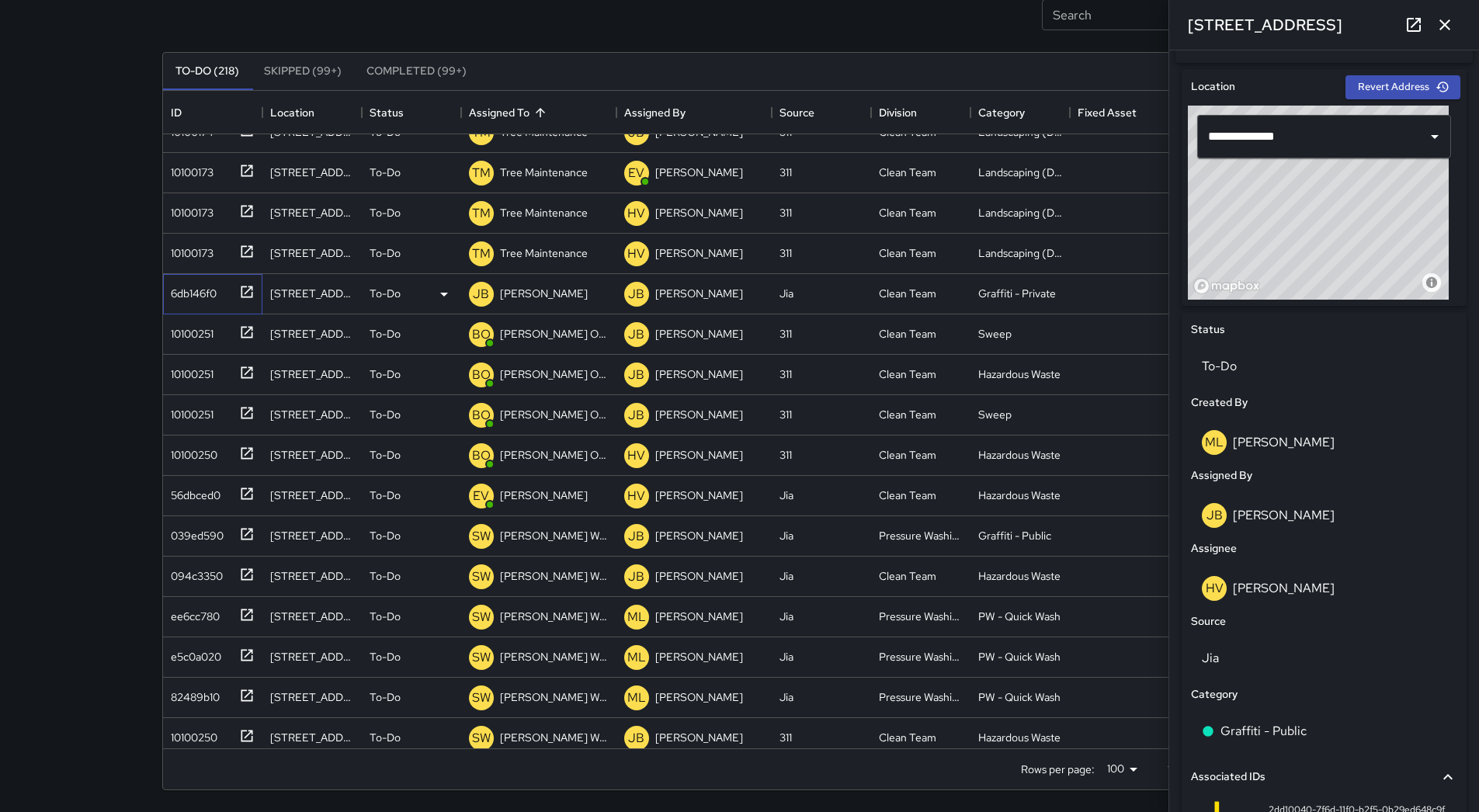
click at [205, 293] on div "6db146f0" at bounding box center [190, 290] width 52 height 22
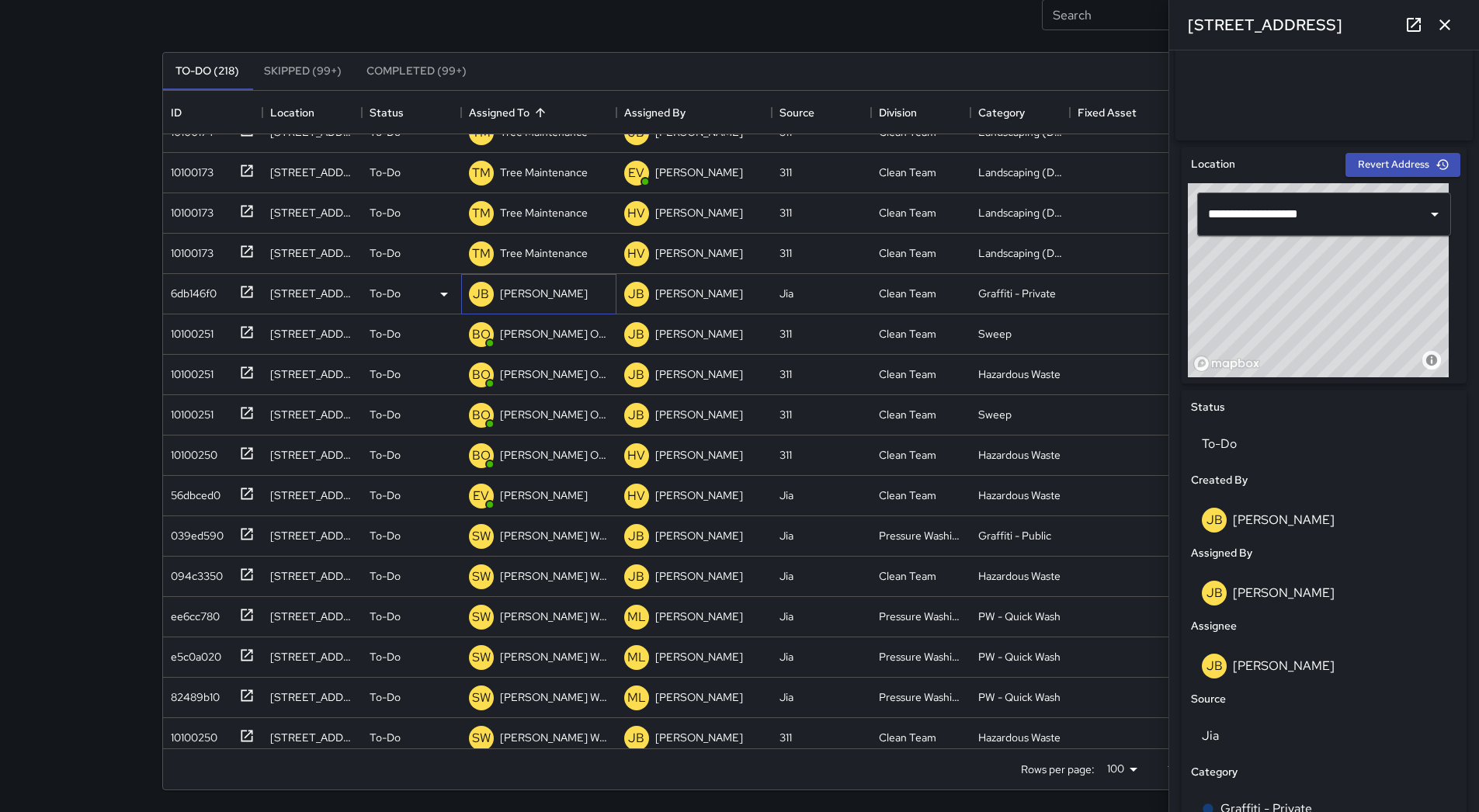
click at [547, 295] on p "[PERSON_NAME]" at bounding box center [544, 293] width 88 height 16
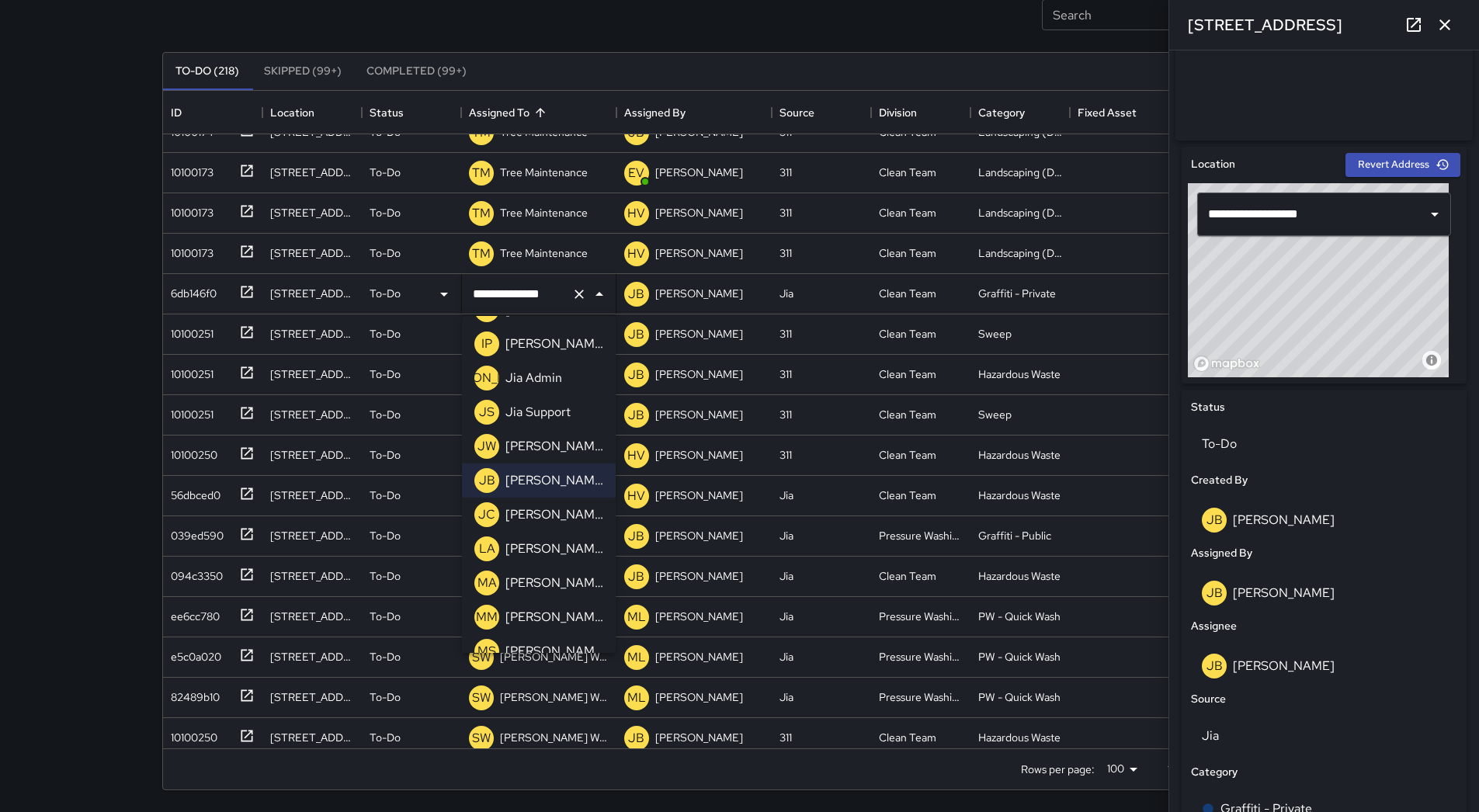
scroll to position [278, 0]
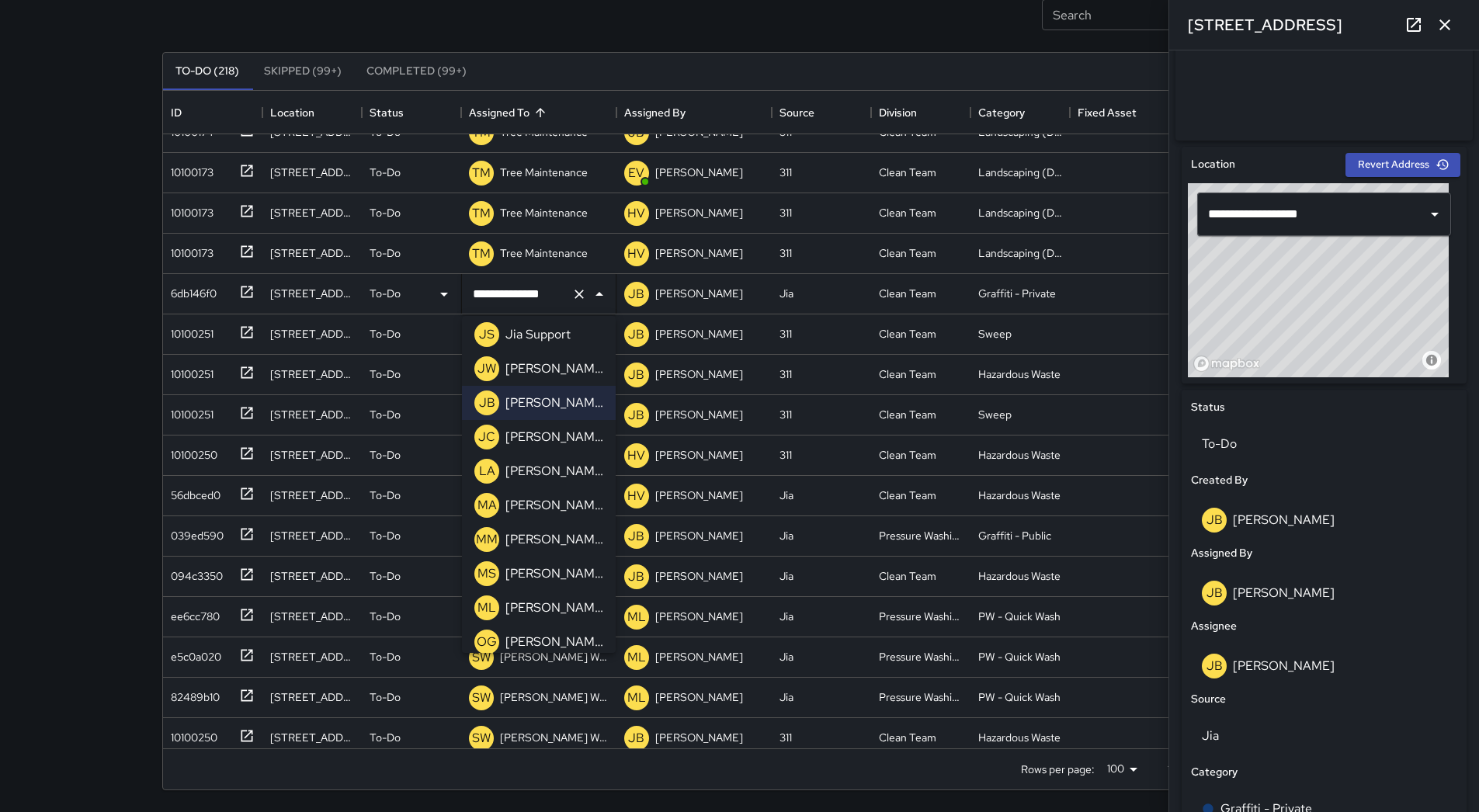
click at [579, 564] on p "[PERSON_NAME]" at bounding box center [555, 573] width 98 height 18
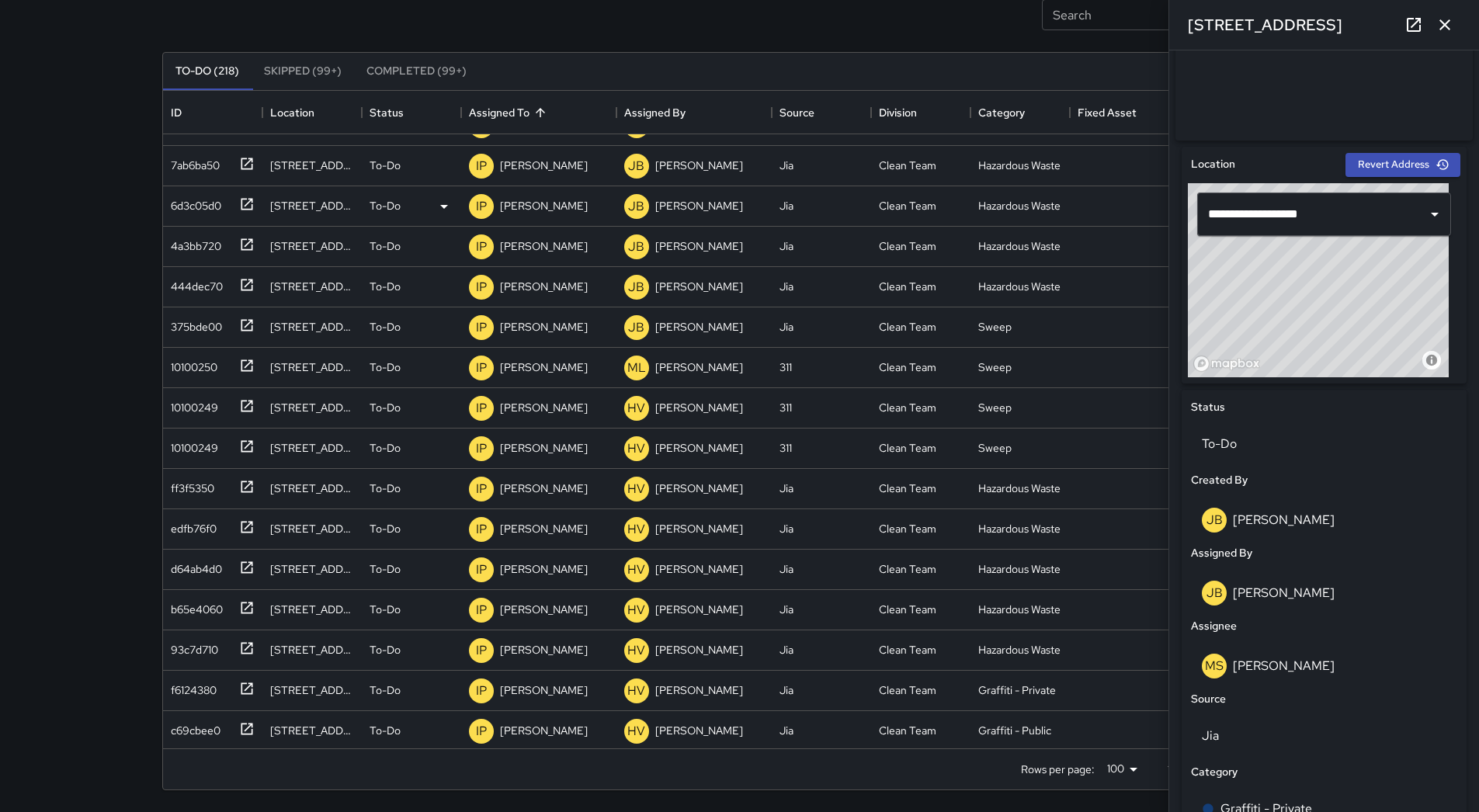
scroll to position [3422, 0]
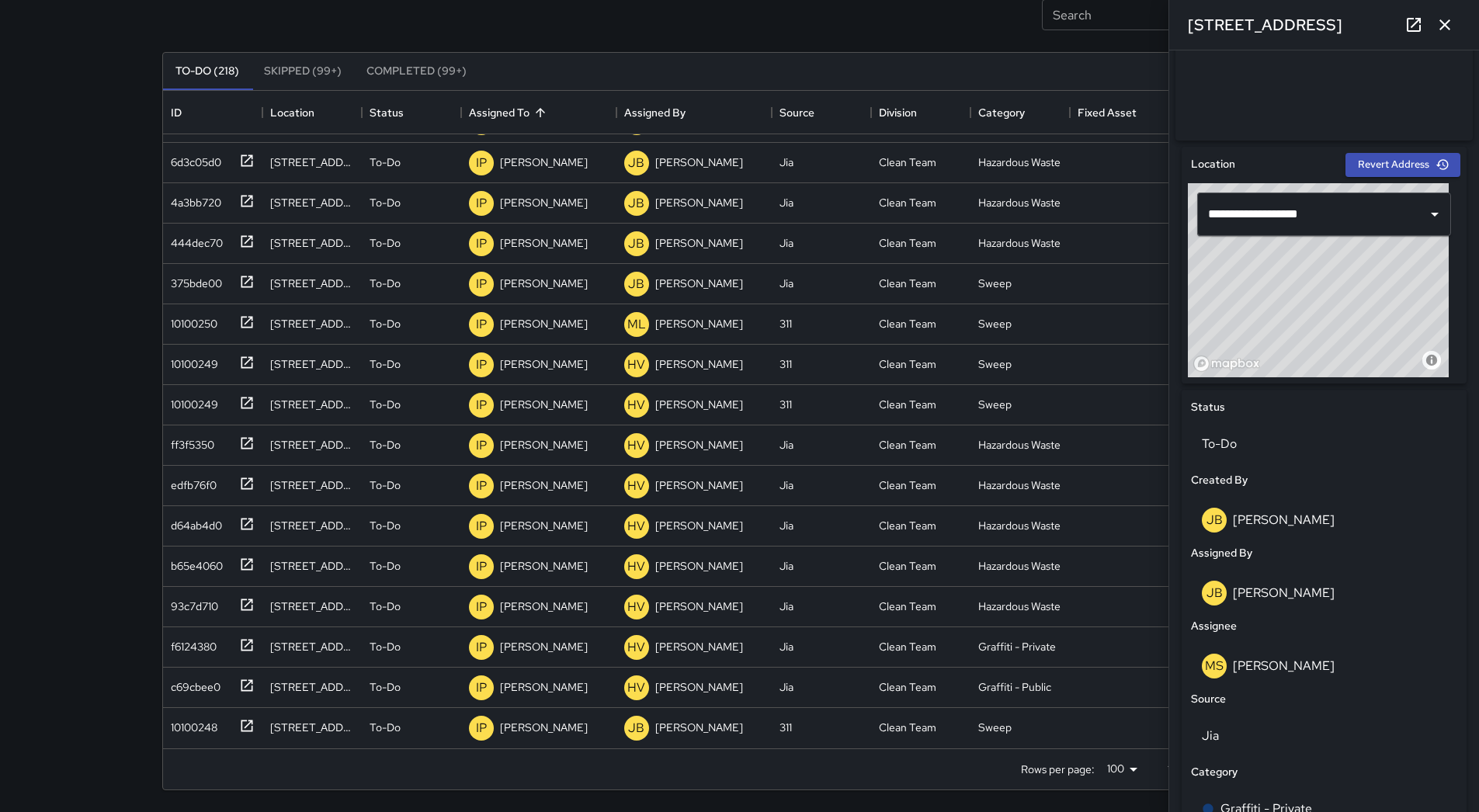
click at [1437, 17] on icon "button" at bounding box center [1445, 25] width 18 height 18
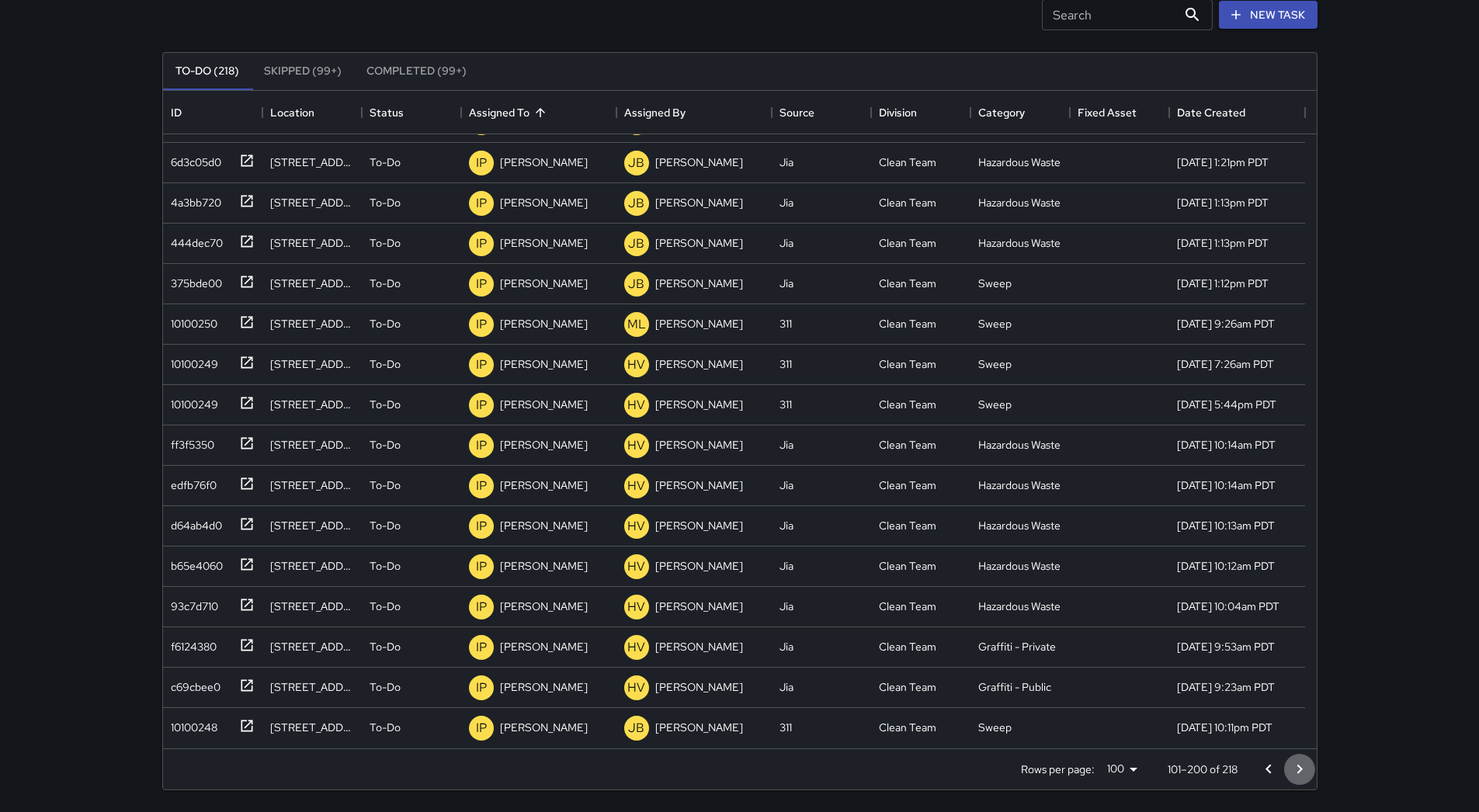
click at [1294, 761] on icon "Go to next page" at bounding box center [1299, 769] width 18 height 18
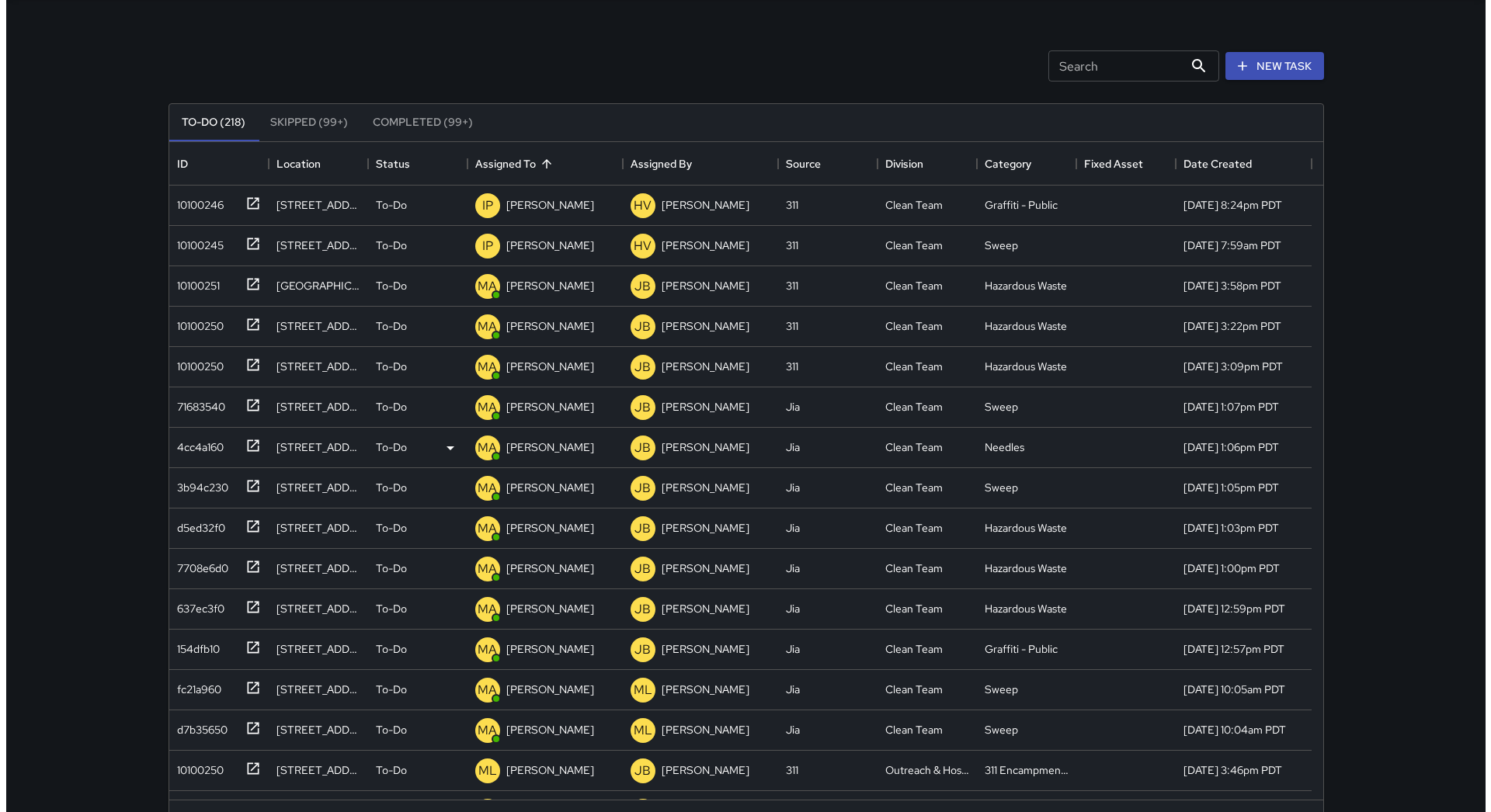
scroll to position [0, 0]
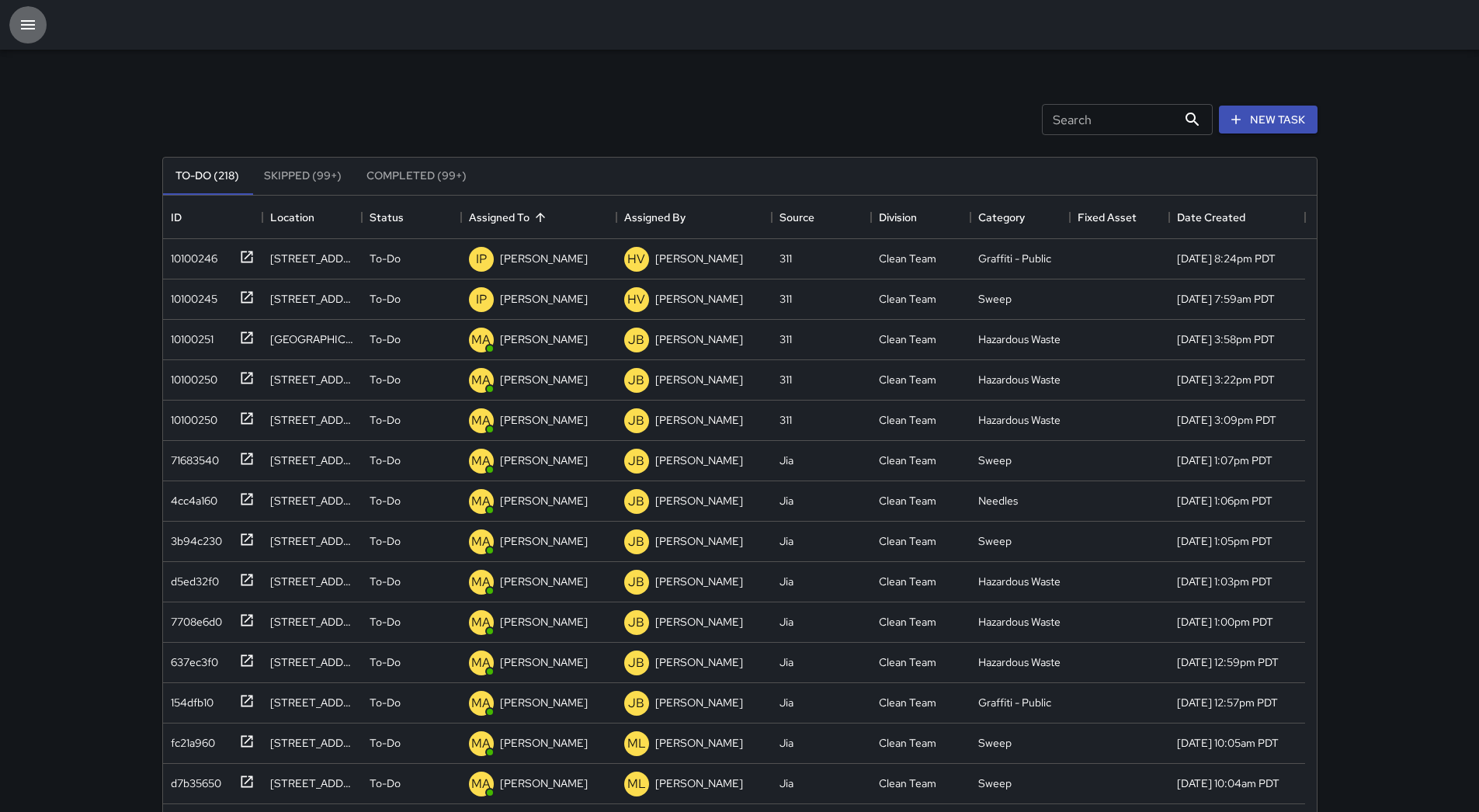
click at [38, 32] on button "button" at bounding box center [27, 24] width 37 height 37
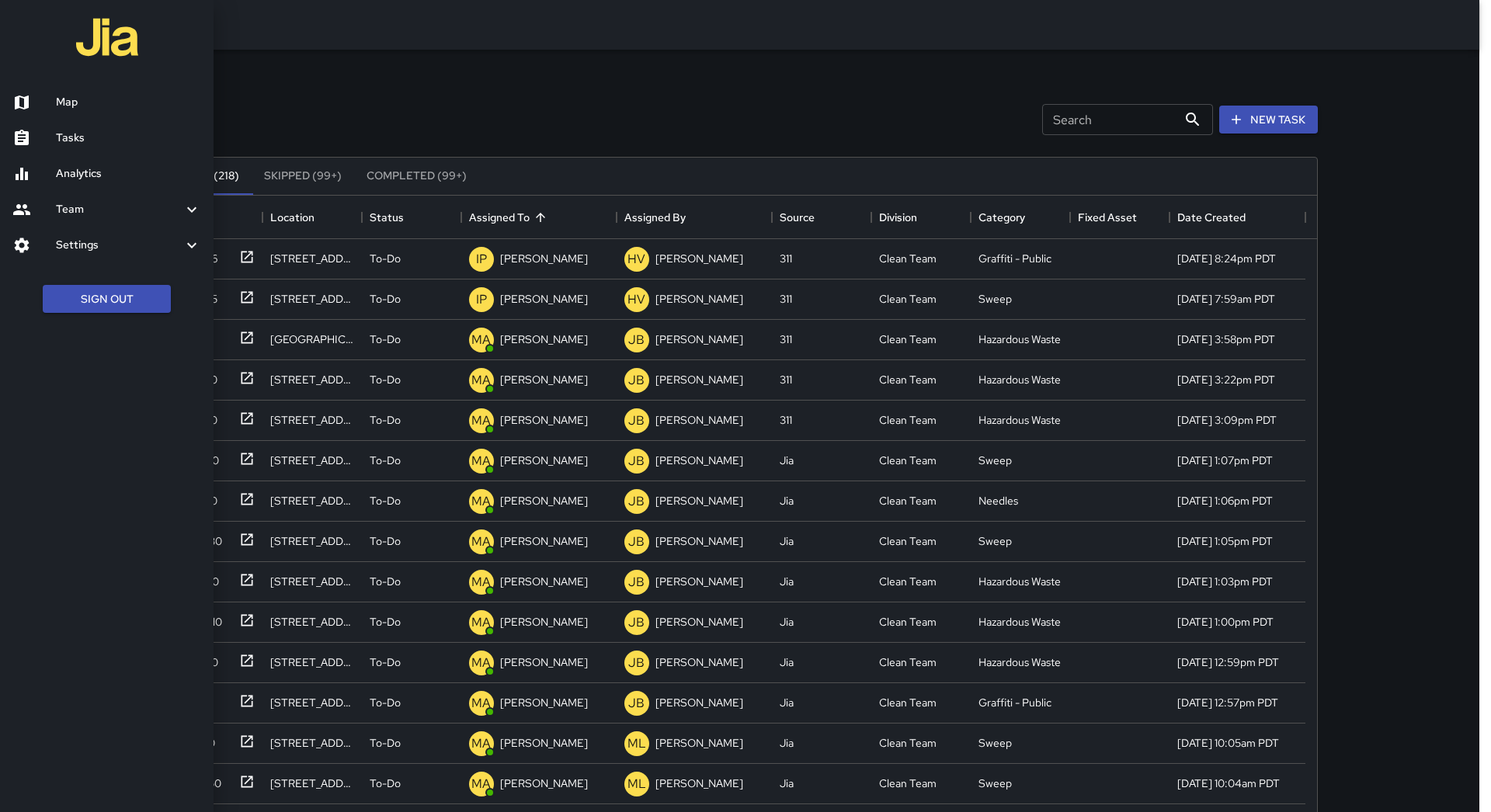
click at [85, 101] on h6 "Map" at bounding box center [128, 102] width 146 height 17
